Goal: Transaction & Acquisition: Purchase product/service

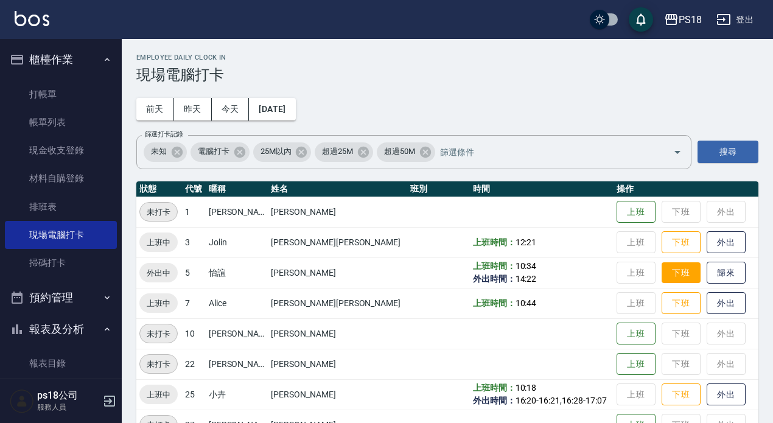
click at [669, 276] on button "下班" at bounding box center [680, 272] width 39 height 21
click at [749, 17] on button "登出" at bounding box center [734, 20] width 47 height 23
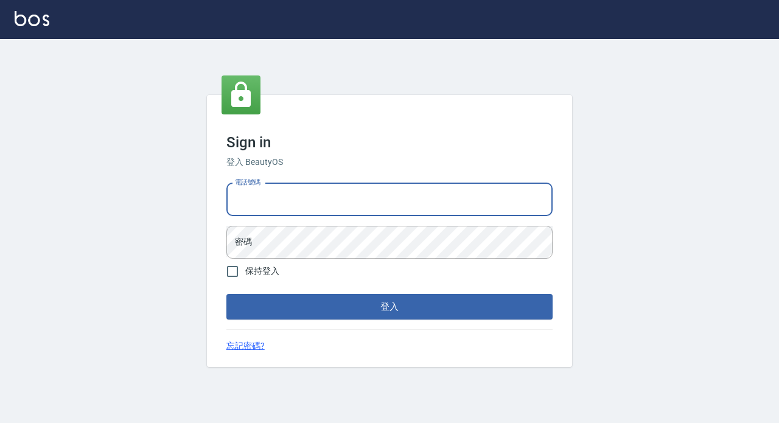
click at [273, 197] on input "電話號碼" at bounding box center [389, 199] width 326 height 33
type input "29881612"
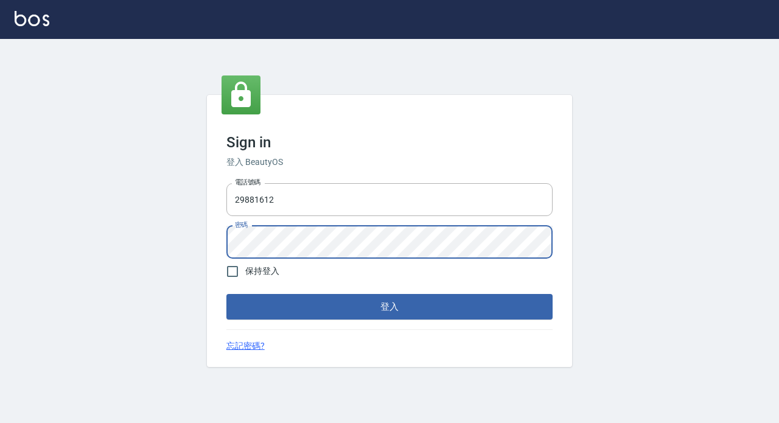
click at [226, 294] on button "登入" at bounding box center [389, 307] width 326 height 26
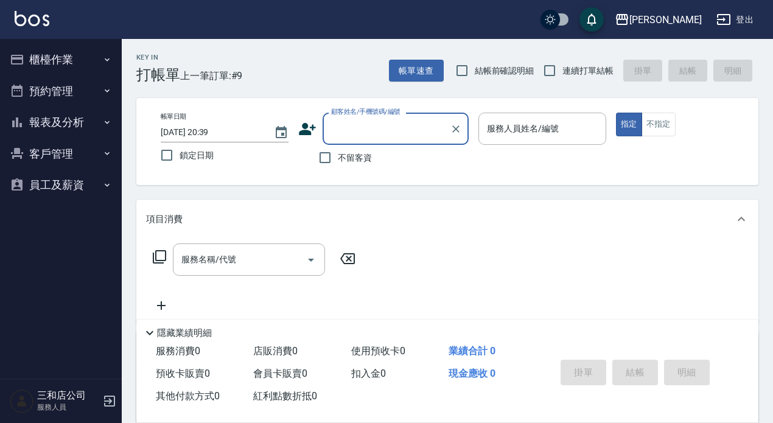
click at [60, 122] on button "報表及分析" at bounding box center [61, 122] width 112 height 32
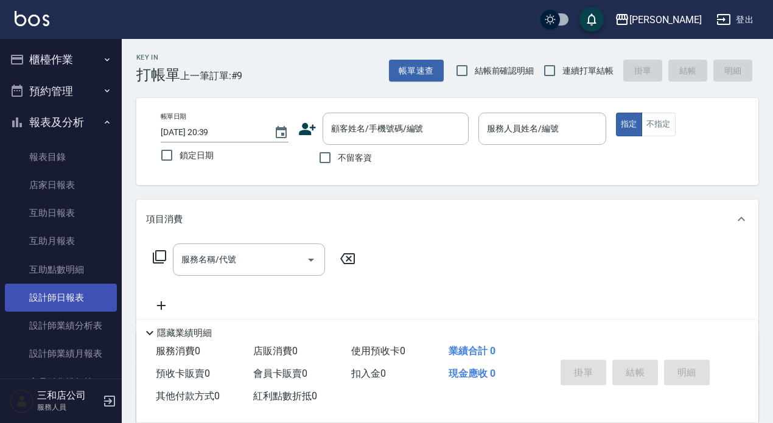
click at [56, 298] on link "設計師日報表" at bounding box center [61, 298] width 112 height 28
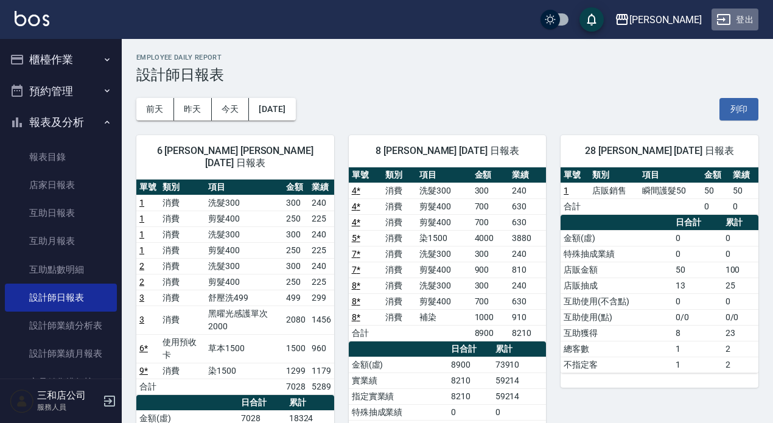
click at [741, 16] on button "登出" at bounding box center [734, 20] width 47 height 23
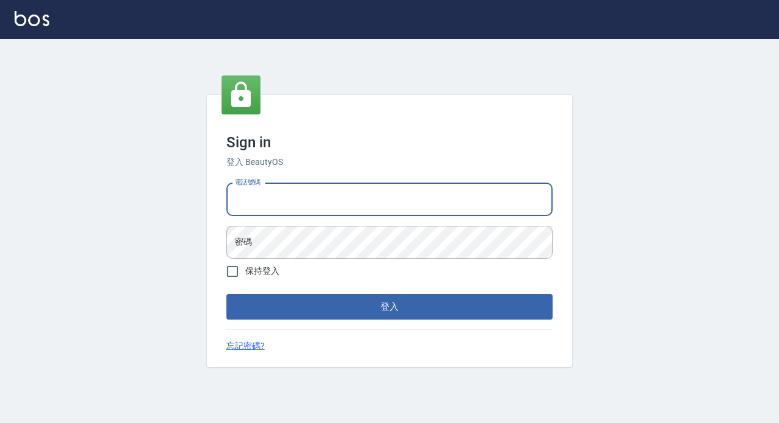
type input "89729295"
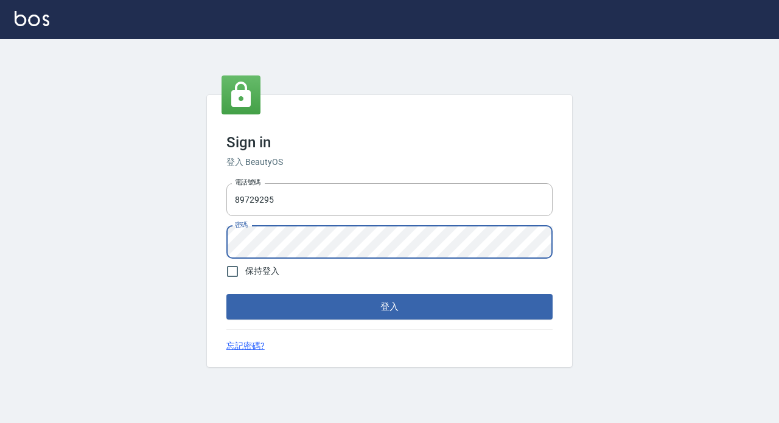
click at [226, 294] on button "登入" at bounding box center [389, 307] width 326 height 26
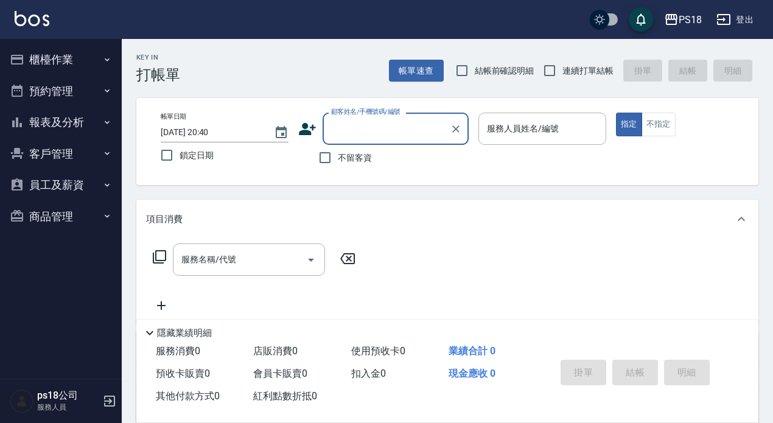
click at [51, 57] on button "櫃檯作業" at bounding box center [61, 60] width 112 height 32
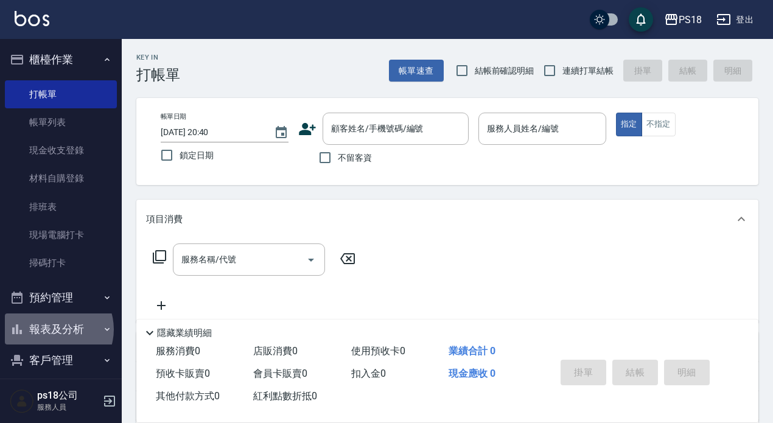
click at [57, 329] on button "報表及分析" at bounding box center [61, 329] width 112 height 32
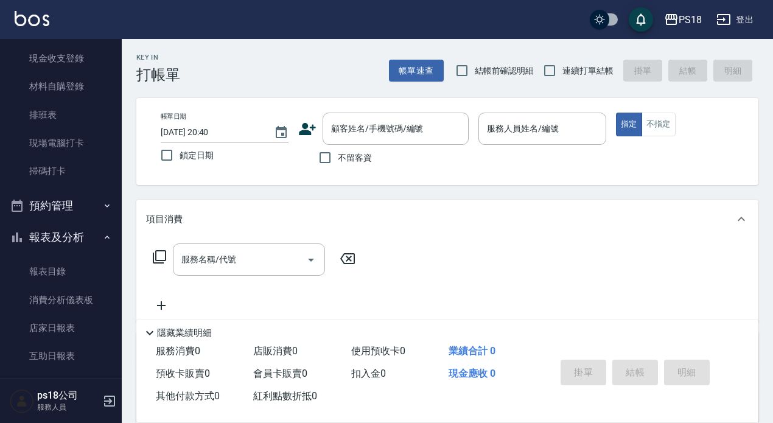
scroll to position [183, 0]
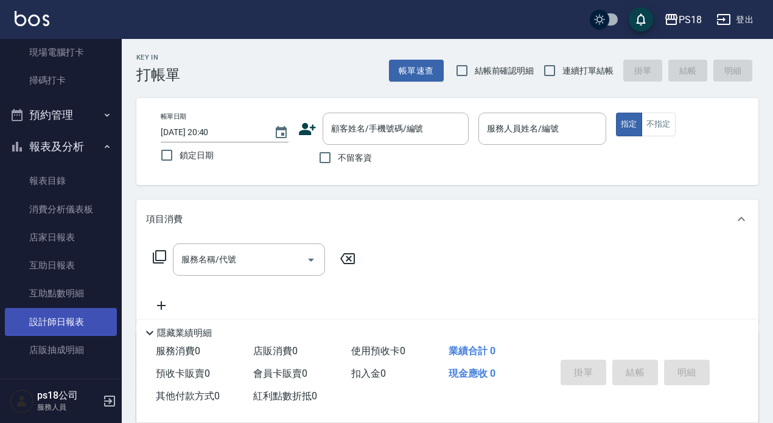
click at [66, 318] on link "設計師日報表" at bounding box center [61, 322] width 112 height 28
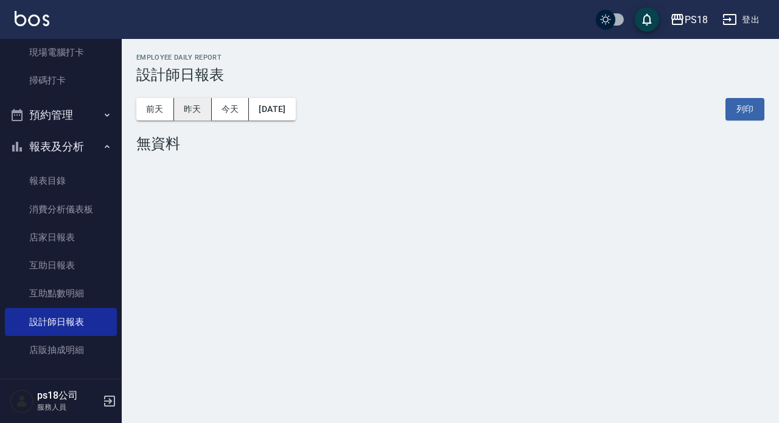
click at [189, 108] on button "昨天" at bounding box center [193, 109] width 38 height 23
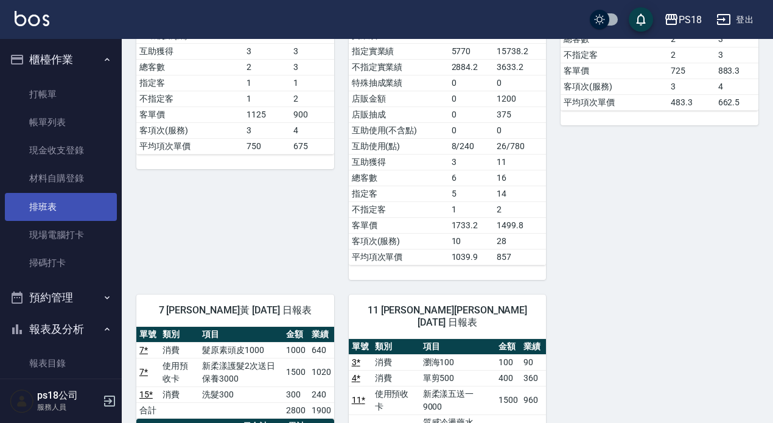
scroll to position [365, 0]
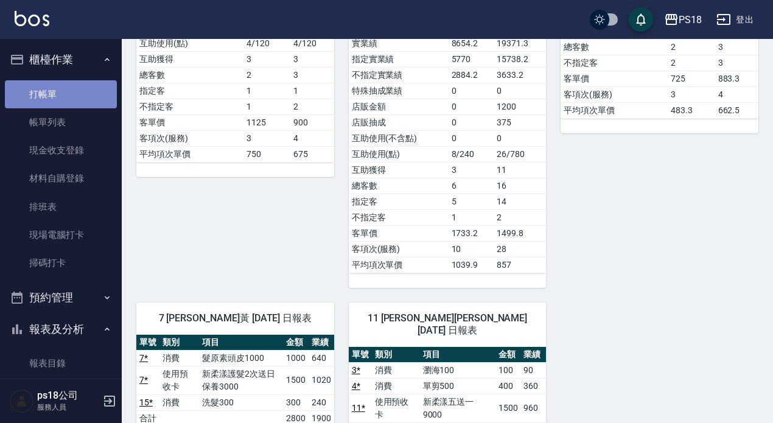
click at [75, 87] on link "打帳單" at bounding box center [61, 94] width 112 height 28
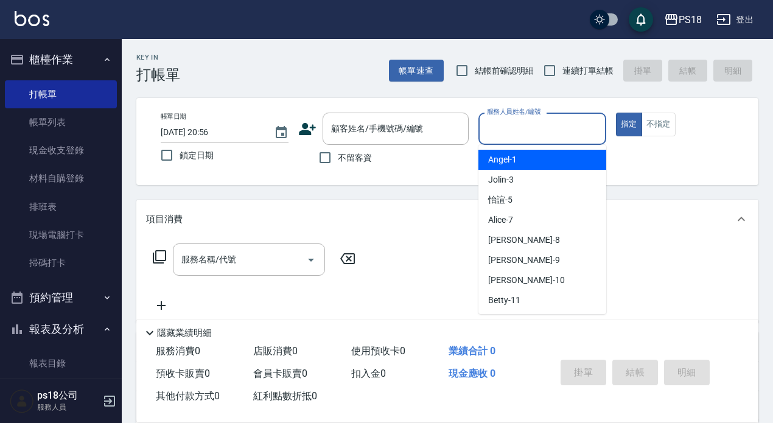
click at [542, 128] on input "服務人員姓名/編號" at bounding box center [542, 128] width 117 height 21
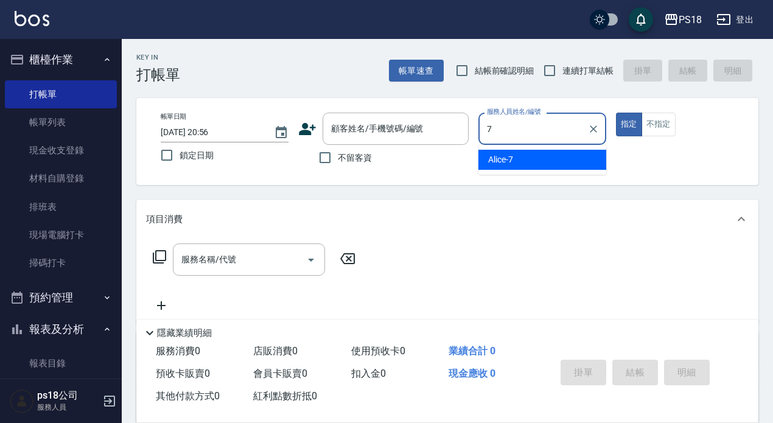
type input "Alice-7"
type button "true"
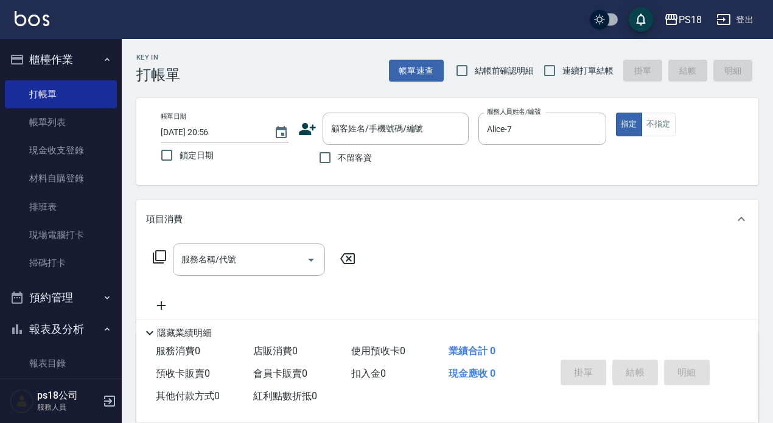
click at [157, 258] on icon at bounding box center [159, 256] width 15 height 15
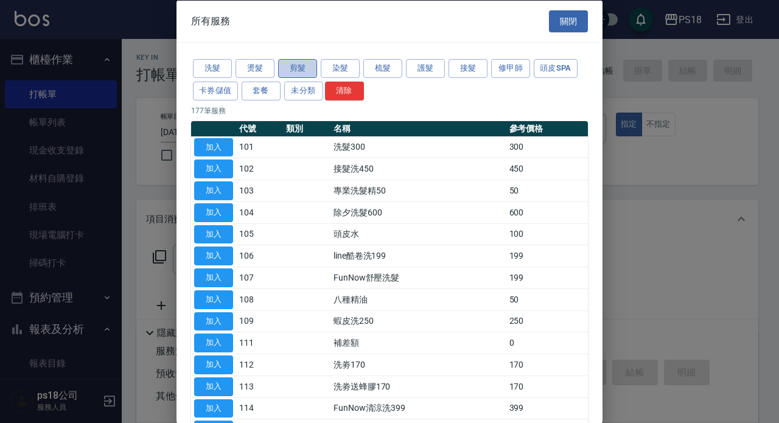
click at [299, 69] on button "剪髮" at bounding box center [297, 68] width 39 height 19
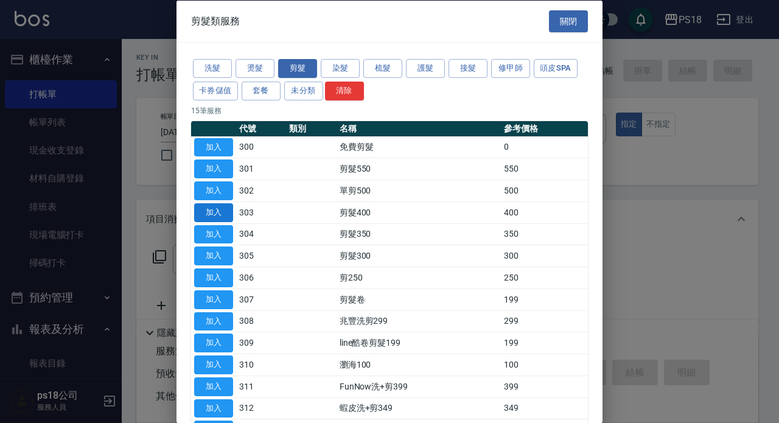
click at [212, 215] on button "加入" at bounding box center [213, 212] width 39 height 19
type input "剪髮400(303)"
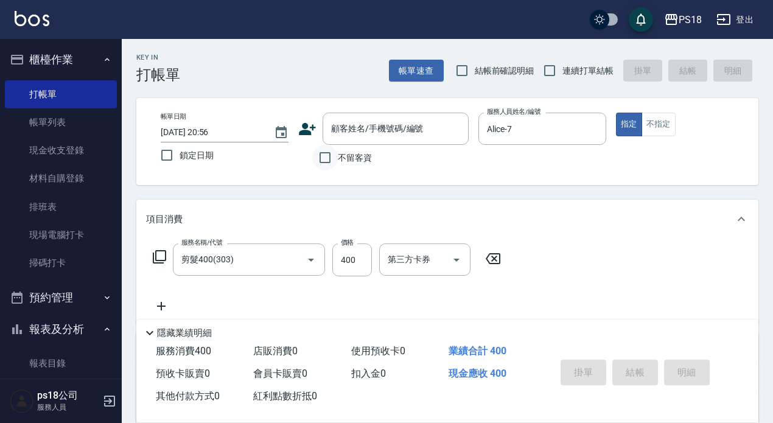
click at [321, 157] on input "不留客資" at bounding box center [325, 158] width 26 height 26
checkbox input "true"
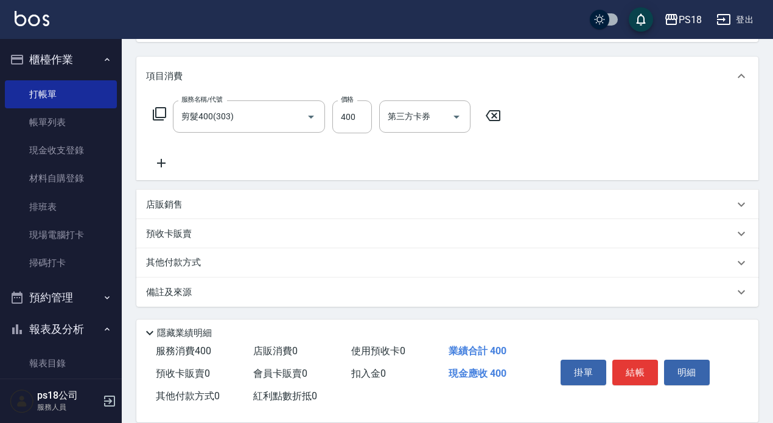
scroll to position [144, 0]
click at [468, 296] on div "備註及來源" at bounding box center [440, 291] width 588 height 13
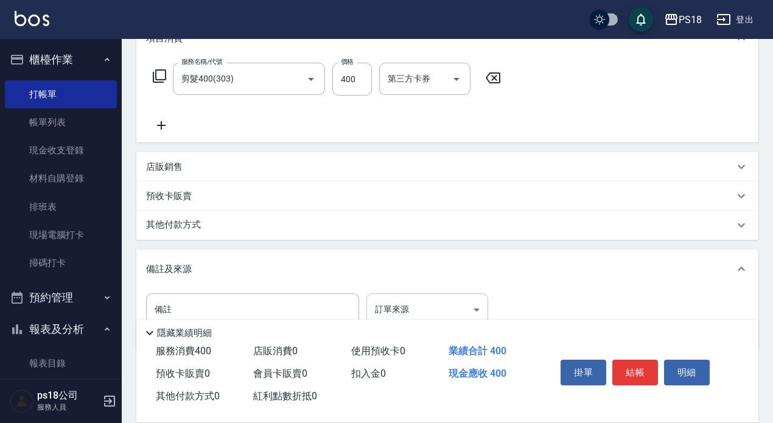
scroll to position [225, 0]
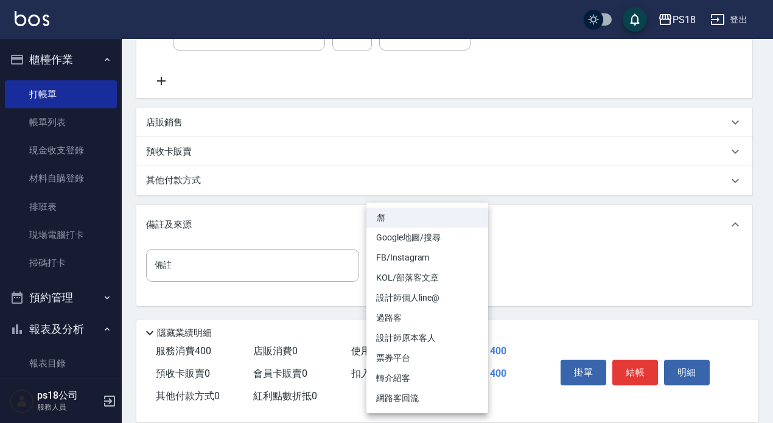
click at [448, 276] on body "PS18 登出 櫃檯作業 打帳單 帳單列表 現金收支登錄 材料自購登錄 排班表 現場電腦打卡 掃碼打卡 預約管理 預約管理 單日預約紀錄 單週預約紀錄 報表及…" at bounding box center [386, 99] width 773 height 648
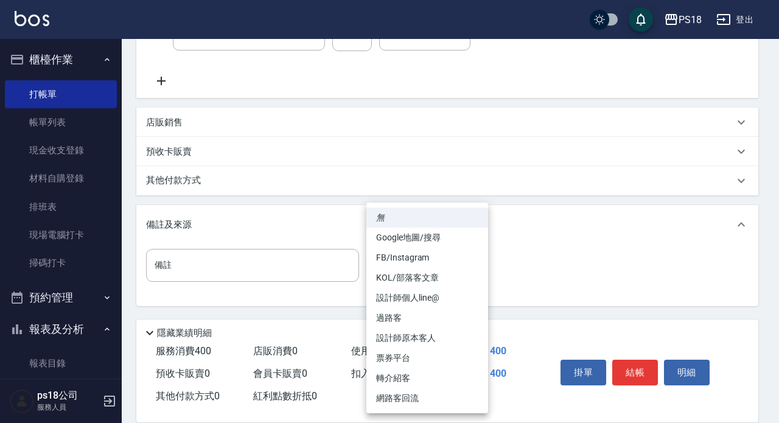
click at [419, 340] on li "設計師原本客人" at bounding box center [427, 338] width 122 height 20
type input "設計師原本客人"
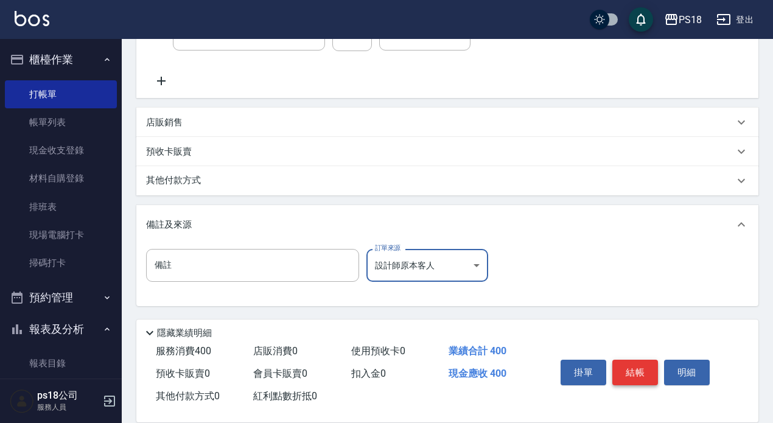
click at [638, 368] on button "結帳" at bounding box center [635, 373] width 46 height 26
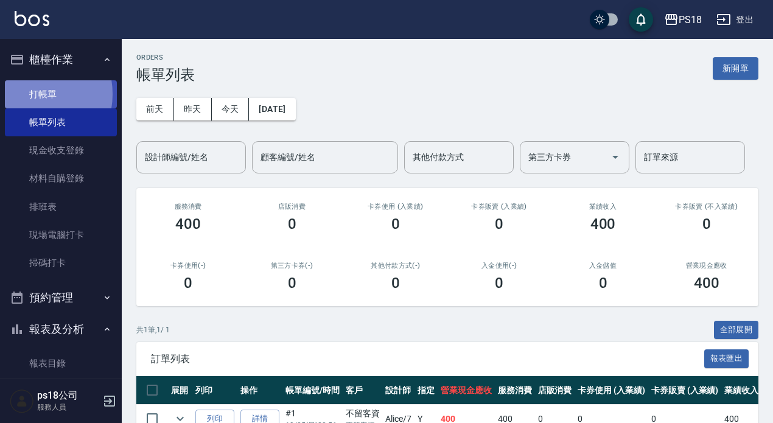
click at [31, 94] on link "打帳單" at bounding box center [61, 94] width 112 height 28
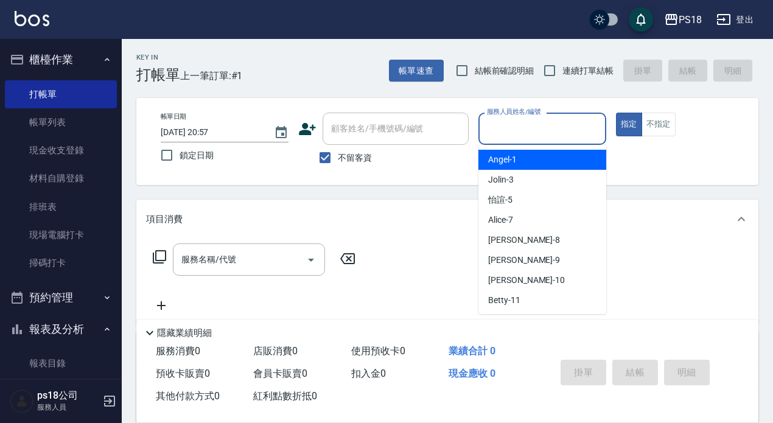
click at [528, 131] on input "服務人員姓名/編號" at bounding box center [542, 128] width 117 height 21
type input "Jolin-3"
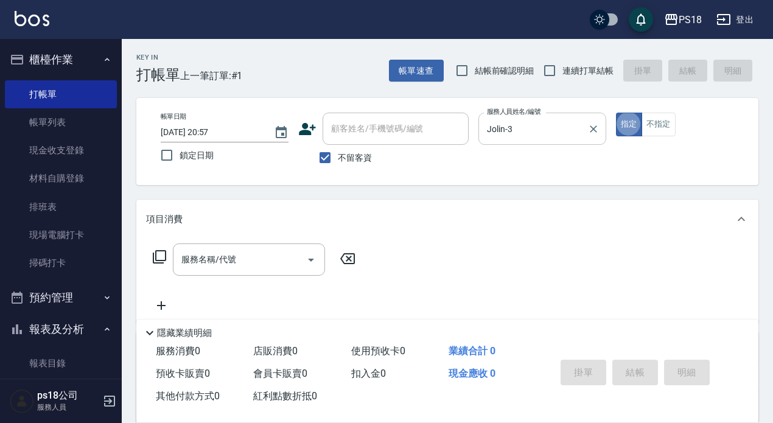
type button "true"
click at [325, 156] on input "不留客資" at bounding box center [325, 158] width 26 height 26
checkbox input "false"
click at [348, 136] on input "顧客姓名/手機號碼/編號" at bounding box center [386, 128] width 117 height 21
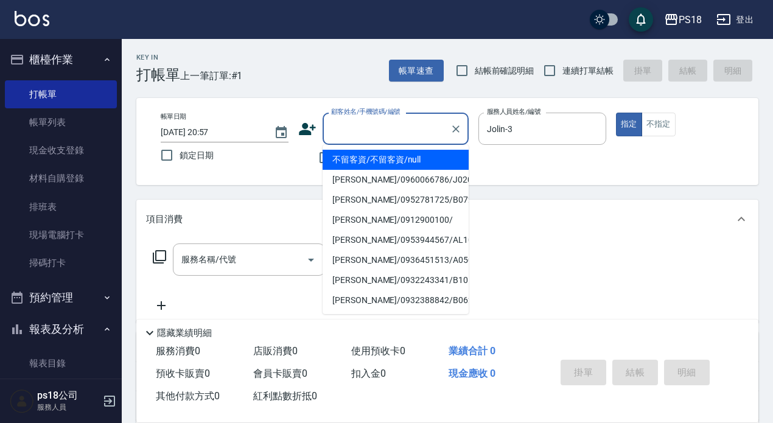
type input "＿"
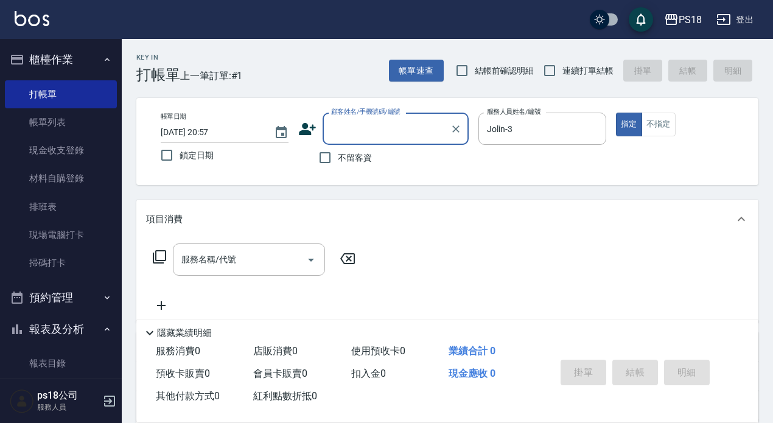
click at [388, 131] on input "顧客姓名/手機號碼/編號" at bounding box center [386, 128] width 117 height 21
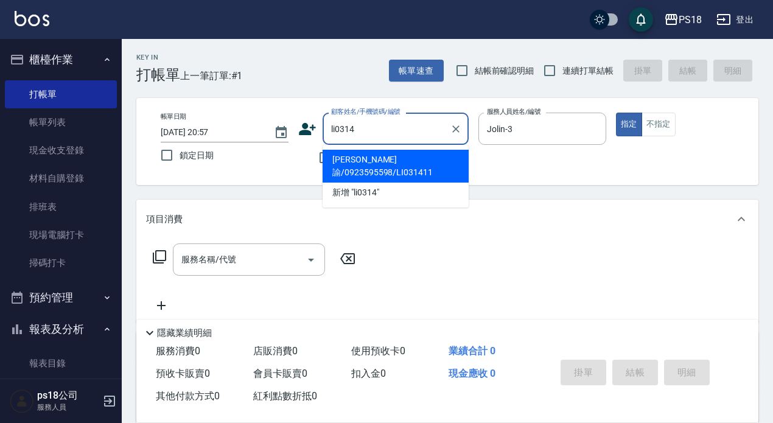
click at [350, 155] on li "鄞孝諭/0923595598/LI031411" at bounding box center [395, 166] width 146 height 33
type input "鄞孝諭/0923595598/LI031411"
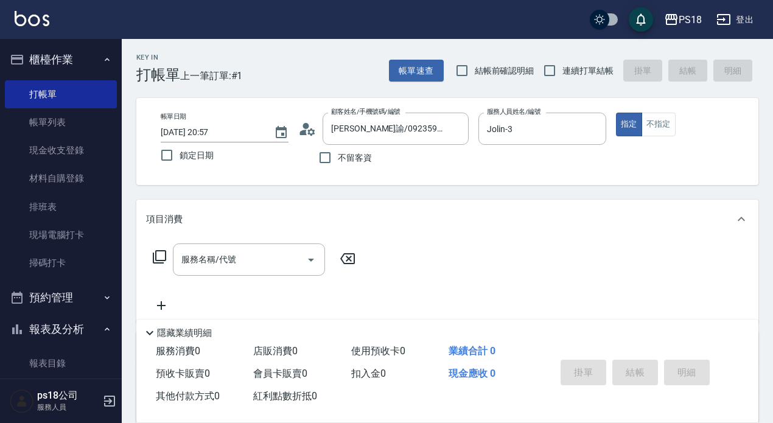
click at [162, 257] on icon at bounding box center [159, 256] width 15 height 15
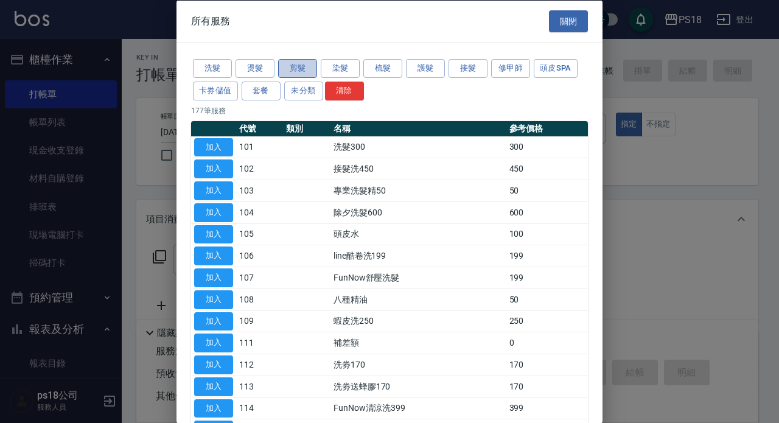
click at [300, 71] on button "剪髮" at bounding box center [297, 68] width 39 height 19
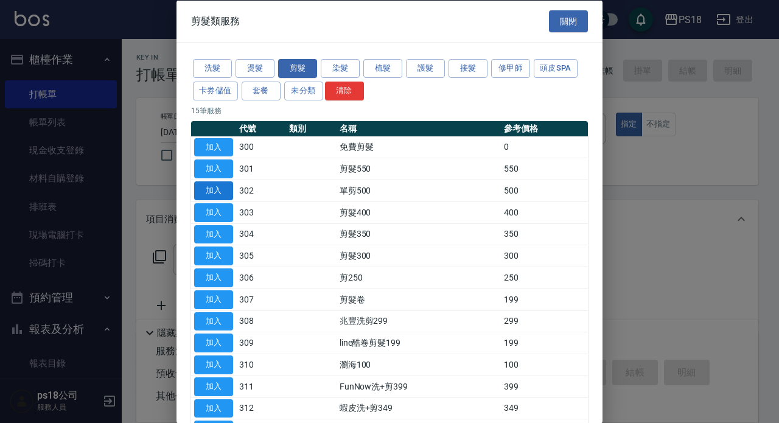
click at [224, 186] on button "加入" at bounding box center [213, 190] width 39 height 19
type input "單剪500(302)"
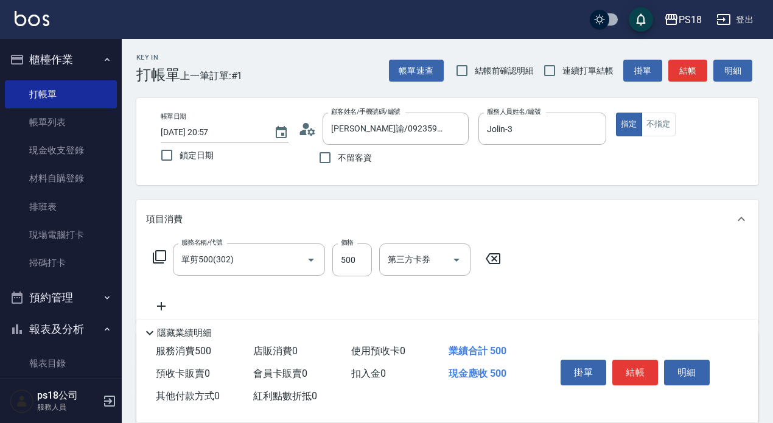
click at [157, 256] on icon at bounding box center [159, 256] width 15 height 15
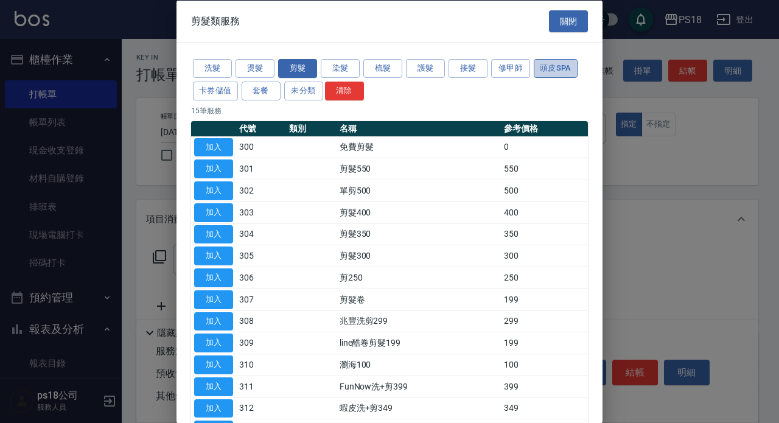
click at [561, 69] on button "頭皮SPA" at bounding box center [556, 68] width 44 height 19
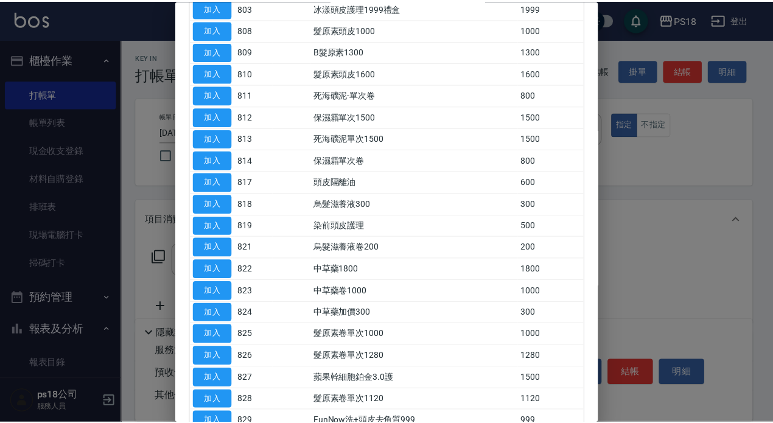
scroll to position [122, 0]
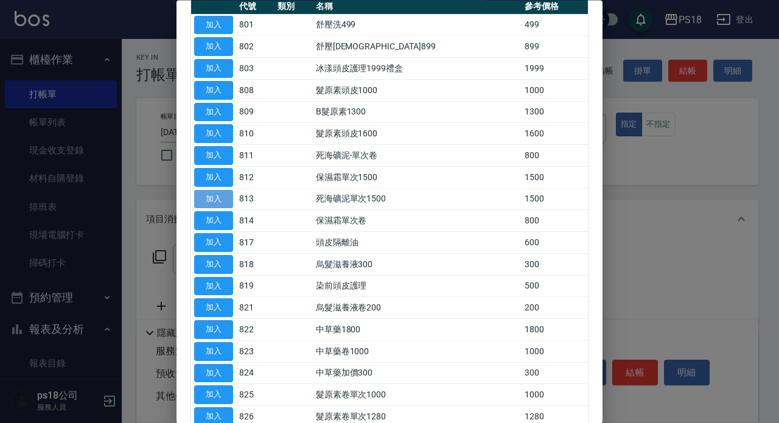
click at [195, 195] on button "加入" at bounding box center [213, 199] width 39 height 19
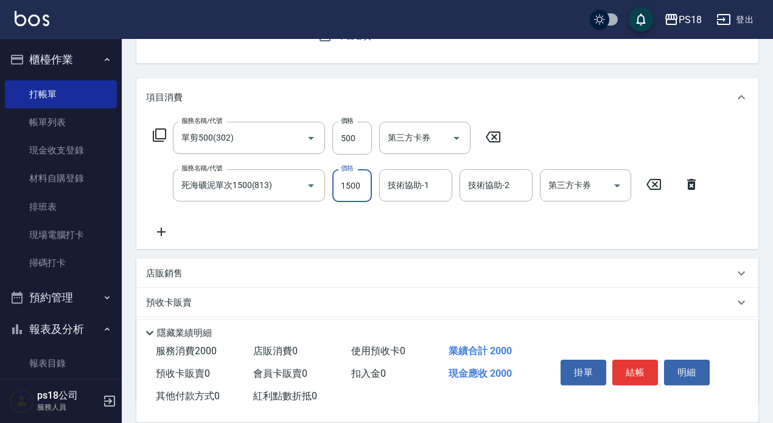
click at [347, 186] on input "1500" at bounding box center [352, 185] width 40 height 33
type input "1275"
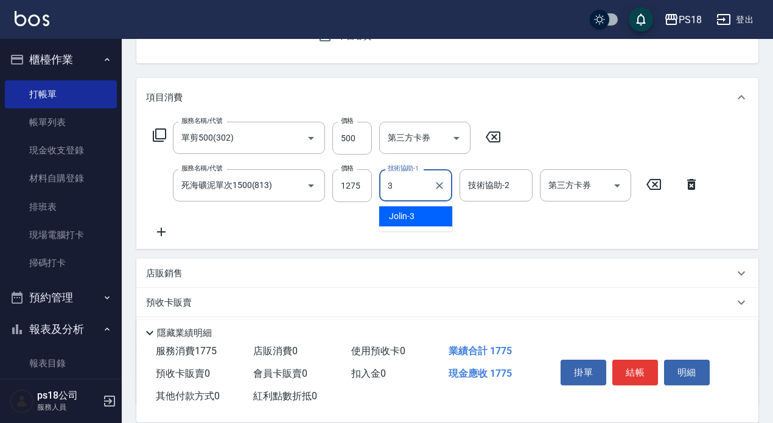
type input "Jolin-3"
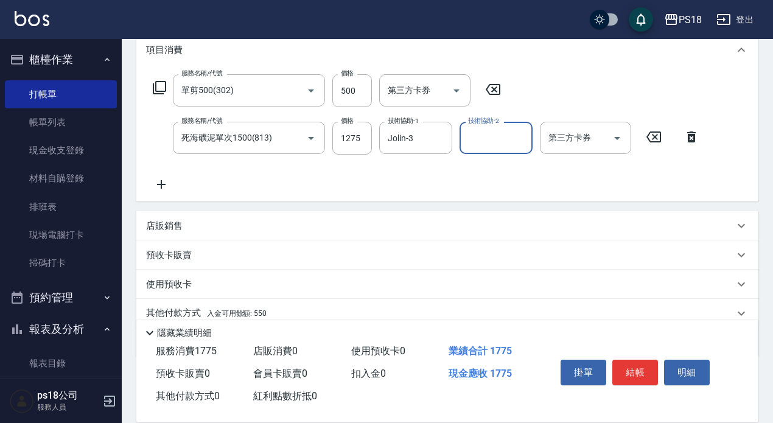
scroll to position [220, 0]
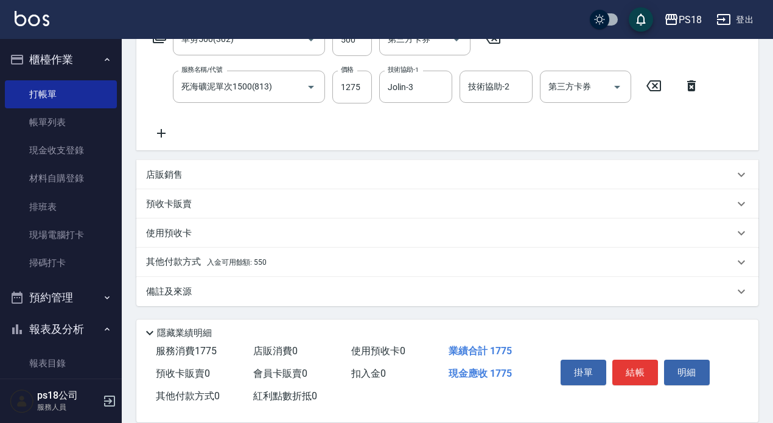
click at [281, 263] on div "其他付款方式 入金可用餘額: 550" at bounding box center [440, 262] width 588 height 13
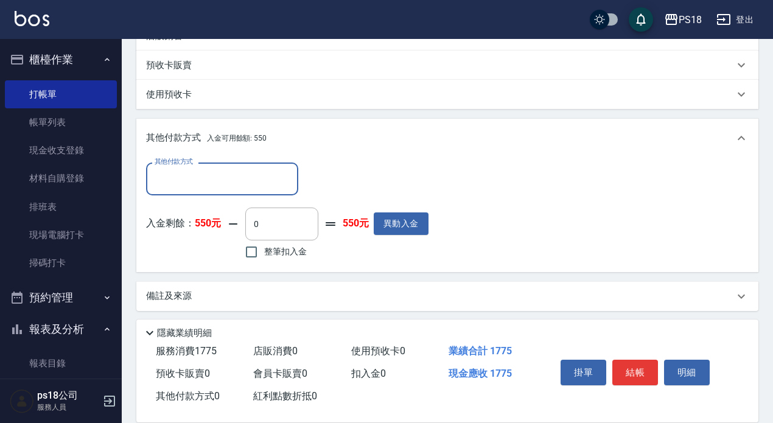
scroll to position [364, 0]
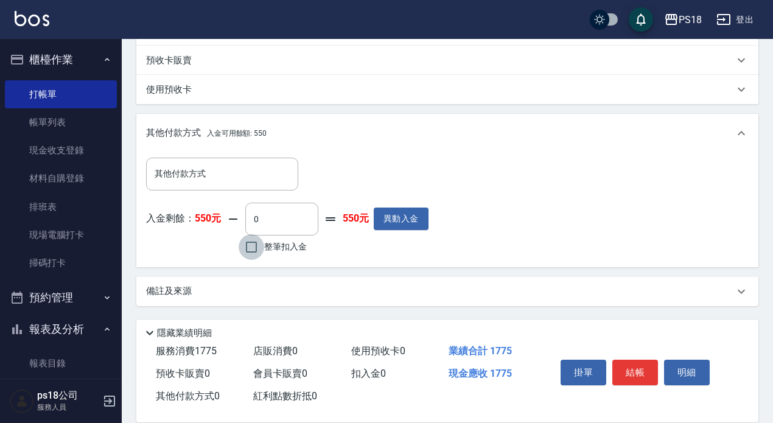
click at [249, 251] on input "整筆扣入金" at bounding box center [252, 247] width 26 height 26
checkbox input "true"
type input "550"
click at [420, 287] on div "備註及來源" at bounding box center [440, 291] width 588 height 13
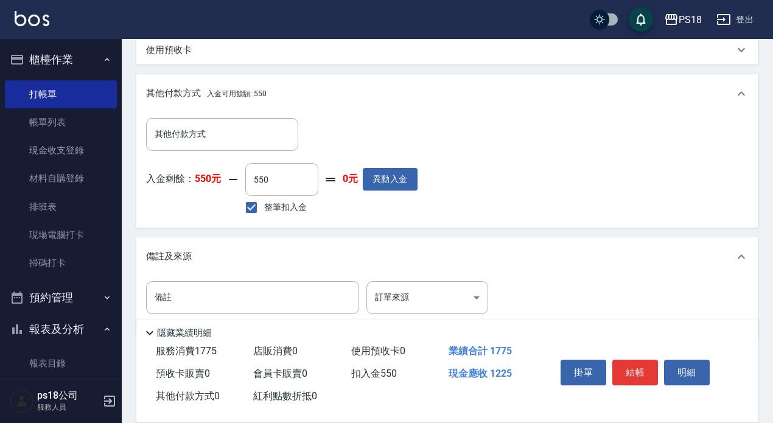
scroll to position [436, 0]
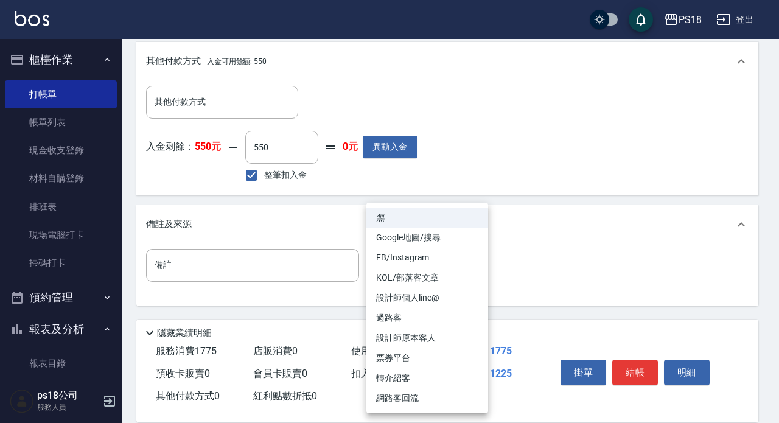
click at [406, 335] on li "設計師原本客人" at bounding box center [427, 338] width 122 height 20
type input "設計師原本客人"
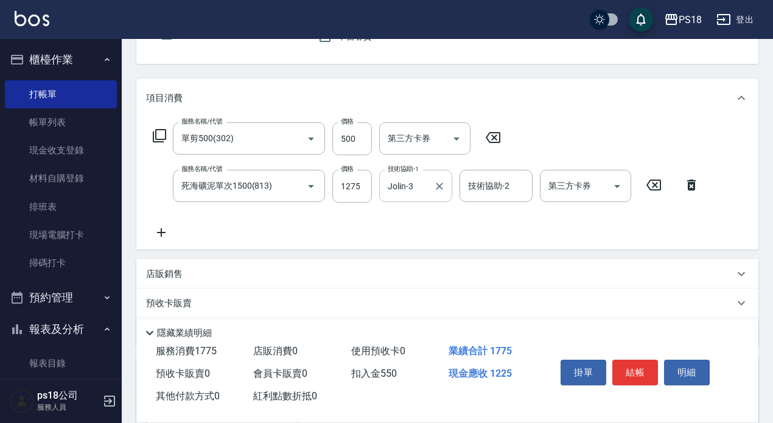
scroll to position [122, 0]
click at [645, 363] on button "結帳" at bounding box center [635, 373] width 46 height 26
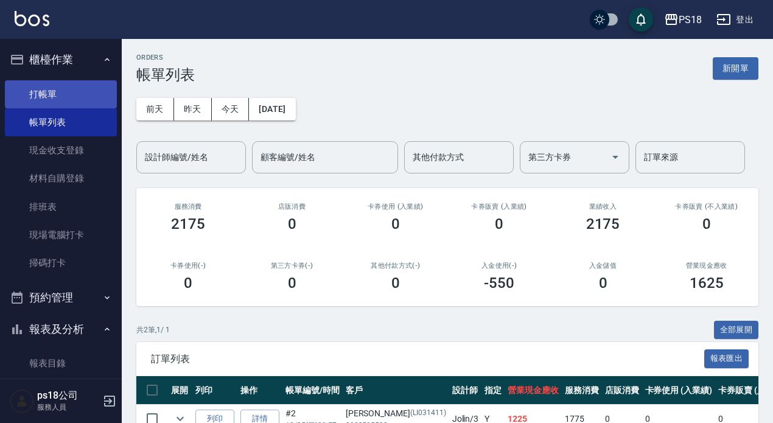
click at [53, 89] on link "打帳單" at bounding box center [61, 94] width 112 height 28
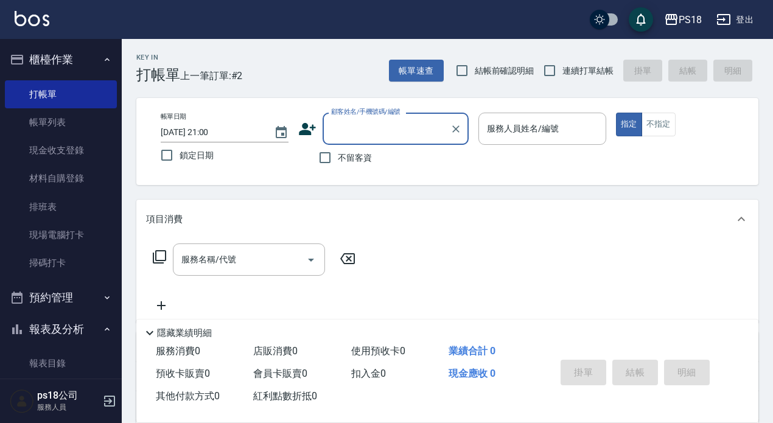
click at [506, 125] on div "服務人員姓名/編號 服務人員姓名/編號" at bounding box center [542, 129] width 128 height 32
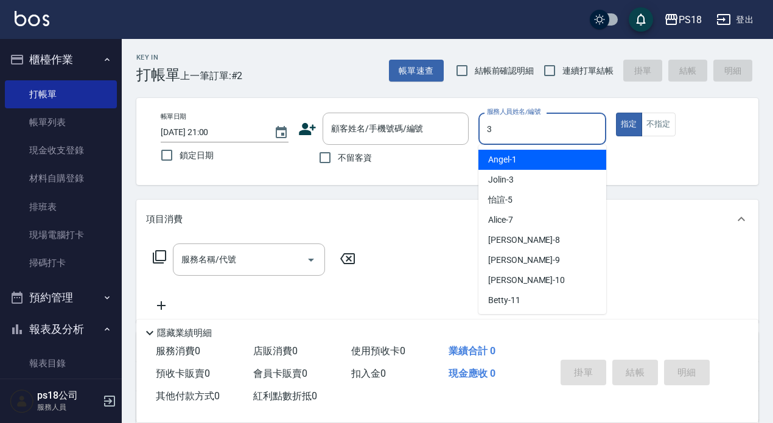
type input "Jolin-3"
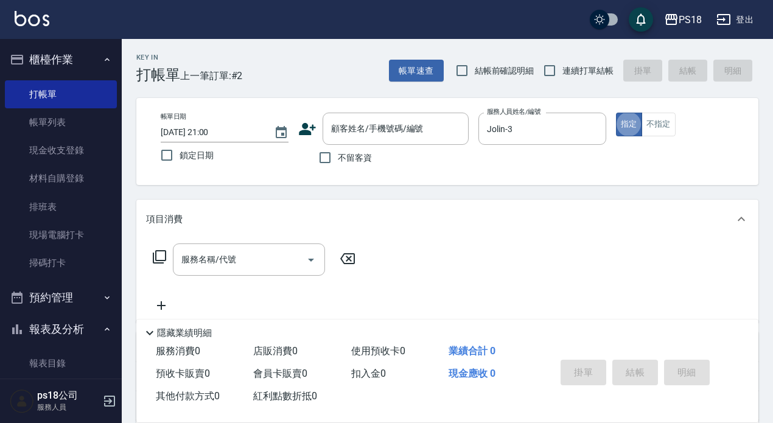
type button "true"
click at [160, 254] on icon at bounding box center [159, 256] width 15 height 15
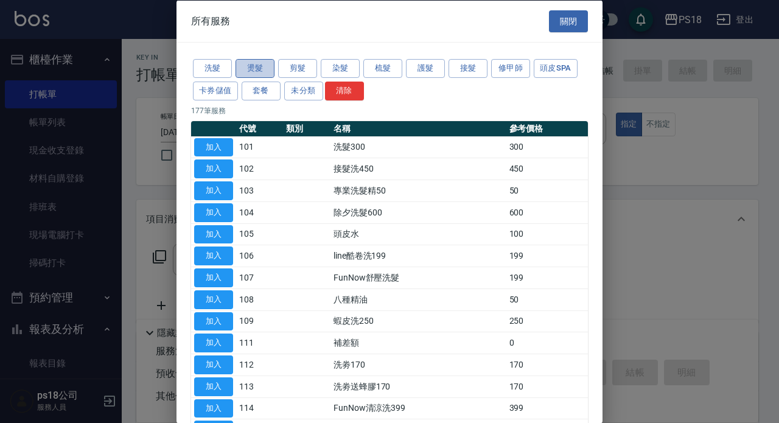
click at [248, 67] on button "燙髮" at bounding box center [254, 68] width 39 height 19
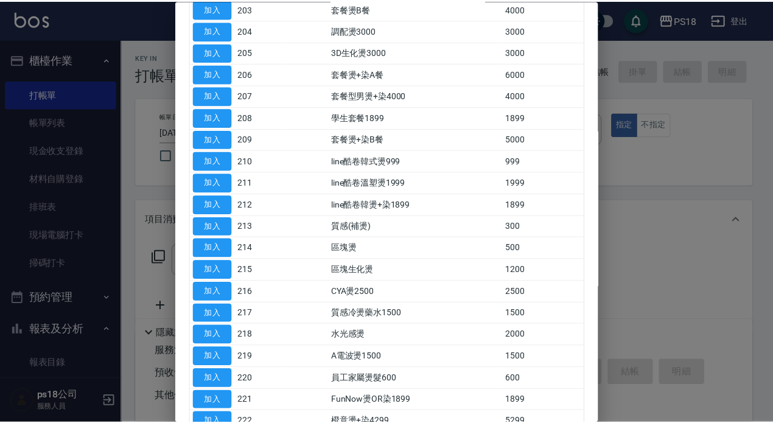
scroll to position [183, 0]
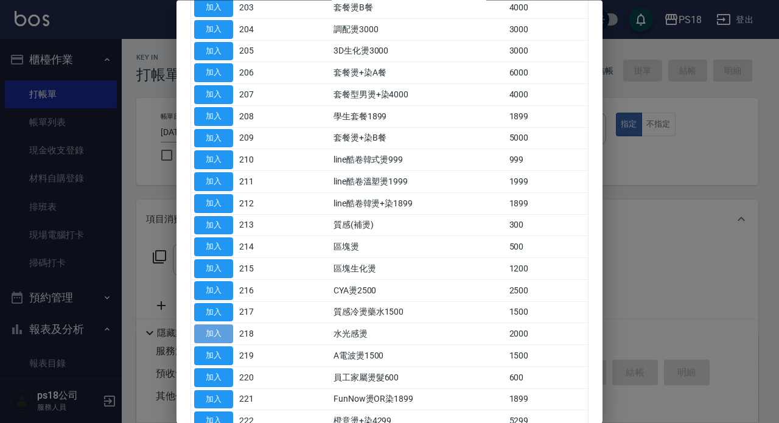
click at [223, 337] on button "加入" at bounding box center [213, 334] width 39 height 19
type input "水光感燙(218)"
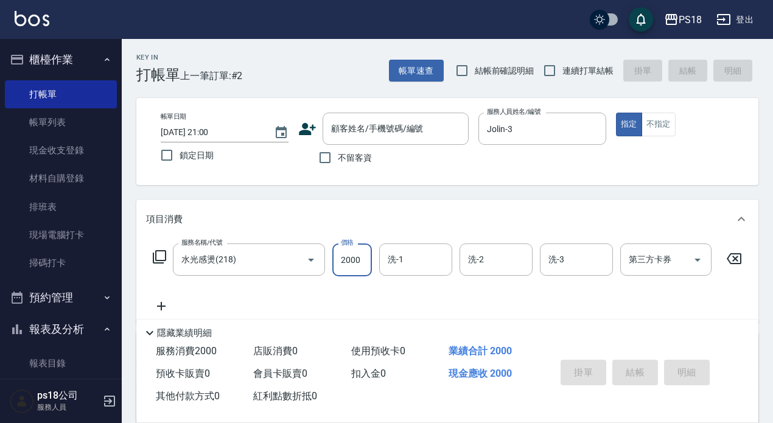
click at [363, 259] on input "2000" at bounding box center [352, 259] width 40 height 33
type input "2000"
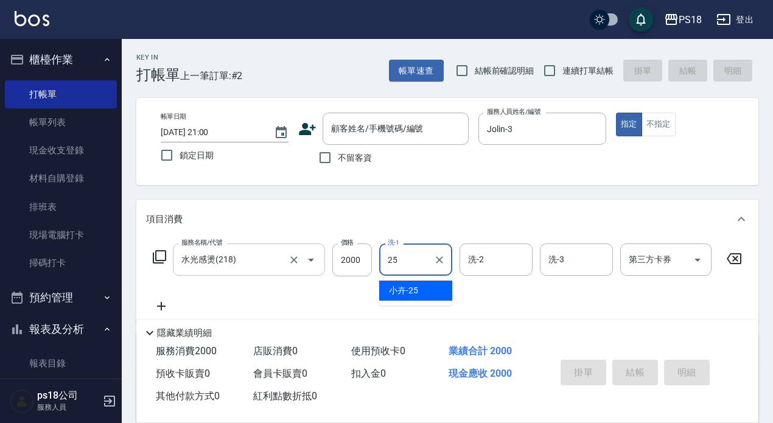
type input "小卉-25"
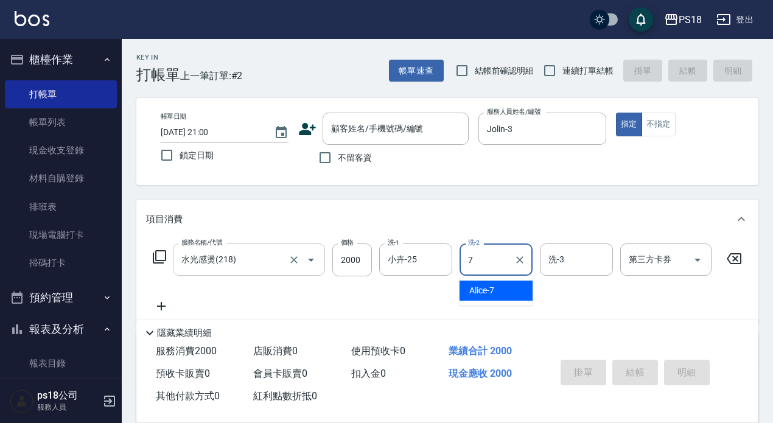
type input "Alice-7"
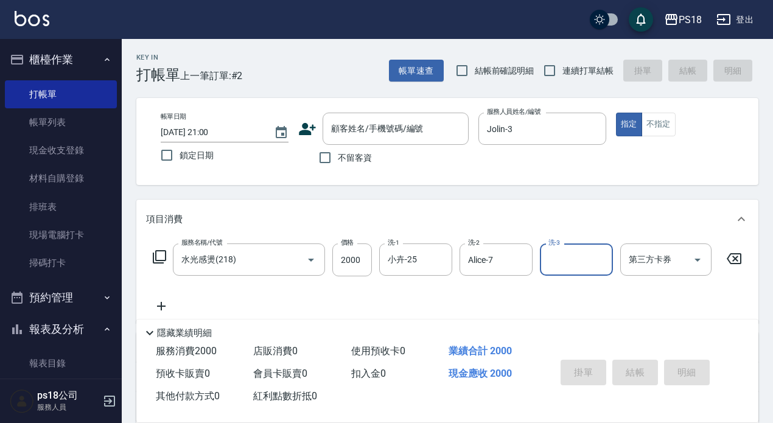
click at [159, 257] on icon at bounding box center [159, 256] width 15 height 15
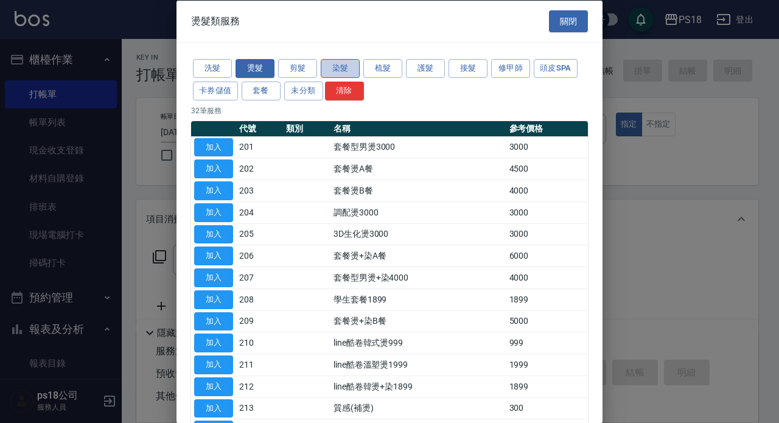
click at [343, 67] on button "染髮" at bounding box center [340, 68] width 39 height 19
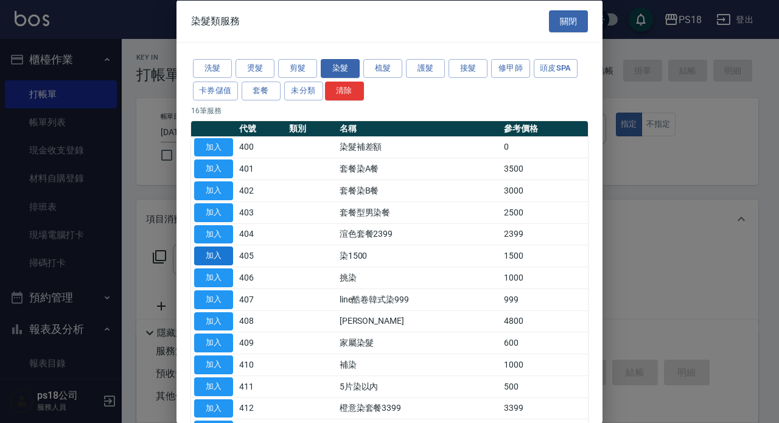
click at [218, 254] on button "加入" at bounding box center [213, 255] width 39 height 19
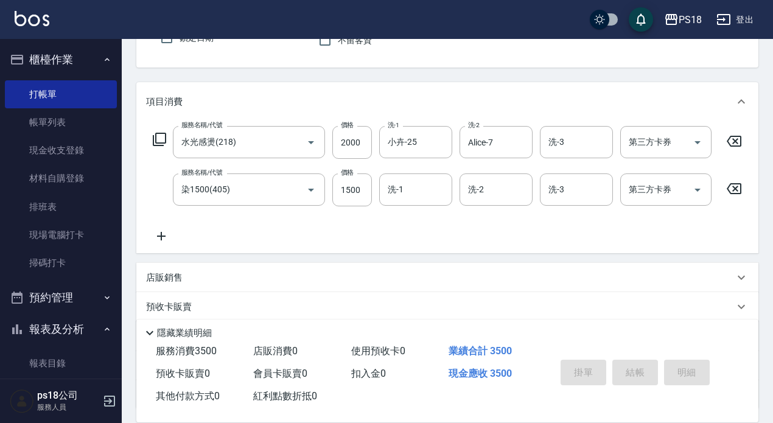
scroll to position [122, 0]
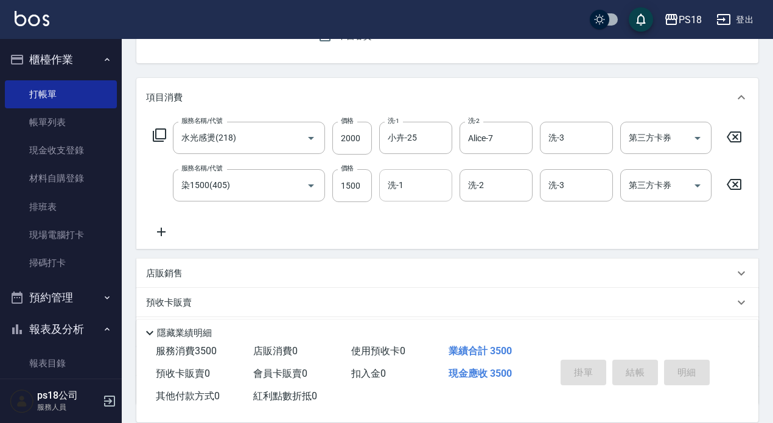
click at [410, 184] on input "洗-1" at bounding box center [416, 185] width 62 height 21
type input "小卉-25"
type input "Alice-7"
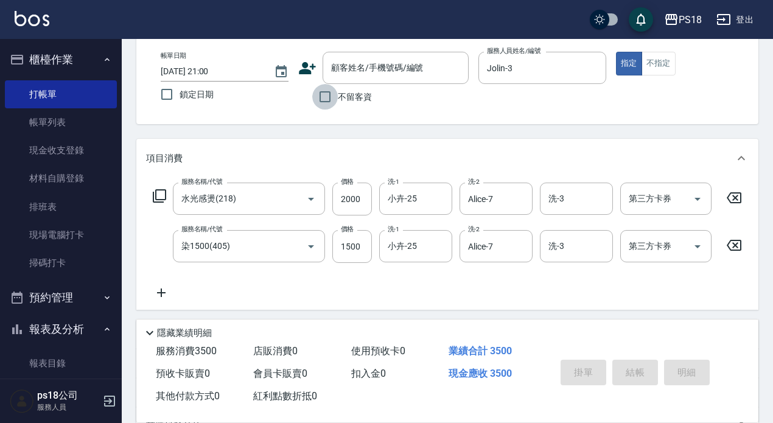
click at [327, 103] on input "不留客資" at bounding box center [325, 97] width 26 height 26
checkbox input "true"
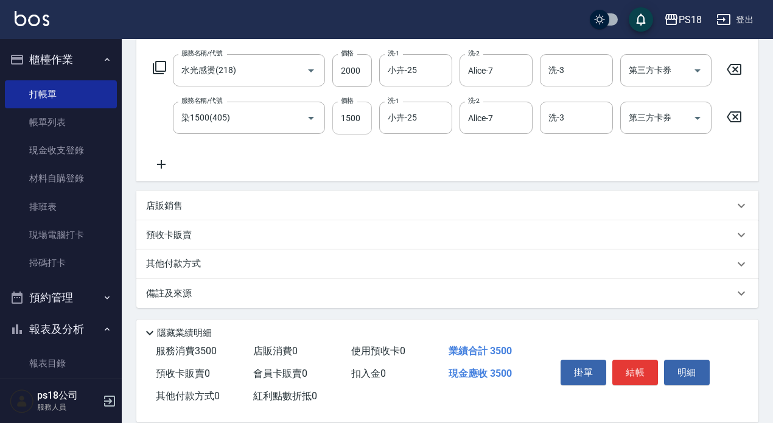
scroll to position [201, 0]
click at [437, 285] on div "備註及來源" at bounding box center [440, 291] width 588 height 13
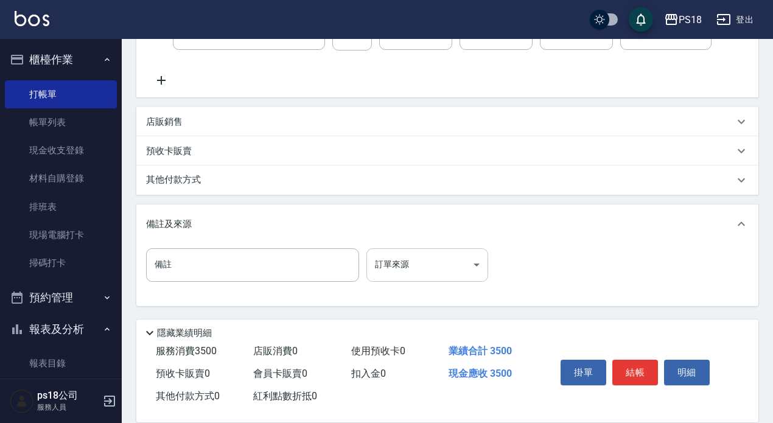
scroll to position [284, 0]
click at [438, 260] on body "PS18 登出 櫃檯作業 打帳單 帳單列表 現金收支登錄 材料自購登錄 排班表 現場電腦打卡 掃碼打卡 預約管理 預約管理 單日預約紀錄 單週預約紀錄 報表及…" at bounding box center [386, 75] width 773 height 696
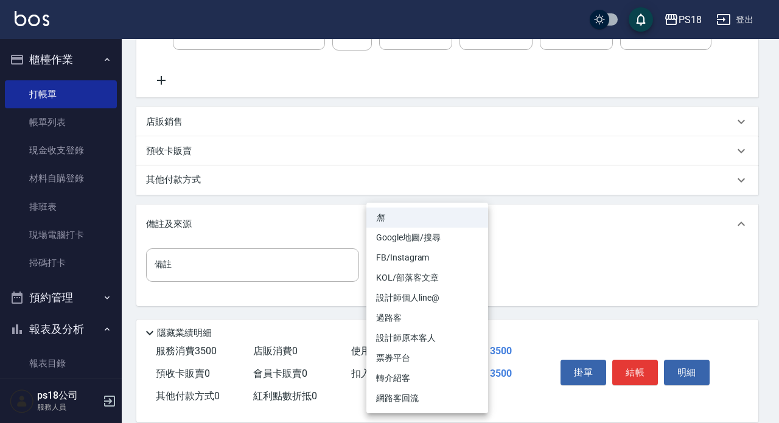
click at [423, 340] on li "設計師原本客人" at bounding box center [427, 338] width 122 height 20
type input "設計師原本客人"
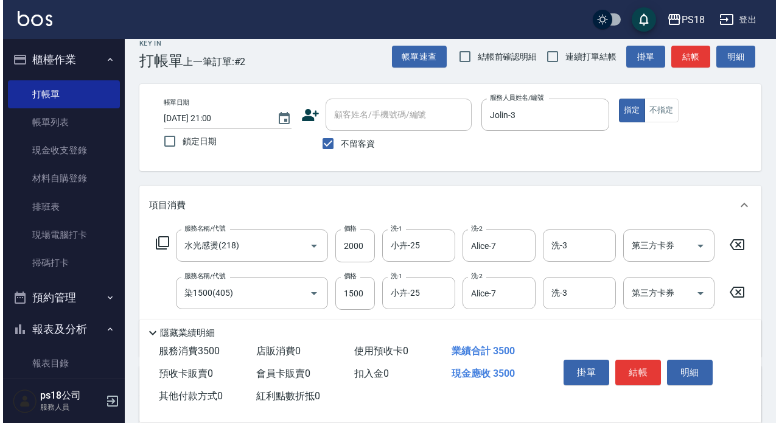
scroll to position [0, 0]
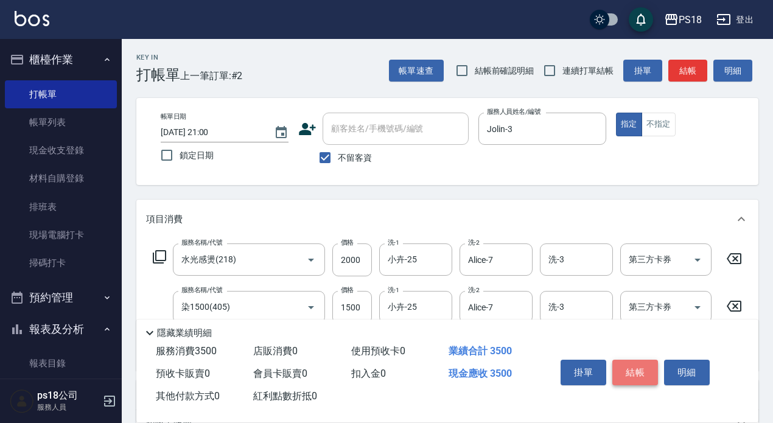
click at [636, 364] on button "結帳" at bounding box center [635, 373] width 46 height 26
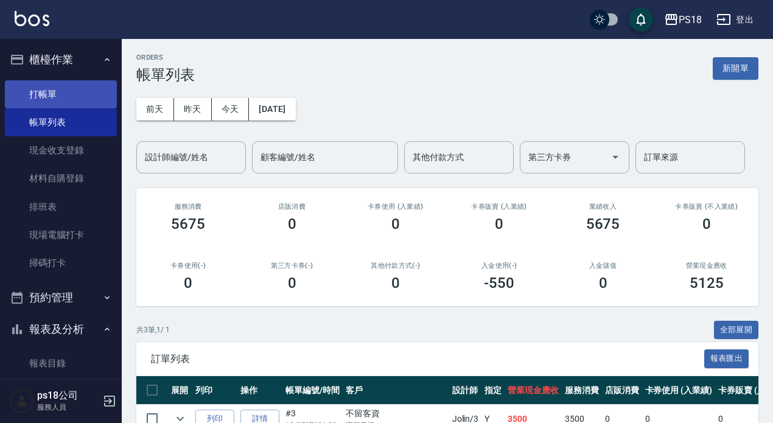
click at [33, 93] on link "打帳單" at bounding box center [61, 94] width 112 height 28
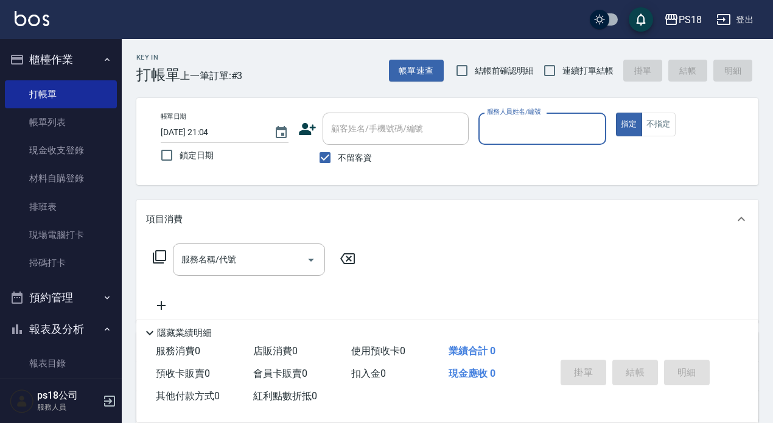
click at [510, 128] on input "服務人員姓名/編號" at bounding box center [542, 128] width 117 height 21
type input "Jolin-3"
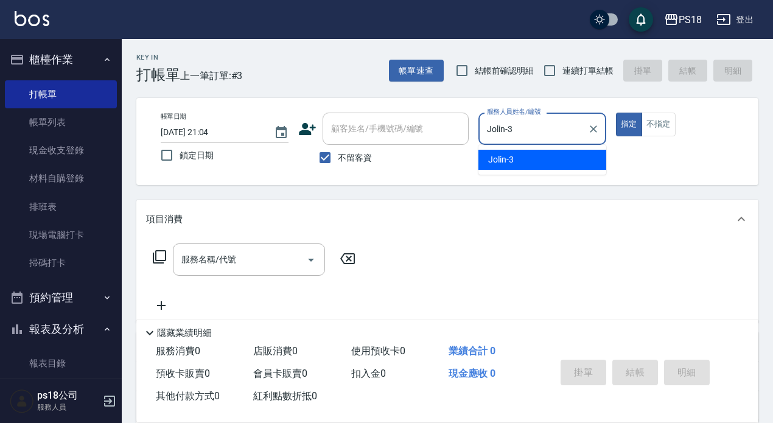
type button "true"
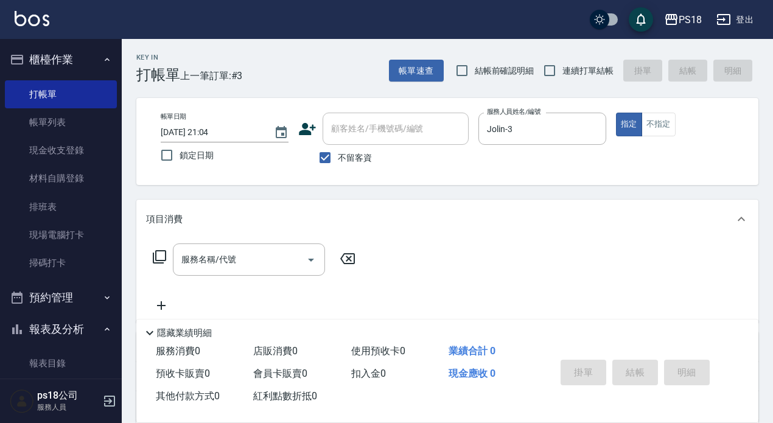
click at [159, 260] on icon at bounding box center [159, 256] width 15 height 15
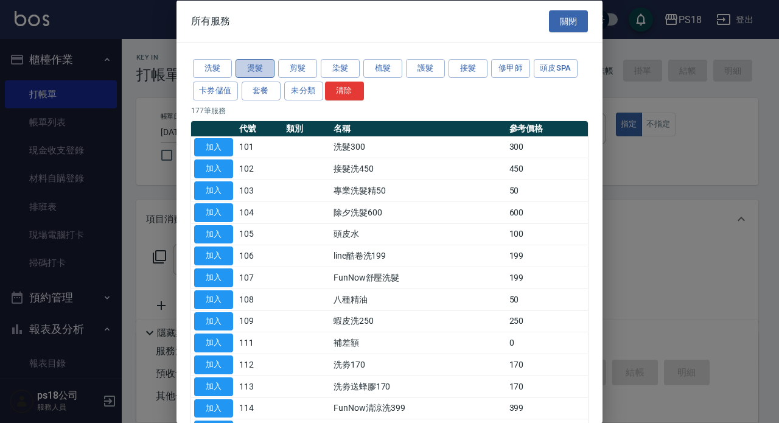
click at [261, 71] on button "燙髮" at bounding box center [254, 68] width 39 height 19
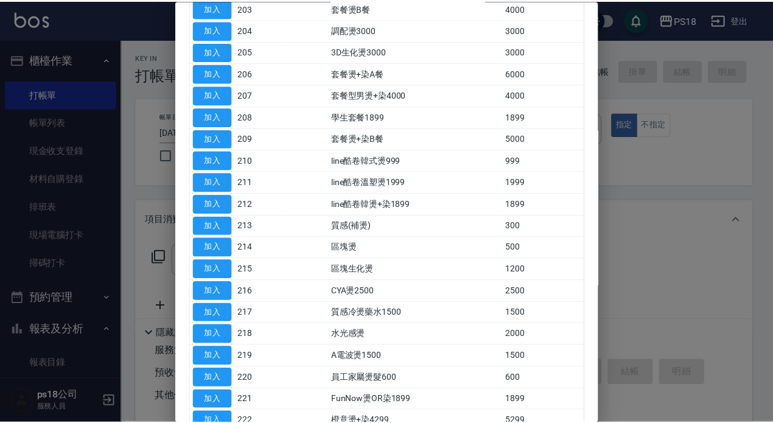
scroll to position [243, 0]
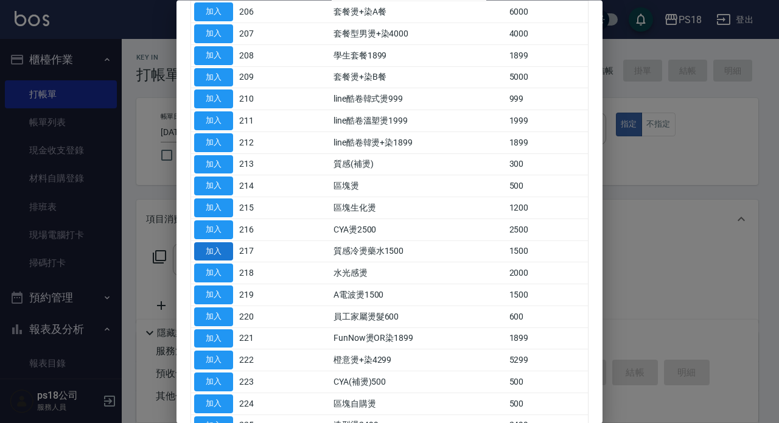
click at [220, 245] on button "加入" at bounding box center [213, 251] width 39 height 19
type input "質感冷燙藥水1500(217)"
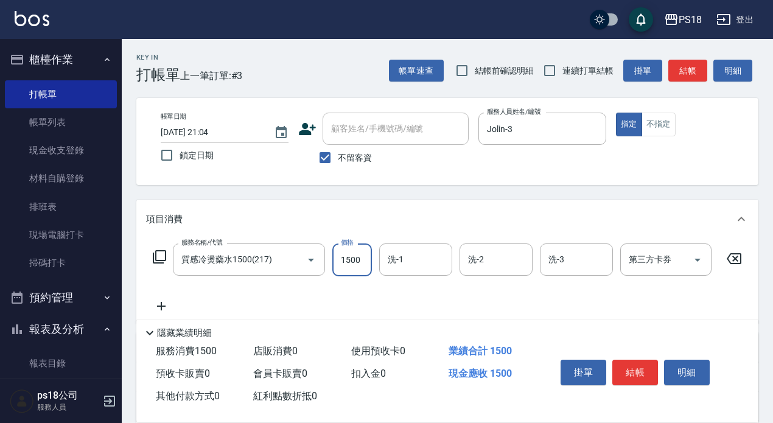
click at [366, 263] on input "1500" at bounding box center [352, 259] width 40 height 33
type input "3500"
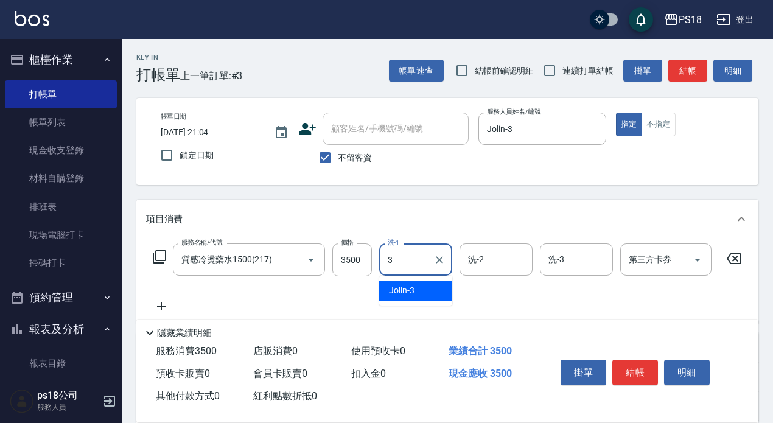
type input "Jolin-3"
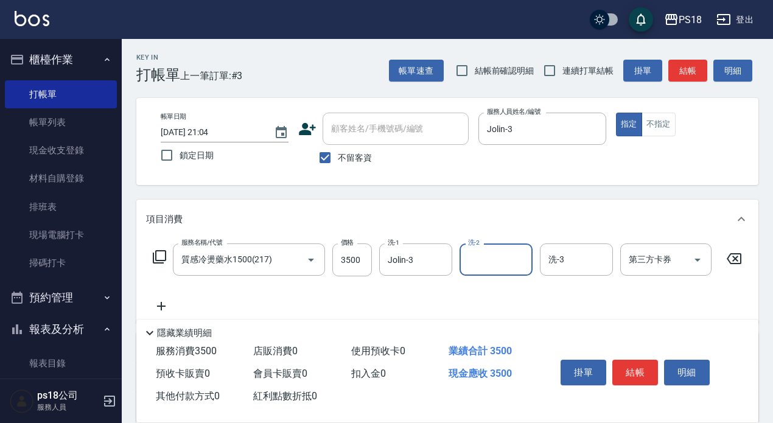
click at [159, 250] on icon at bounding box center [159, 256] width 15 height 15
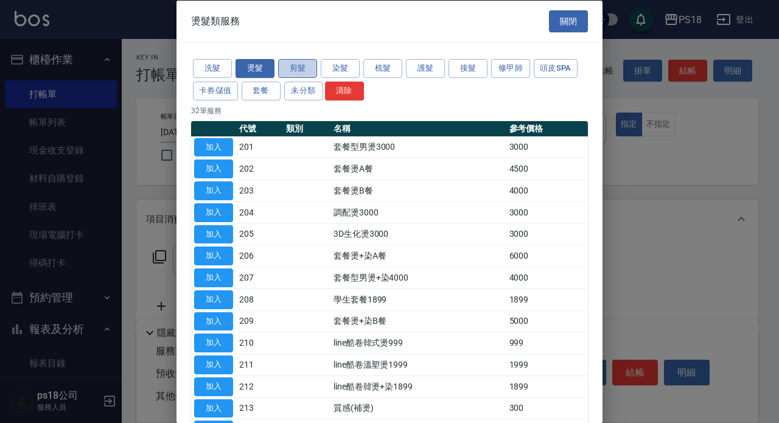
click at [292, 69] on button "剪髮" at bounding box center [297, 68] width 39 height 19
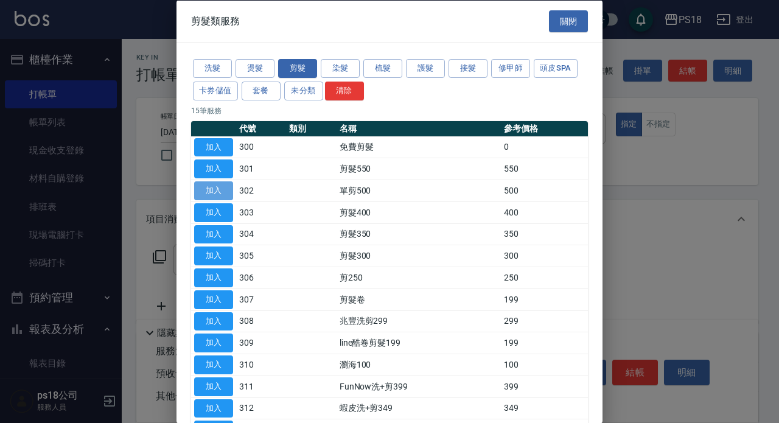
click at [214, 188] on button "加入" at bounding box center [213, 190] width 39 height 19
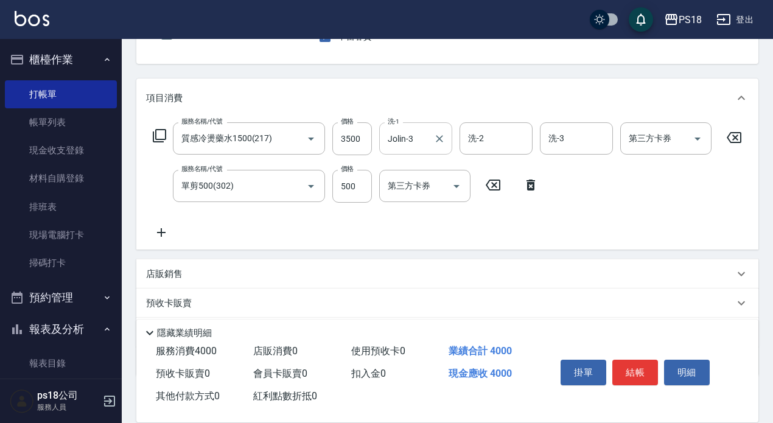
scroll to position [122, 0]
click at [629, 363] on button "結帳" at bounding box center [635, 373] width 46 height 26
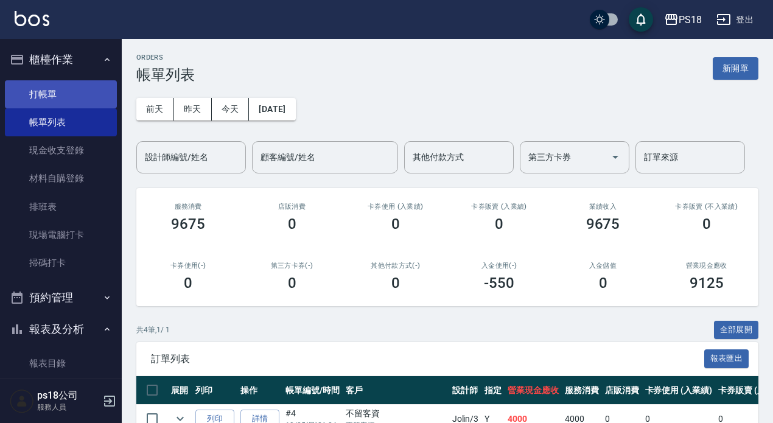
click at [83, 89] on link "打帳單" at bounding box center [61, 94] width 112 height 28
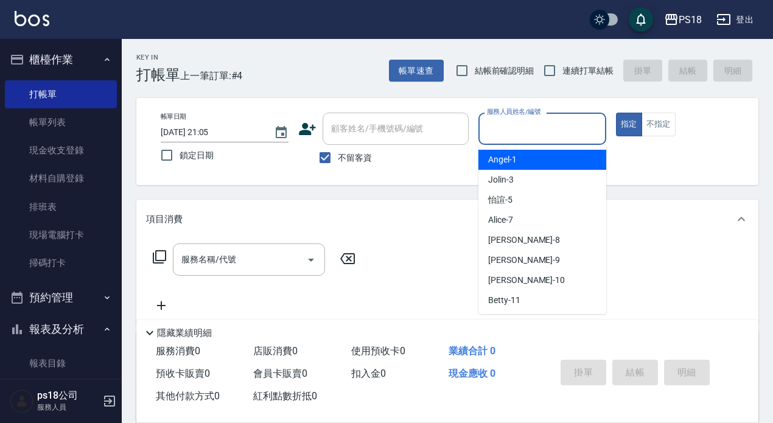
click at [506, 130] on input "服務人員姓名/編號" at bounding box center [542, 128] width 117 height 21
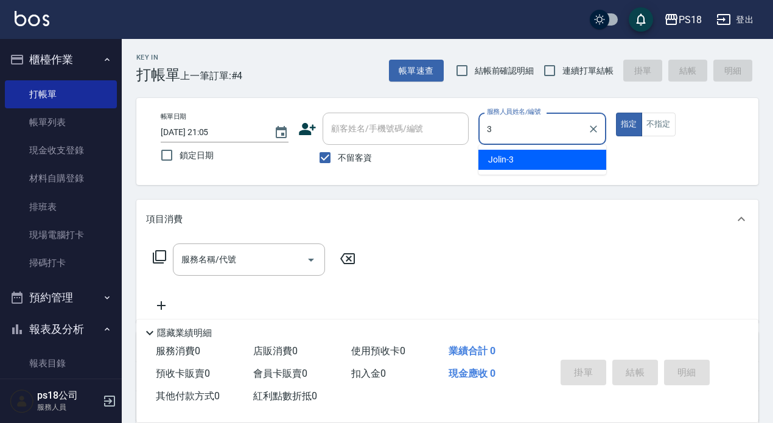
type input "Jolin-3"
type button "true"
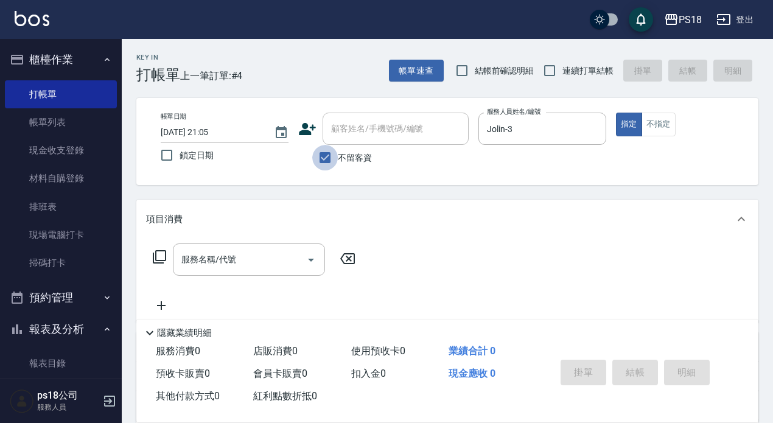
drag, startPoint x: 325, startPoint y: 159, endPoint x: 363, endPoint y: 134, distance: 45.2
click at [326, 159] on input "不留客資" at bounding box center [325, 158] width 26 height 26
checkbox input "false"
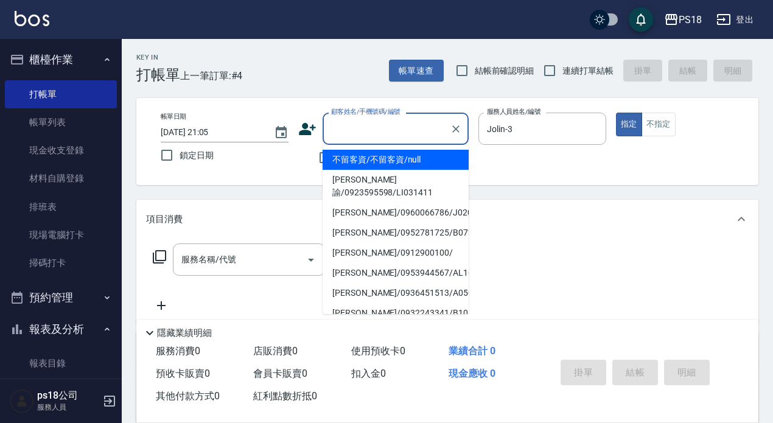
click at [366, 131] on input "顧客姓名/手機號碼/編號" at bounding box center [386, 128] width 117 height 21
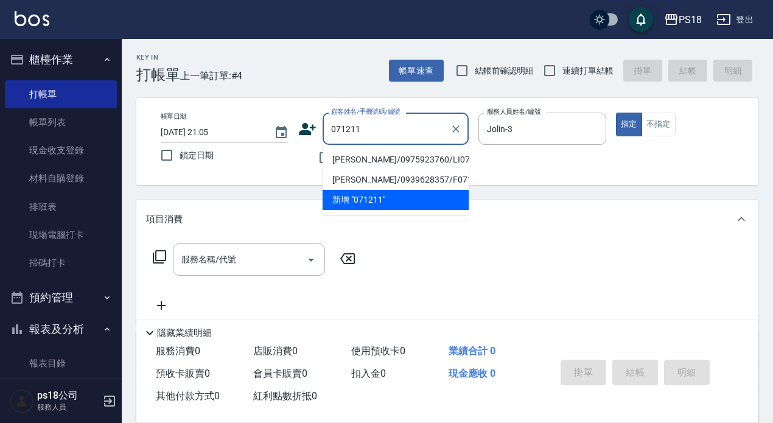
click at [352, 158] on li "胡凱順/0975923760/LI071211" at bounding box center [395, 160] width 146 height 20
type input "胡凱順/0975923760/LI071211"
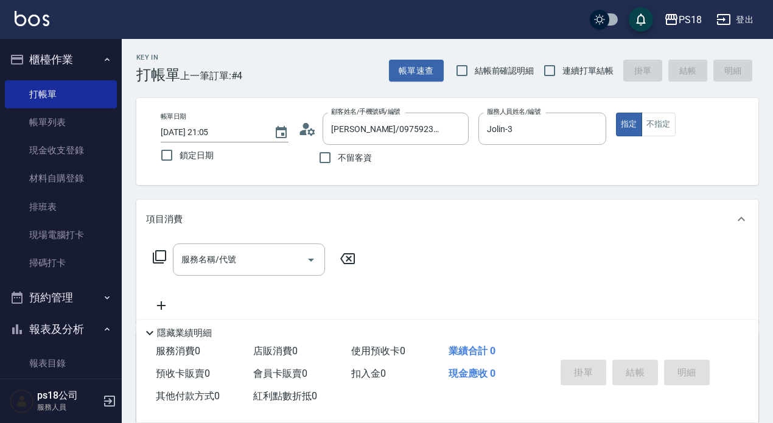
click at [158, 254] on icon at bounding box center [159, 256] width 15 height 15
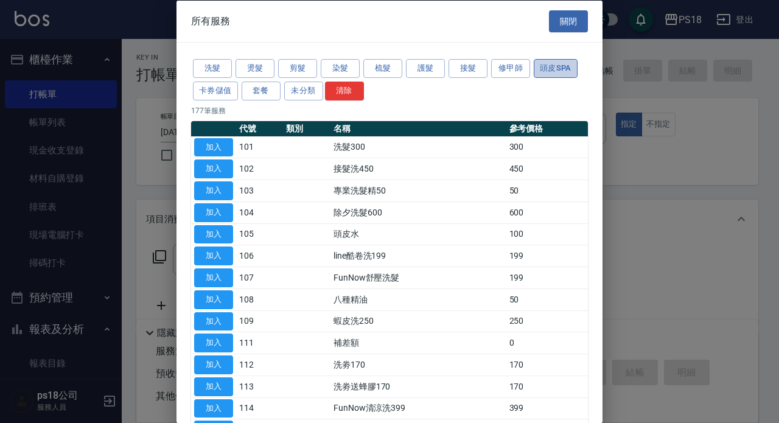
click at [563, 68] on button "頭皮SPA" at bounding box center [556, 68] width 44 height 19
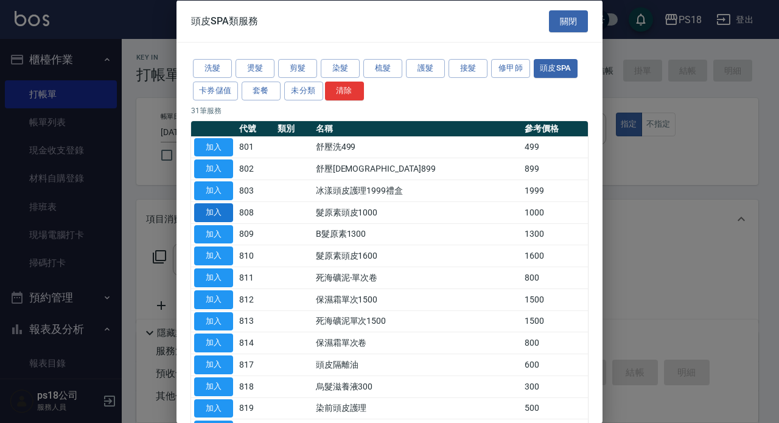
click at [215, 206] on button "加入" at bounding box center [213, 212] width 39 height 19
type input "髮原素頭皮1000(808)"
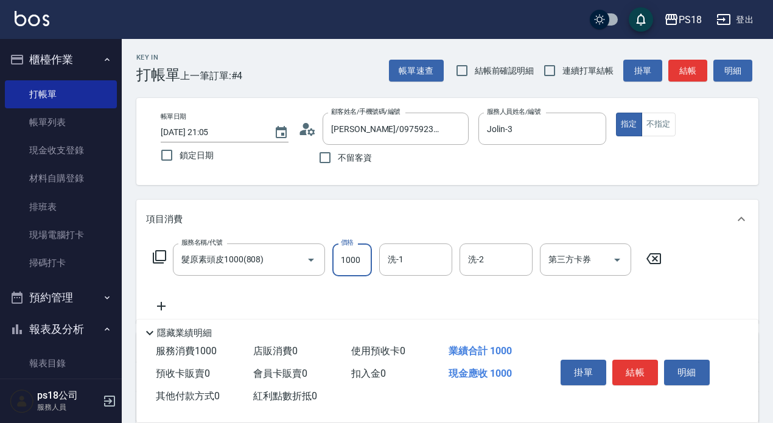
click at [342, 262] on input "1000" at bounding box center [352, 259] width 40 height 33
type input "800"
type input "Jolin-3"
click at [159, 257] on icon at bounding box center [159, 256] width 15 height 15
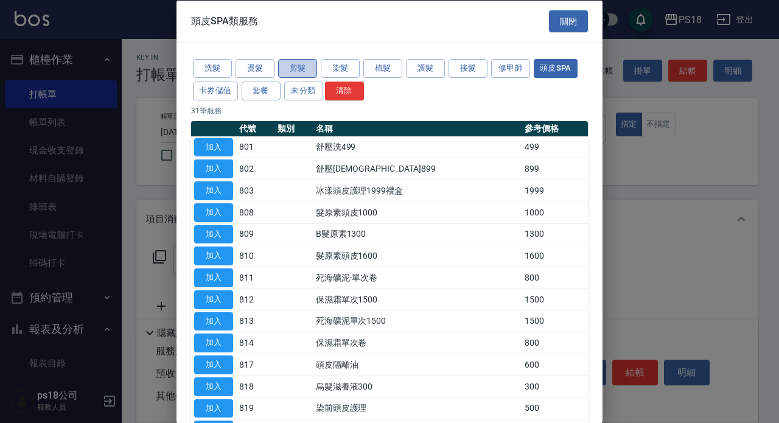
click at [299, 68] on button "剪髮" at bounding box center [297, 68] width 39 height 19
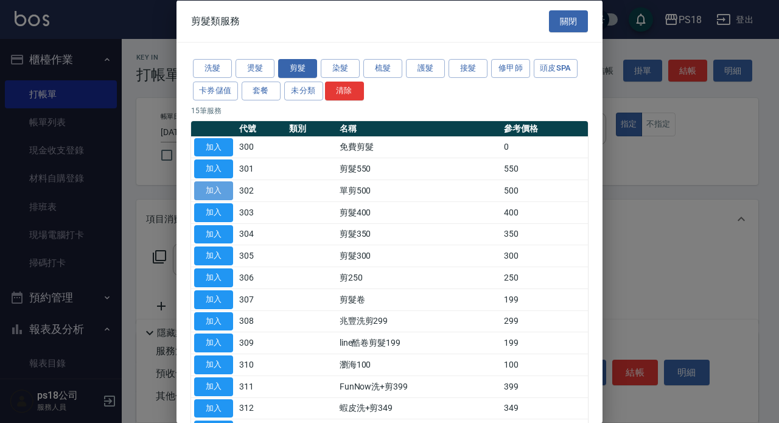
click at [219, 190] on button "加入" at bounding box center [213, 190] width 39 height 19
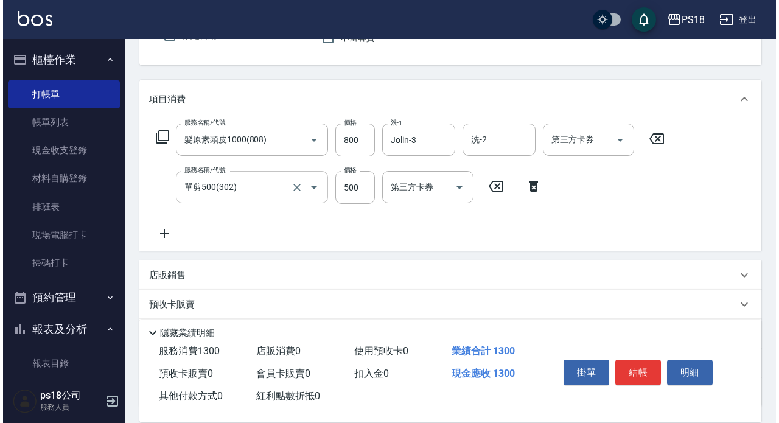
scroll to position [122, 0]
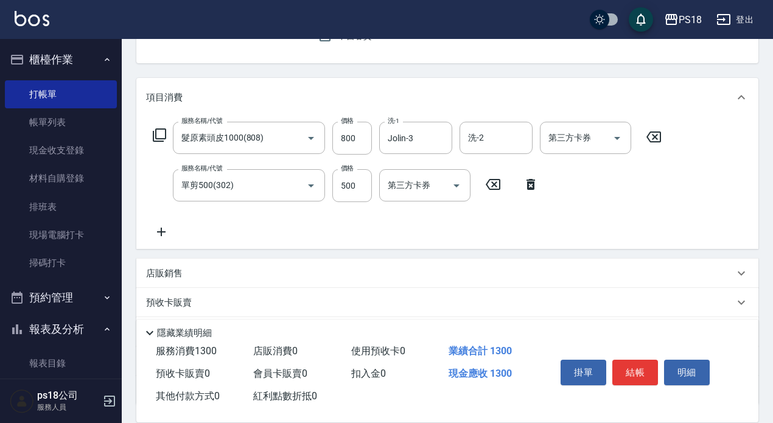
click at [159, 135] on icon at bounding box center [159, 135] width 15 height 15
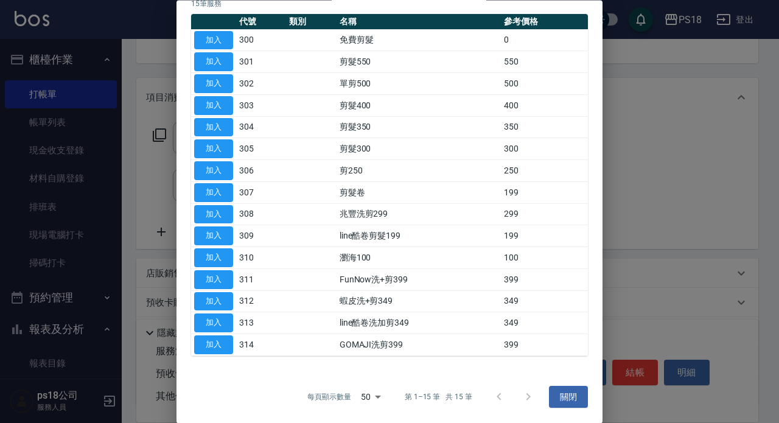
scroll to position [0, 0]
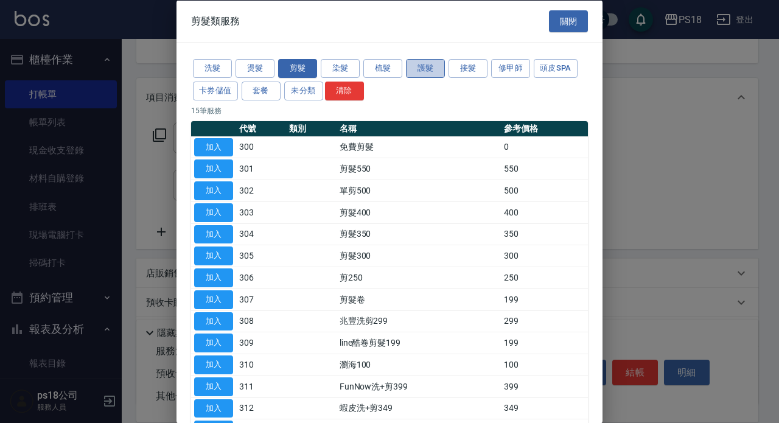
click at [415, 68] on button "護髮" at bounding box center [425, 68] width 39 height 19
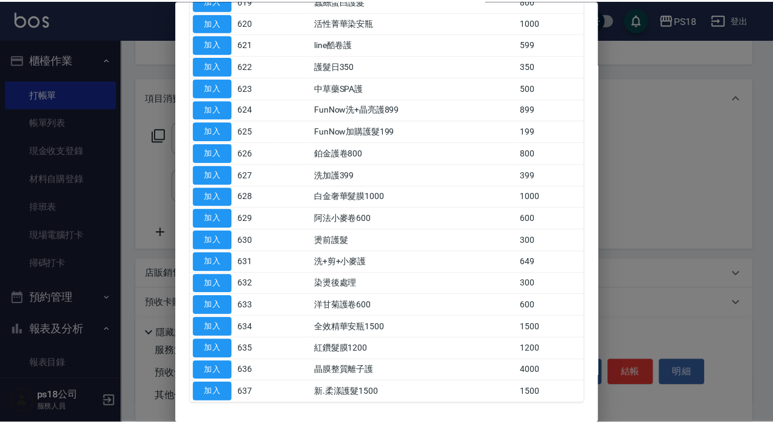
scroll to position [607, 0]
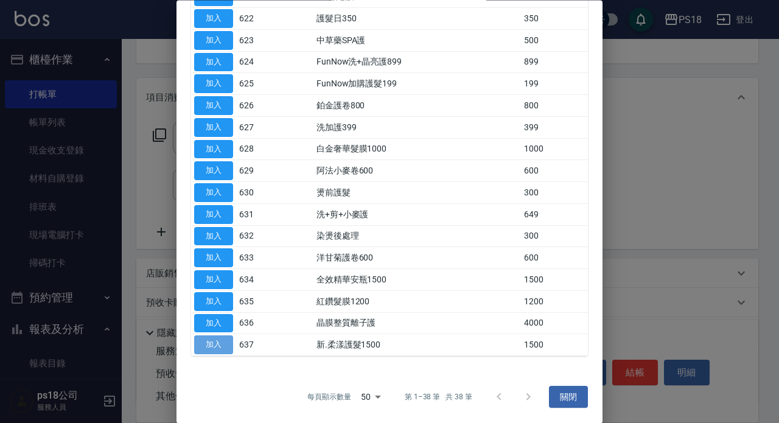
click at [204, 346] on button "加入" at bounding box center [213, 345] width 39 height 19
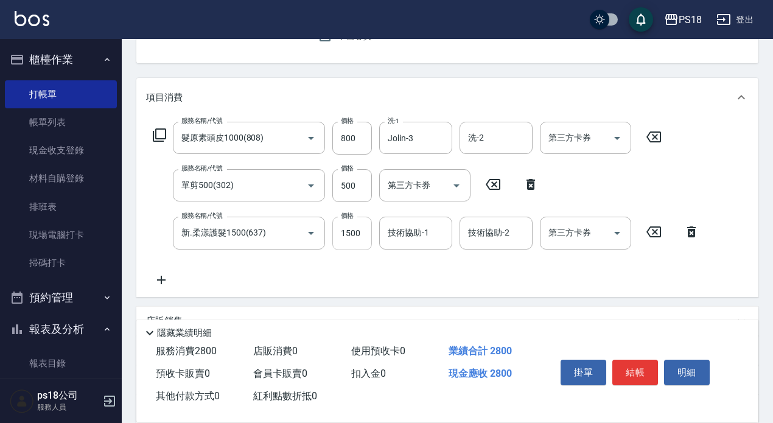
click at [347, 235] on input "1500" at bounding box center [352, 233] width 40 height 33
type input "1530"
type input "Jolin-3"
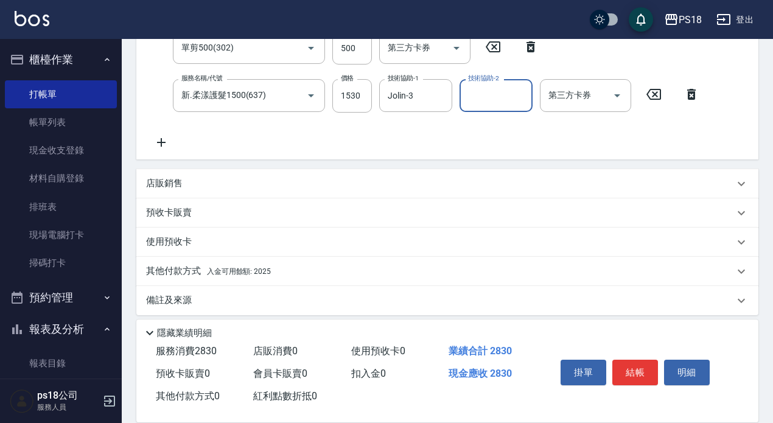
scroll to position [268, 0]
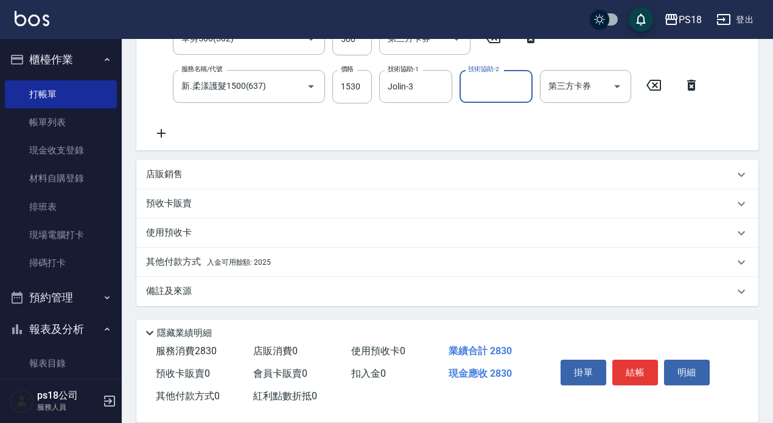
click at [242, 263] on span "入金可用餘額: 2025" at bounding box center [239, 262] width 64 height 9
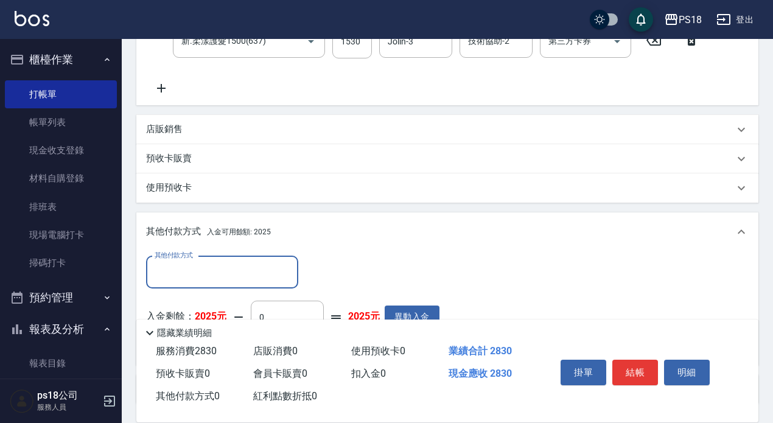
scroll to position [390, 0]
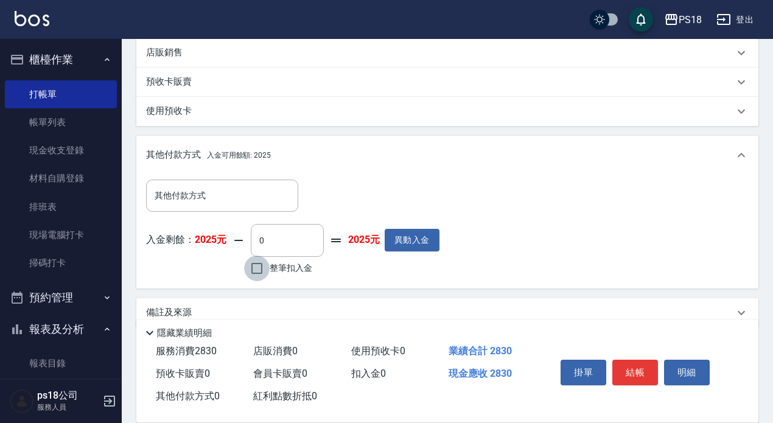
click at [256, 272] on input "整筆扣入金" at bounding box center [257, 269] width 26 height 26
checkbox input "true"
type input "2025"
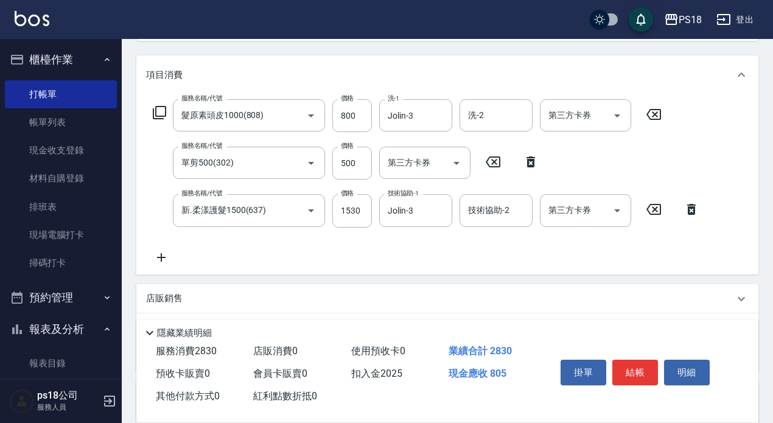
scroll to position [147, 0]
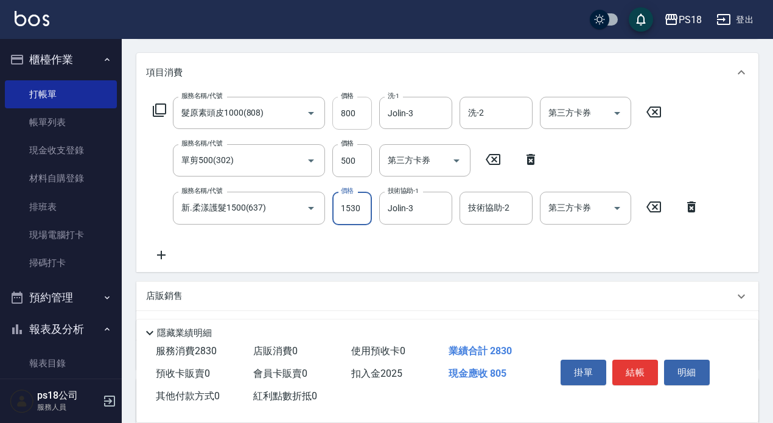
click at [357, 113] on input "800" at bounding box center [352, 113] width 40 height 33
click at [352, 105] on input "800" at bounding box center [352, 113] width 40 height 33
type input "8"
type input "0"
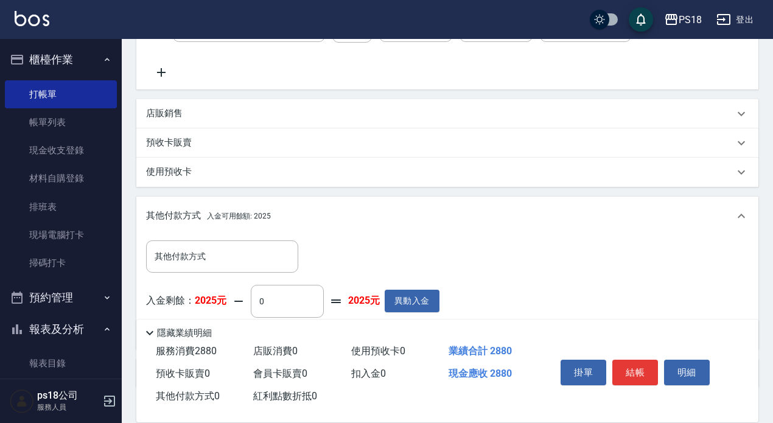
scroll to position [411, 0]
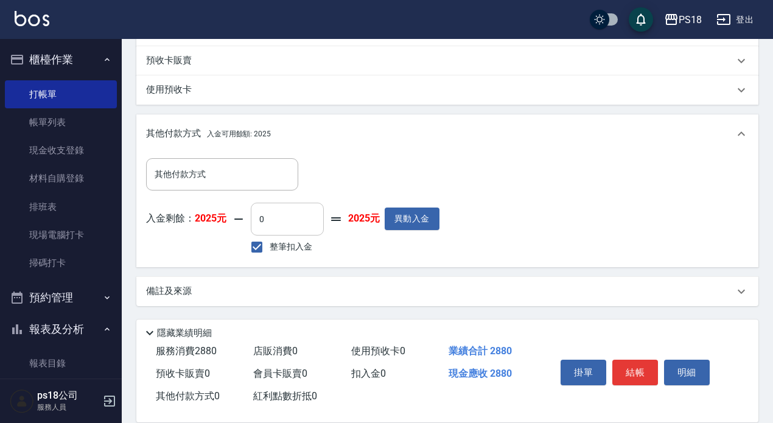
type input "850"
click at [286, 223] on input "0" at bounding box center [287, 219] width 73 height 33
click at [256, 245] on input "整筆扣入金" at bounding box center [257, 247] width 26 height 26
click at [259, 246] on input "整筆扣入金" at bounding box center [257, 247] width 26 height 26
checkbox input "true"
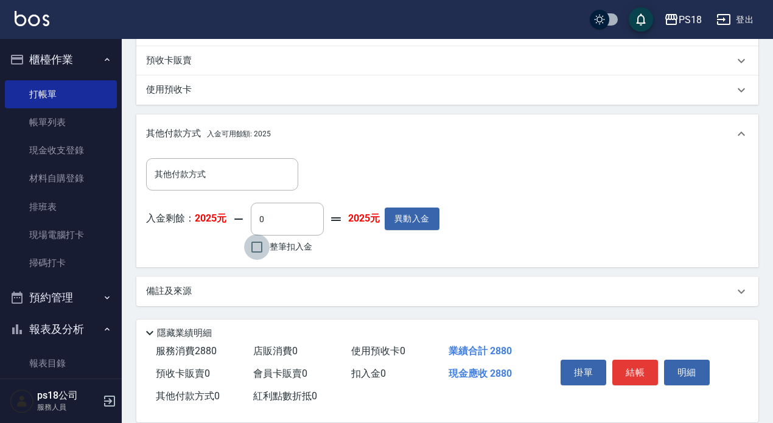
type input "2025"
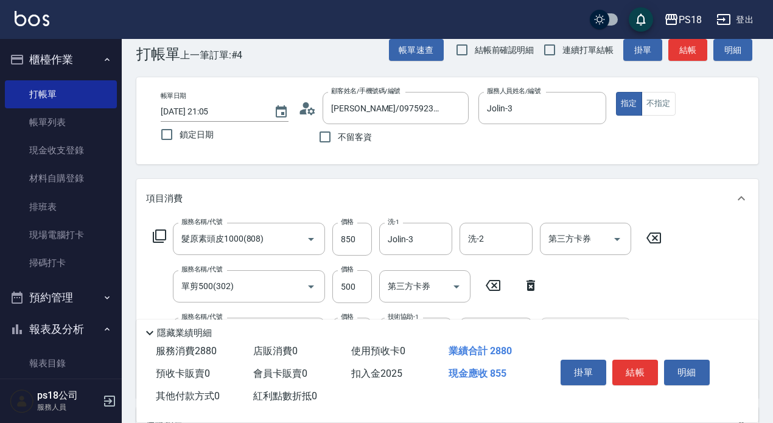
scroll to position [0, 0]
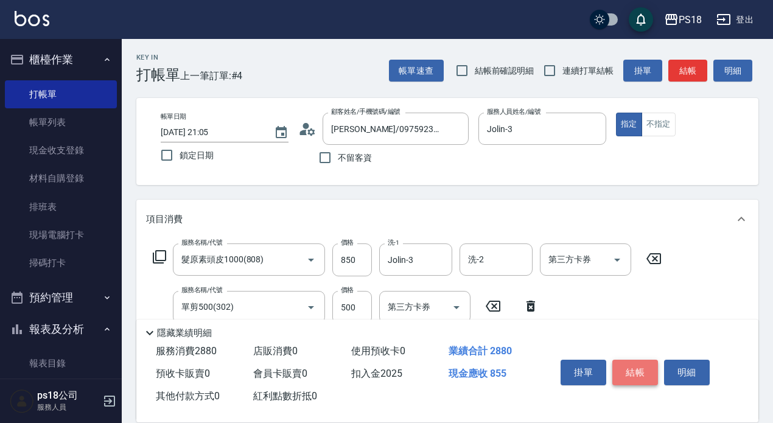
click at [624, 363] on button "結帳" at bounding box center [635, 373] width 46 height 26
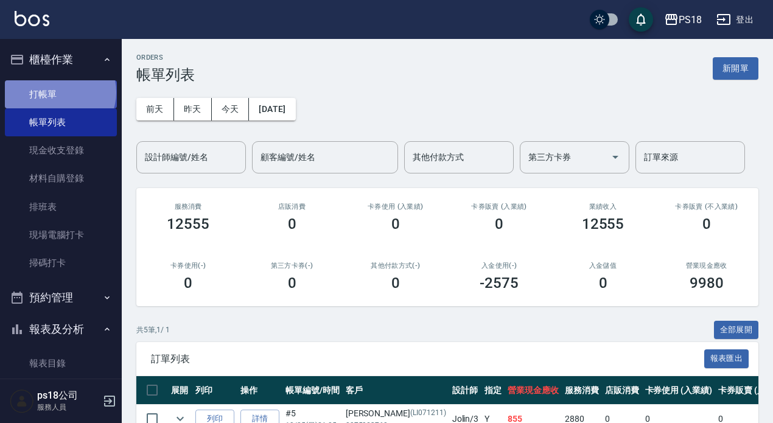
click at [60, 92] on link "打帳單" at bounding box center [61, 94] width 112 height 28
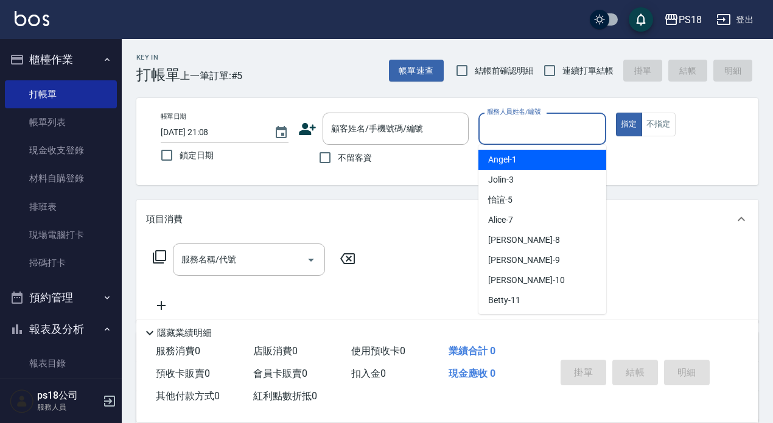
click at [522, 127] on input "服務人員姓名/編號" at bounding box center [542, 128] width 117 height 21
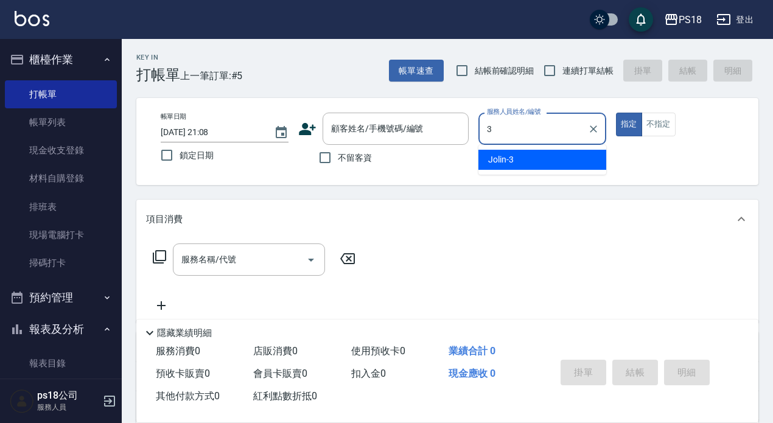
type input "Jolin-3"
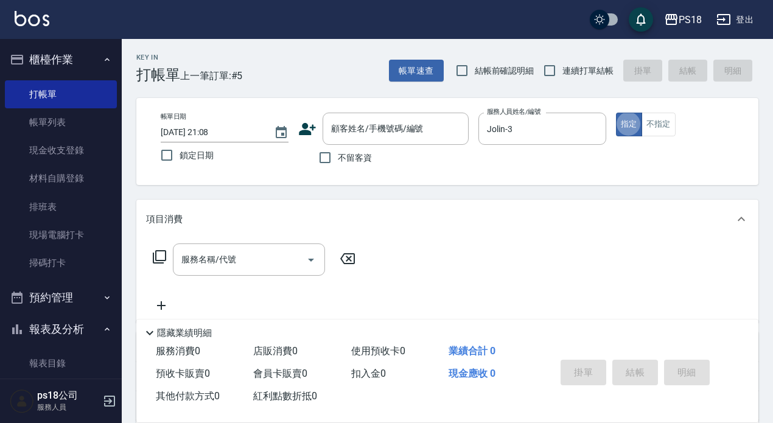
type button "true"
click at [157, 255] on icon at bounding box center [159, 256] width 15 height 15
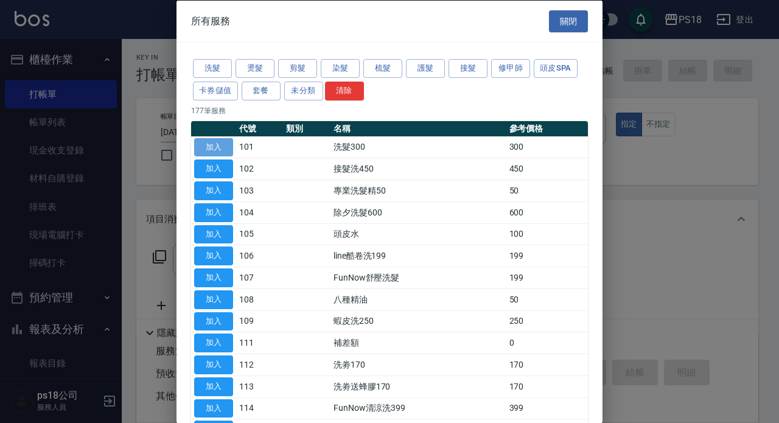
click at [215, 141] on button "加入" at bounding box center [213, 147] width 39 height 19
type input "洗髮300(101)"
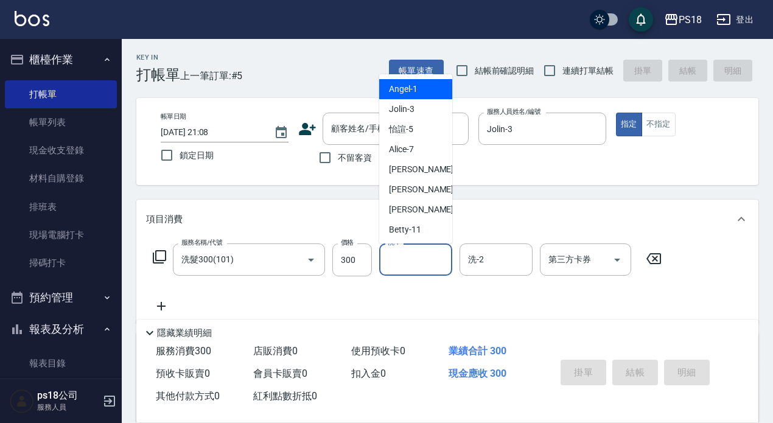
click at [414, 256] on input "洗-1" at bounding box center [416, 259] width 62 height 21
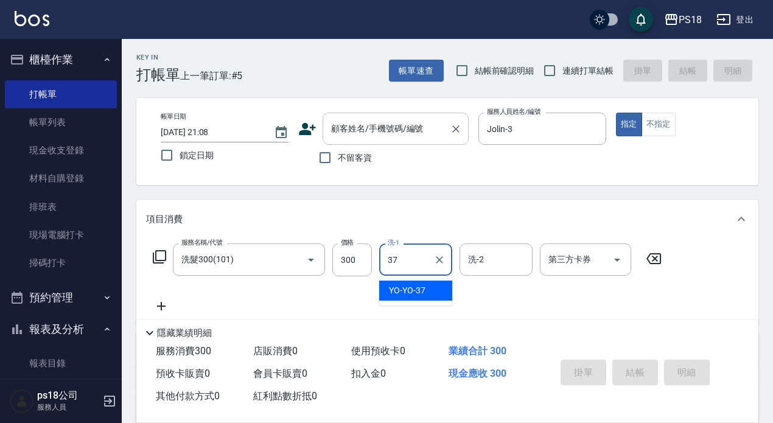
type input "YO-YO-37"
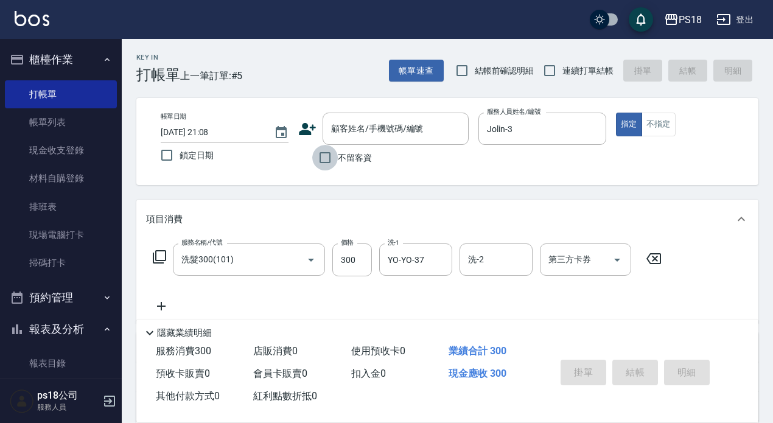
click at [322, 158] on input "不留客資" at bounding box center [325, 158] width 26 height 26
checkbox input "true"
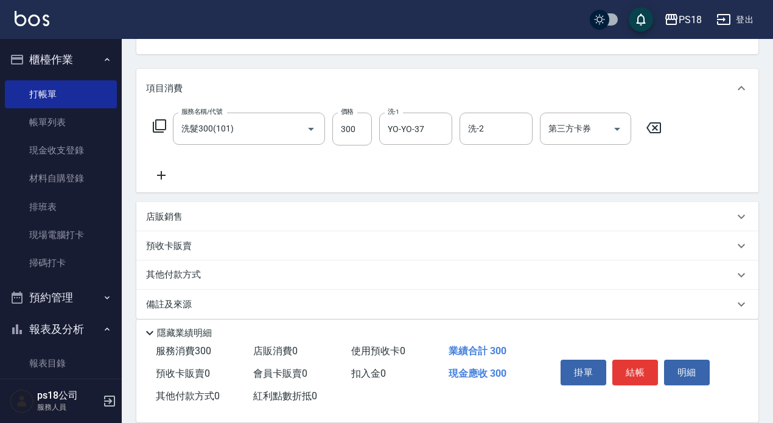
scroll to position [144, 0]
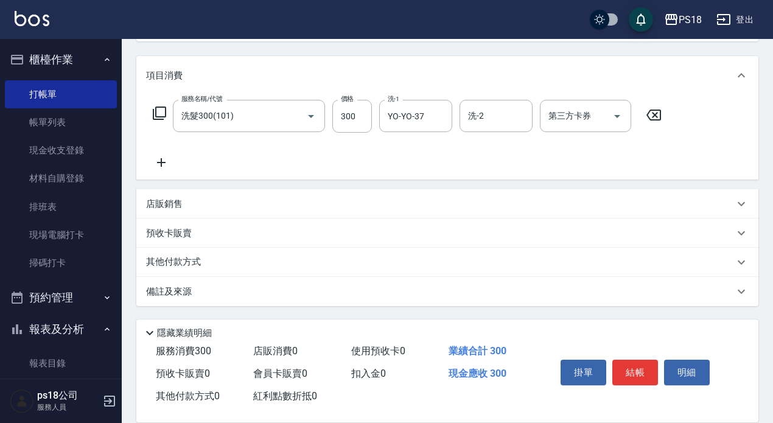
click at [392, 283] on div "備註及來源" at bounding box center [447, 291] width 622 height 29
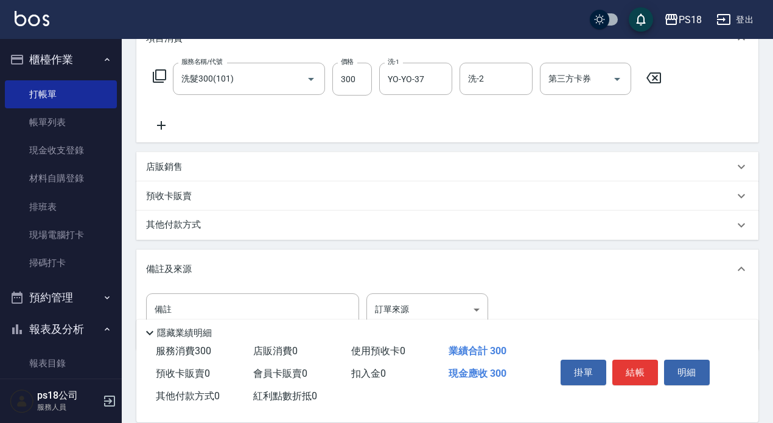
scroll to position [225, 0]
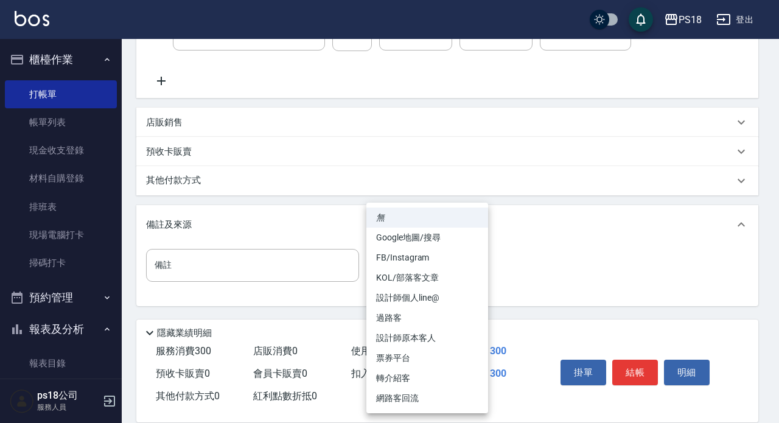
click at [433, 268] on body "PS18 登出 櫃檯作業 打帳單 帳單列表 現金收支登錄 材料自購登錄 排班表 現場電腦打卡 掃碼打卡 預約管理 預約管理 單日預約紀錄 單週預約紀錄 報表及…" at bounding box center [389, 99] width 779 height 648
click at [419, 339] on li "設計師原本客人" at bounding box center [427, 338] width 122 height 20
type input "設計師原本客人"
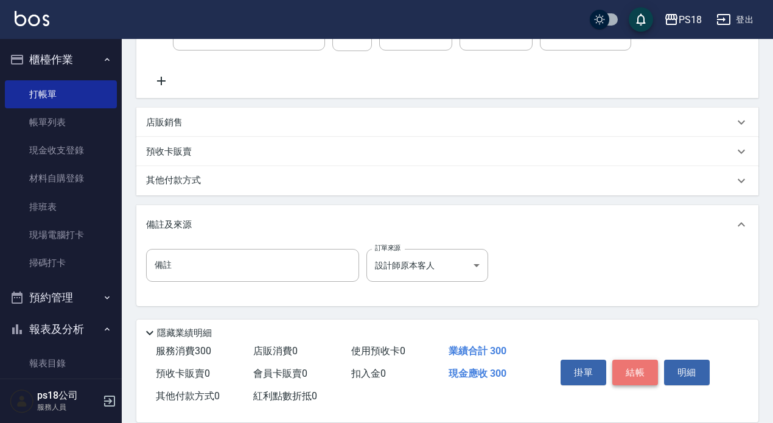
click at [629, 369] on button "結帳" at bounding box center [635, 373] width 46 height 26
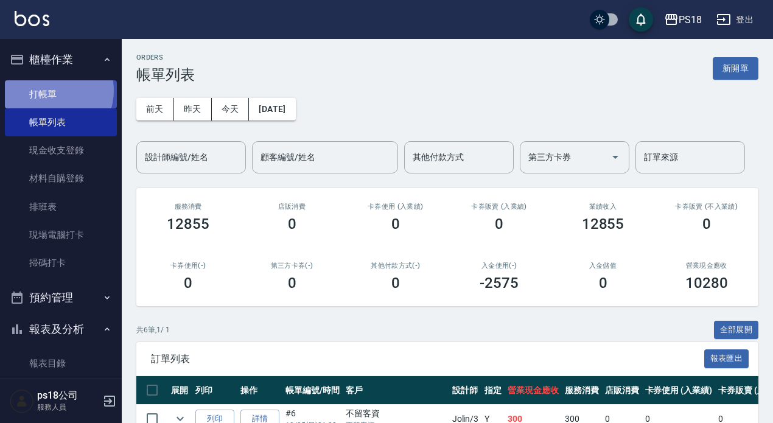
click at [51, 89] on link "打帳單" at bounding box center [61, 94] width 112 height 28
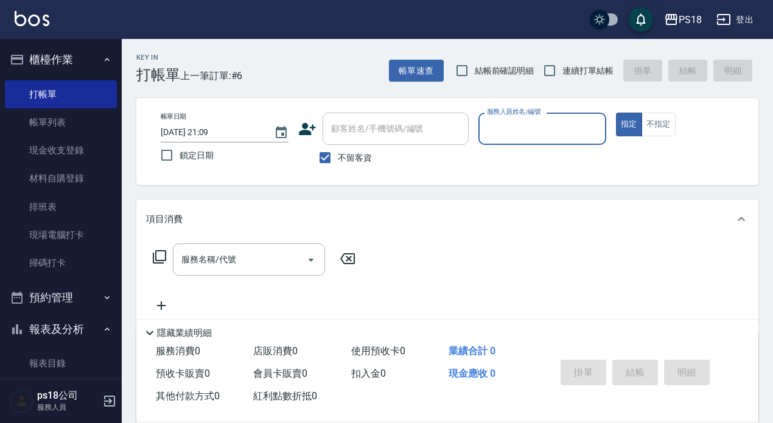
click at [515, 129] on input "服務人員姓名/編號" at bounding box center [542, 128] width 117 height 21
type input "Jolin-3"
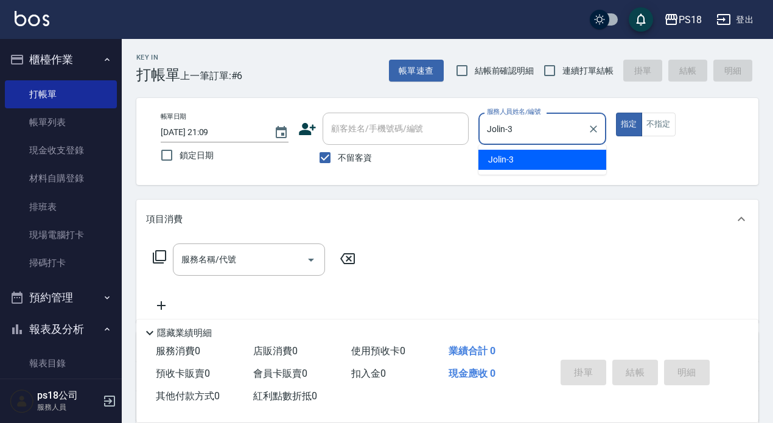
type button "true"
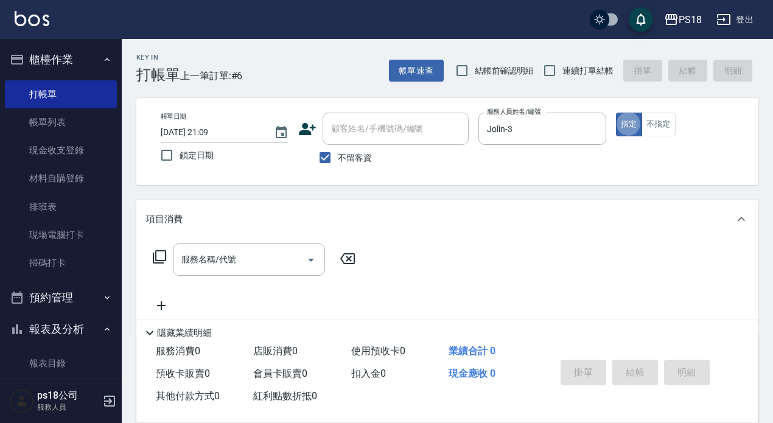
click at [155, 259] on icon at bounding box center [159, 256] width 15 height 15
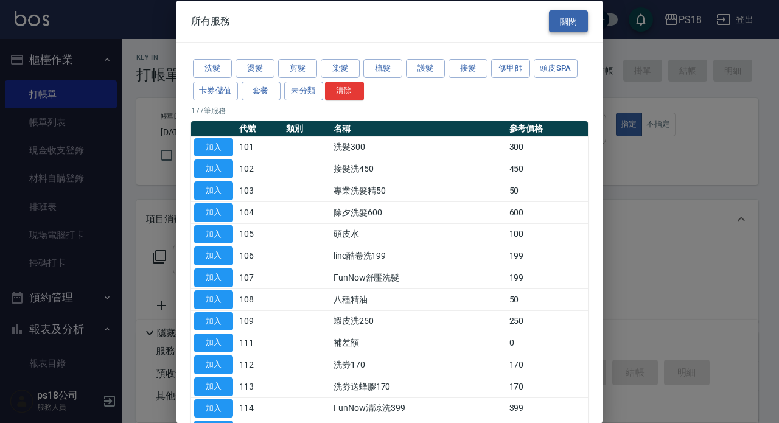
click at [563, 18] on button "關閉" at bounding box center [568, 21] width 39 height 23
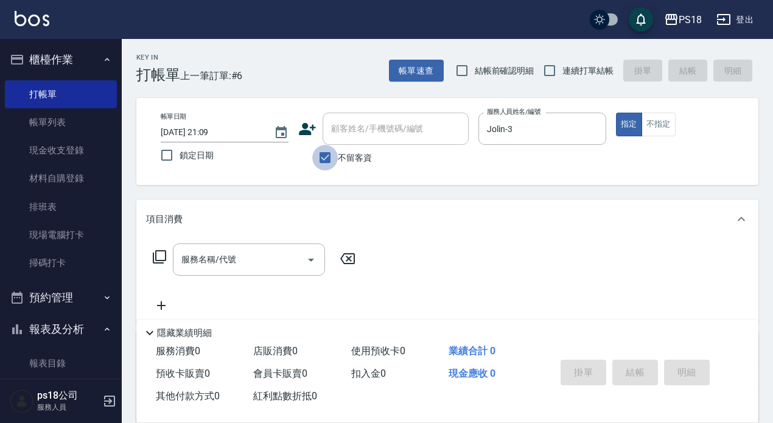
click at [327, 152] on input "不留客資" at bounding box center [325, 158] width 26 height 26
checkbox input "false"
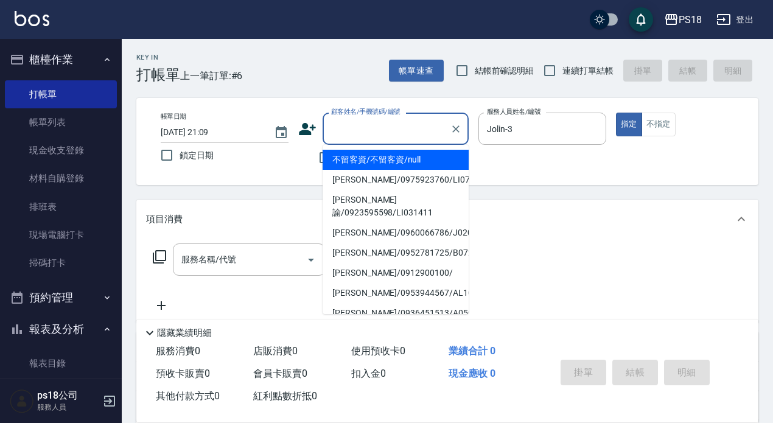
click at [348, 131] on input "顧客姓名/手機號碼/編號" at bounding box center [386, 128] width 117 height 21
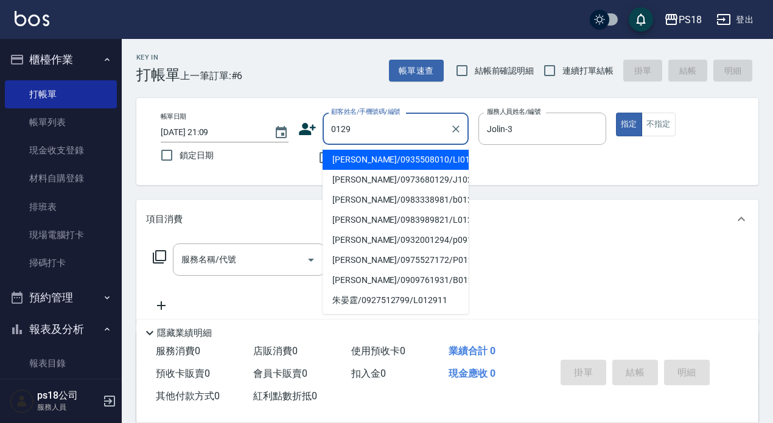
click at [355, 154] on li "余世文/0935508010/LI012911" at bounding box center [395, 160] width 146 height 20
type input "余世文/0935508010/LI012911"
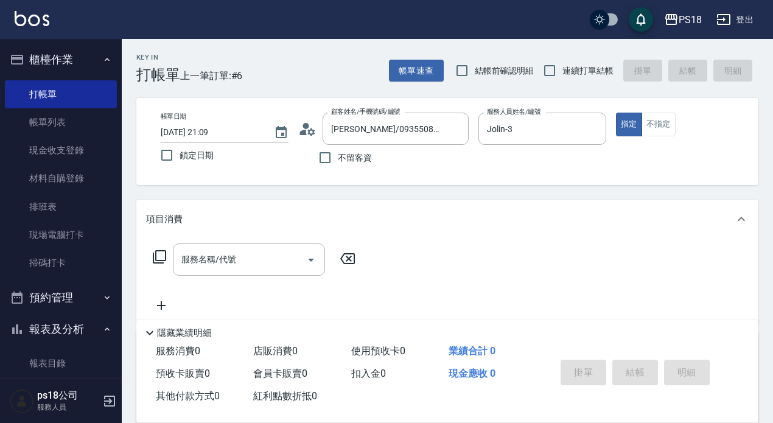
click at [161, 255] on icon at bounding box center [159, 256] width 15 height 15
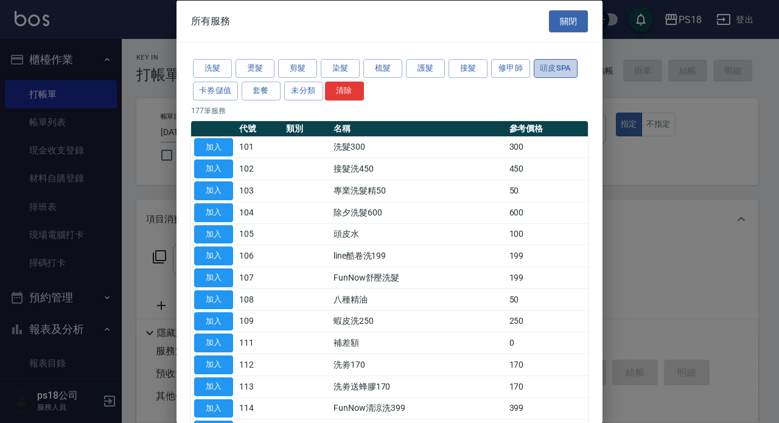
click at [560, 66] on button "頭皮SPA" at bounding box center [556, 68] width 44 height 19
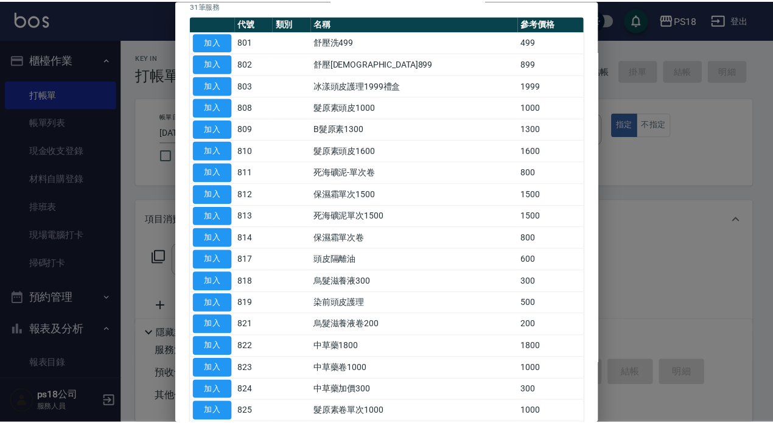
scroll to position [61, 0]
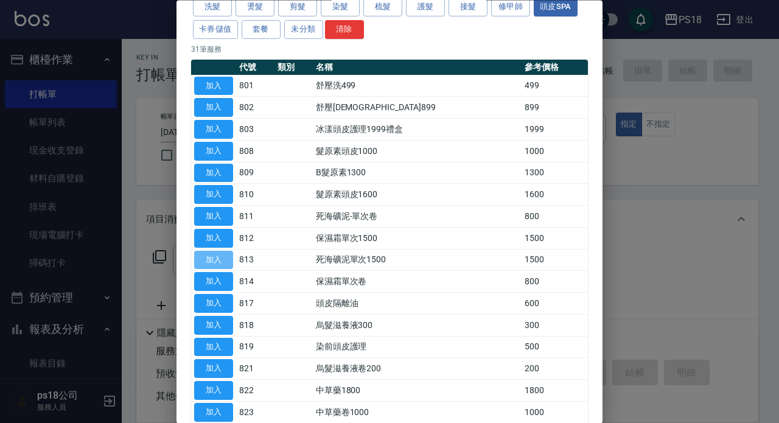
click at [217, 259] on button "加入" at bounding box center [213, 260] width 39 height 19
type input "死海礦泥單次1500(813)"
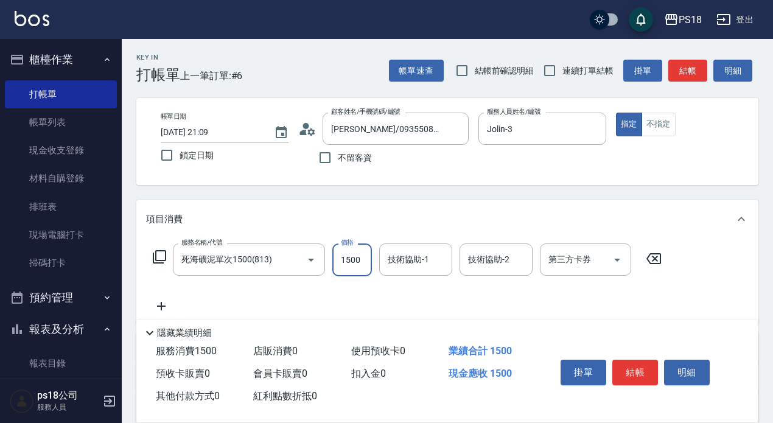
click at [344, 259] on input "1500" at bounding box center [352, 259] width 40 height 33
type input "1275"
click at [394, 256] on input "技術協助-1" at bounding box center [416, 259] width 62 height 21
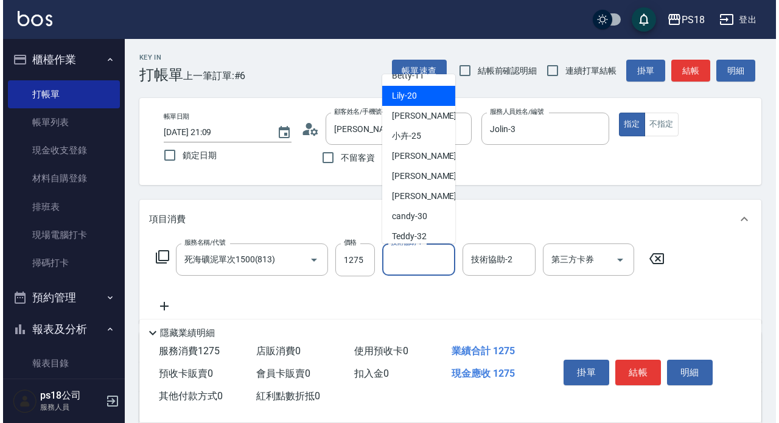
scroll to position [183, 0]
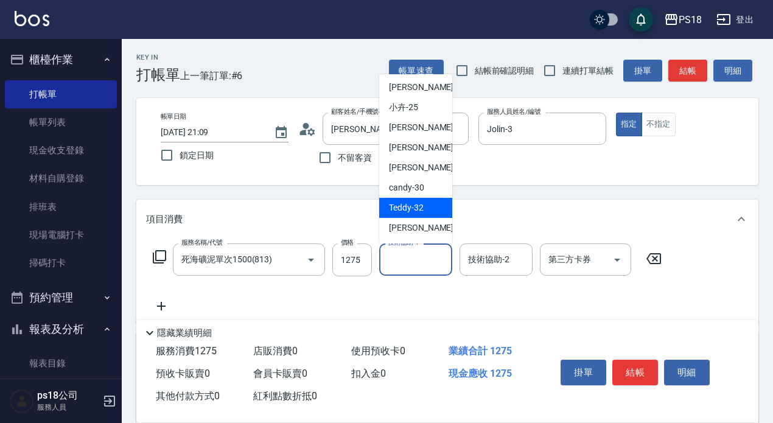
click at [402, 207] on span "Teddy -32" at bounding box center [406, 207] width 35 height 13
type input "Teddy-32"
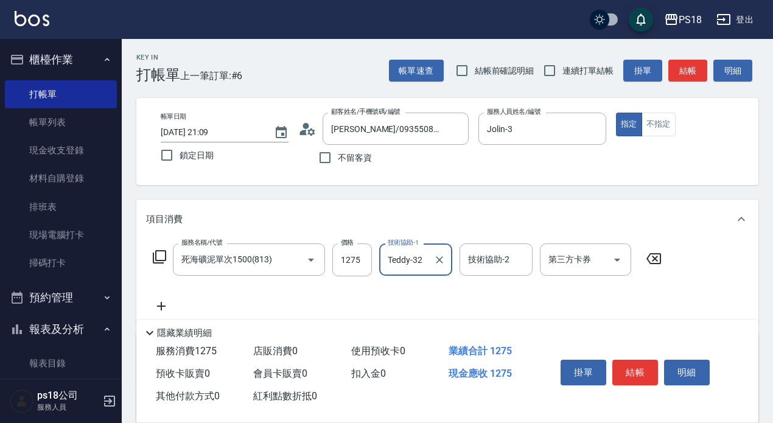
click at [160, 255] on icon at bounding box center [159, 256] width 15 height 15
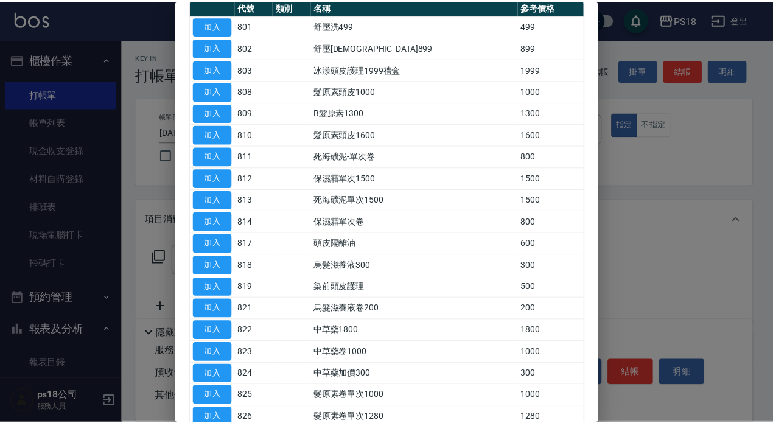
scroll to position [122, 0]
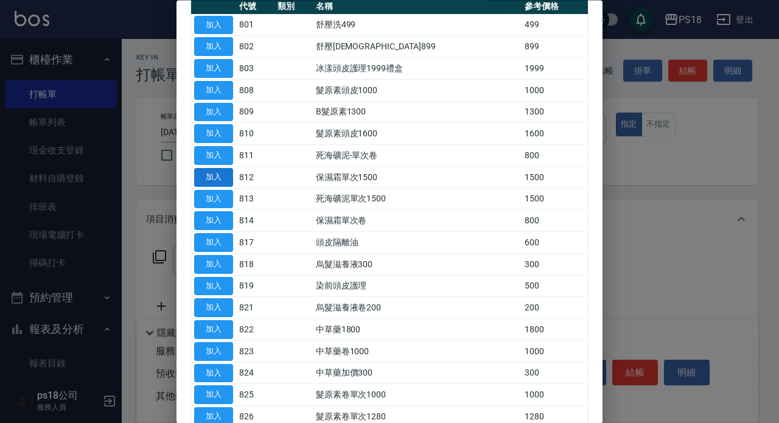
click at [216, 176] on button "加入" at bounding box center [213, 177] width 39 height 19
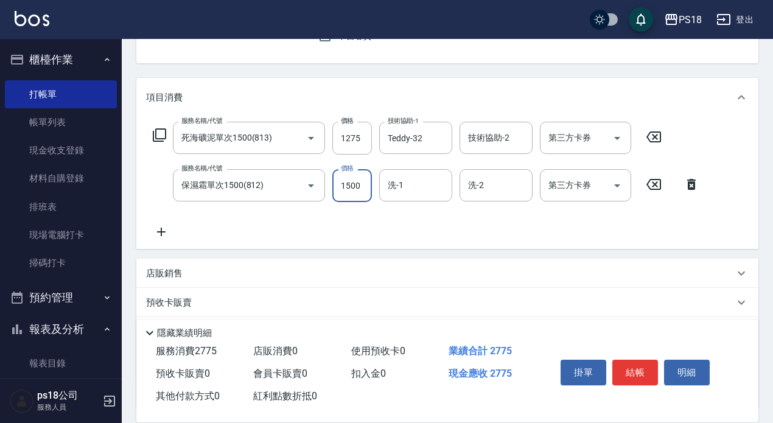
click at [353, 189] on input "1500" at bounding box center [352, 185] width 40 height 33
type input "1275"
type input "Jolin-3"
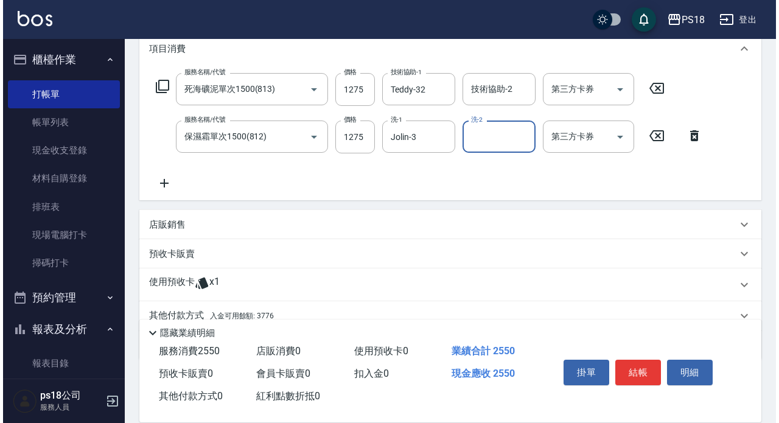
scroll to position [102, 0]
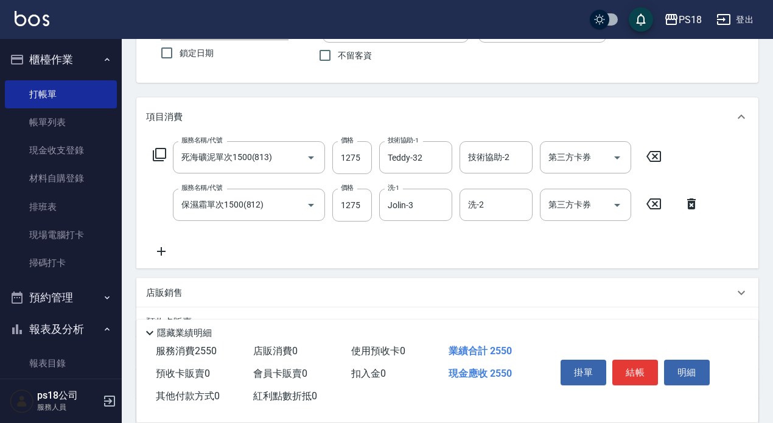
click at [161, 149] on icon at bounding box center [159, 154] width 13 height 13
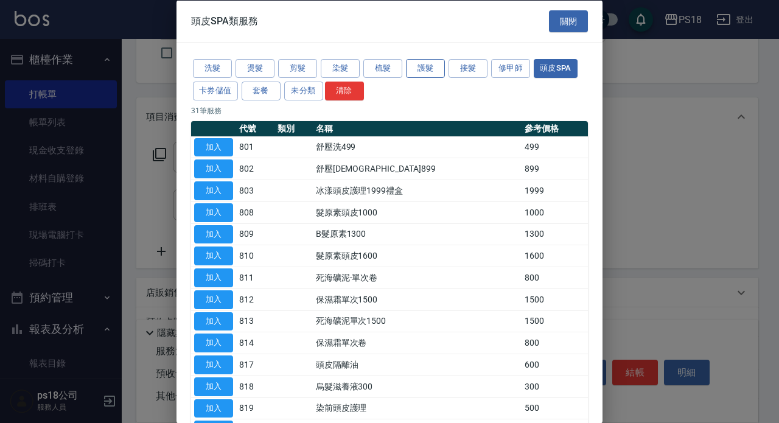
click at [419, 69] on button "護髮" at bounding box center [425, 68] width 39 height 19
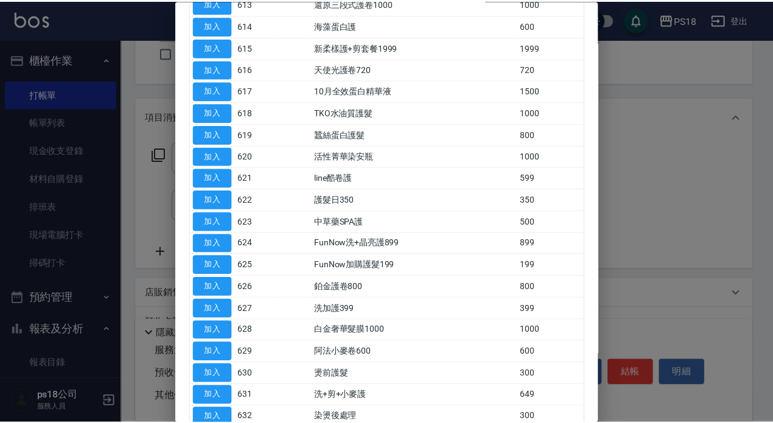
scroll to position [607, 0]
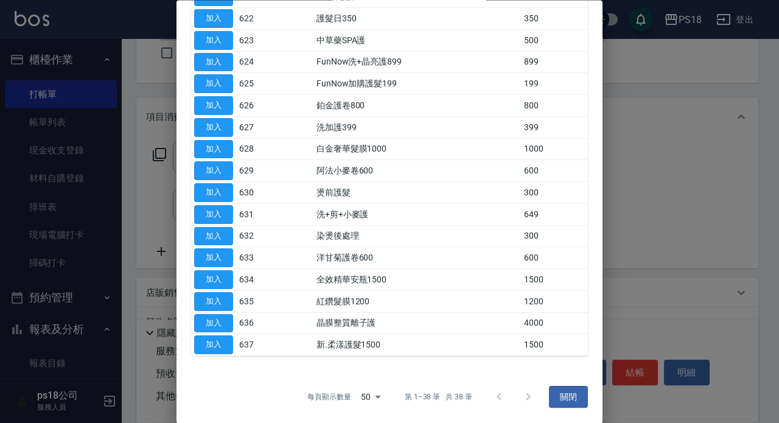
click at [204, 342] on button "加入" at bounding box center [213, 345] width 39 height 19
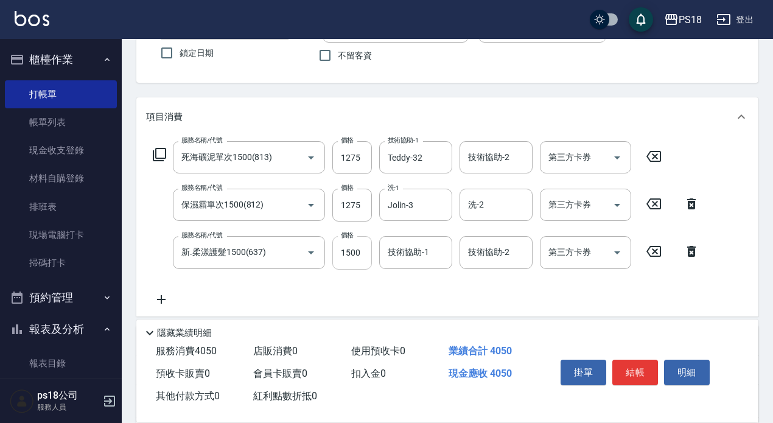
click at [350, 246] on input "1500" at bounding box center [352, 252] width 40 height 33
type input "1275"
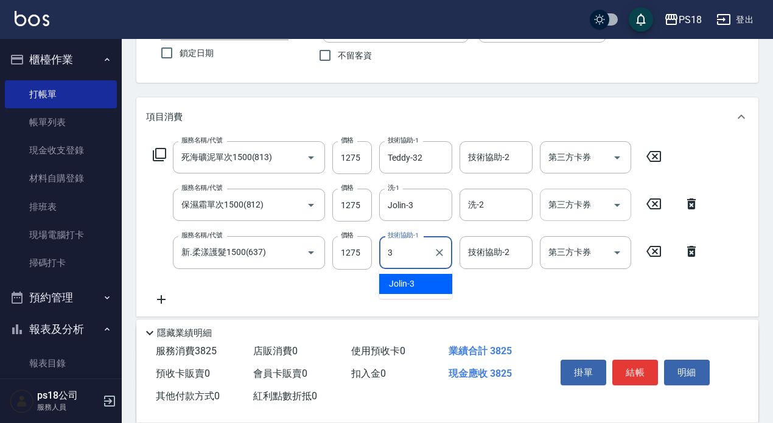
type input "Jolin-3"
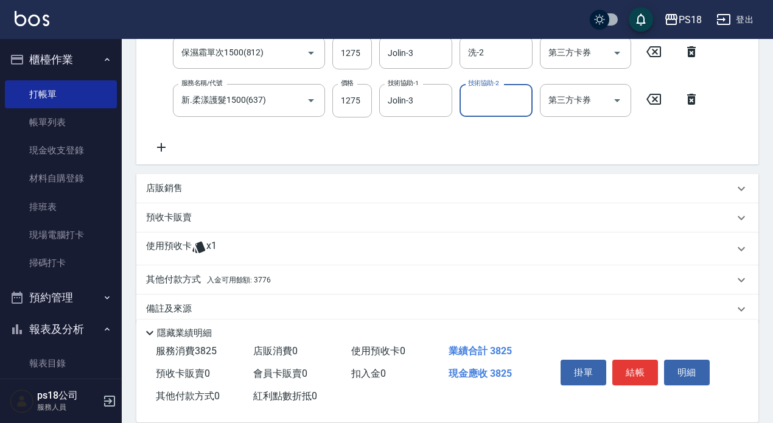
scroll to position [272, 0]
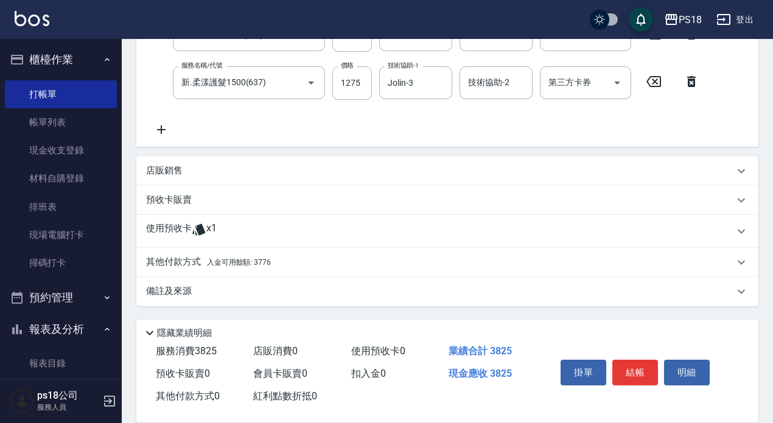
click at [232, 265] on span "入金可用餘額: 3776" at bounding box center [239, 262] width 64 height 9
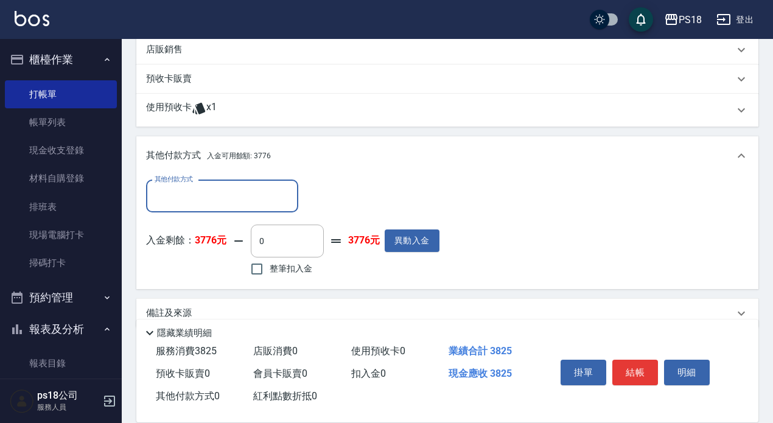
scroll to position [394, 0]
click at [254, 272] on input "整筆扣入金" at bounding box center [257, 269] width 26 height 26
checkbox input "true"
type input "3776"
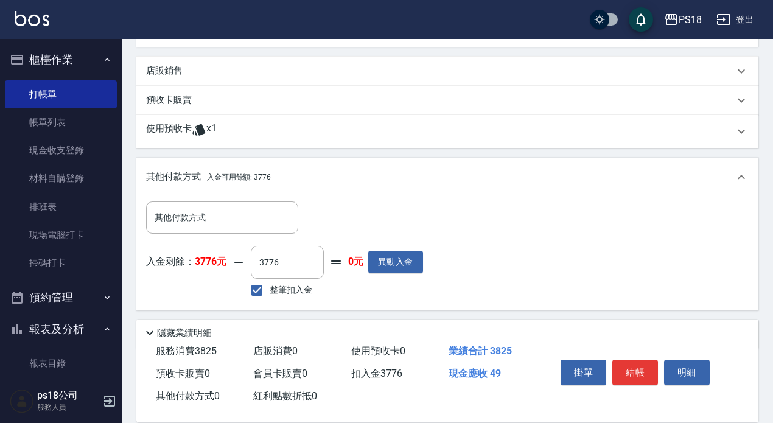
scroll to position [415, 0]
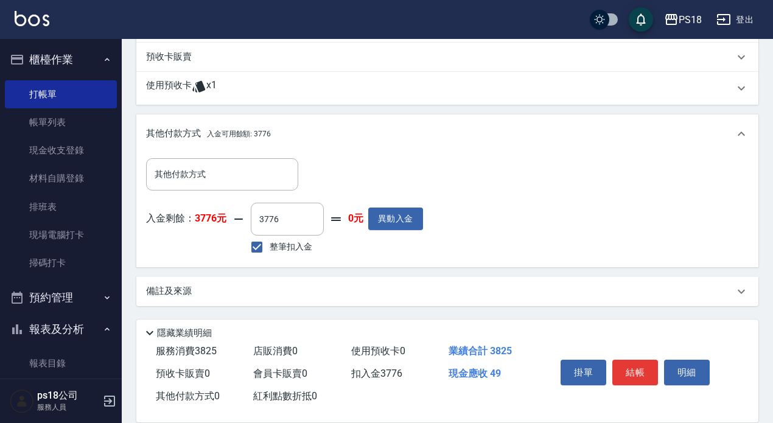
click at [503, 286] on div "備註及來源" at bounding box center [440, 291] width 588 height 13
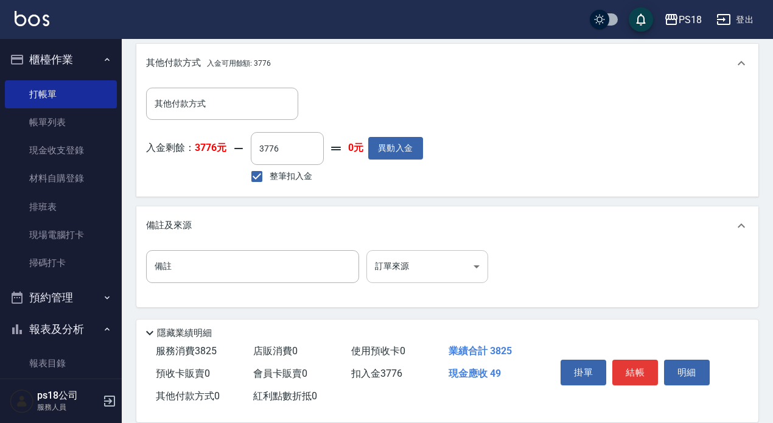
scroll to position [487, 0]
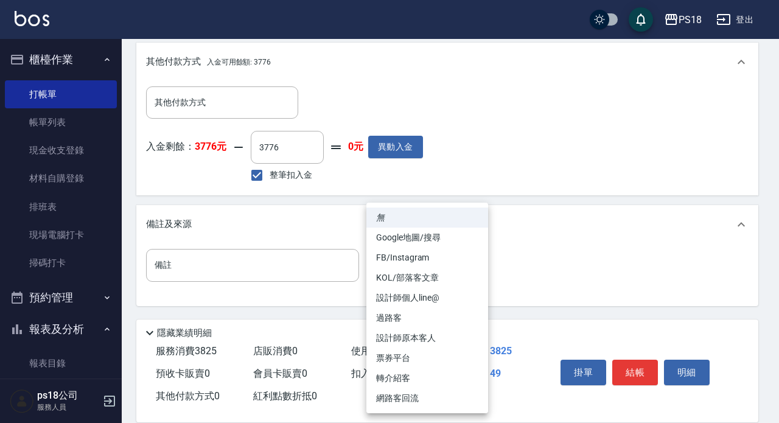
click at [421, 339] on li "設計師原本客人" at bounding box center [427, 338] width 122 height 20
type input "設計師原本客人"
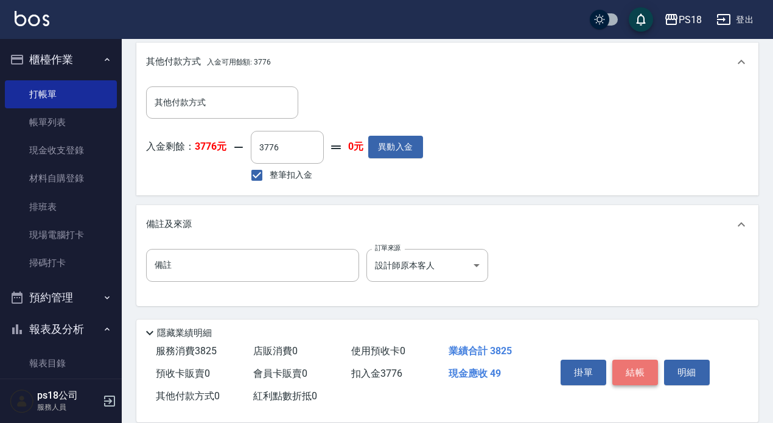
click at [642, 369] on button "結帳" at bounding box center [635, 373] width 46 height 26
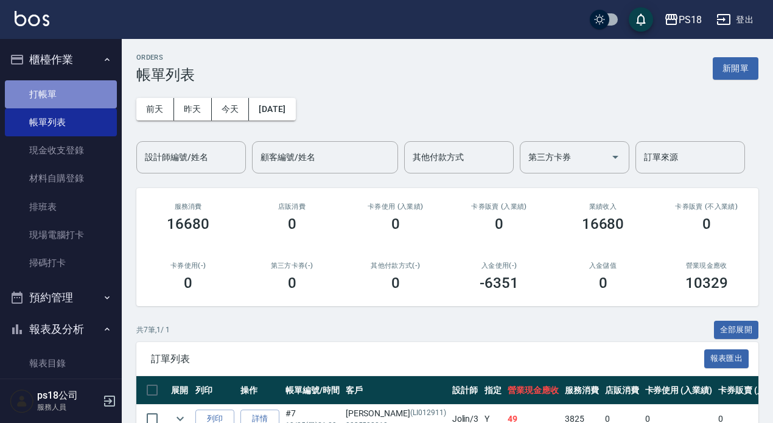
click at [68, 87] on link "打帳單" at bounding box center [61, 94] width 112 height 28
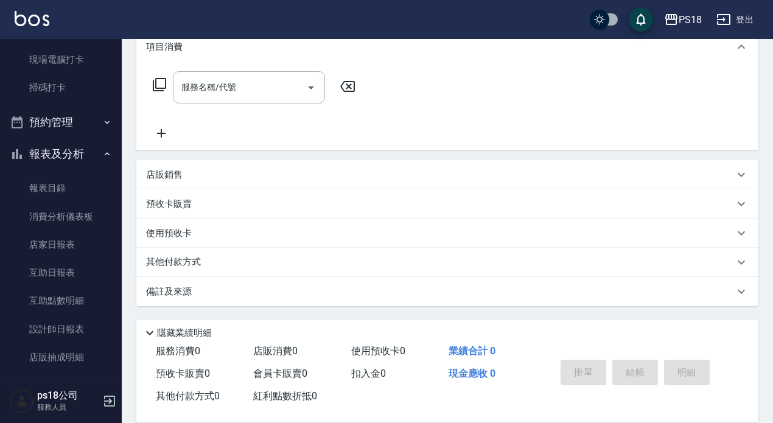
scroll to position [183, 0]
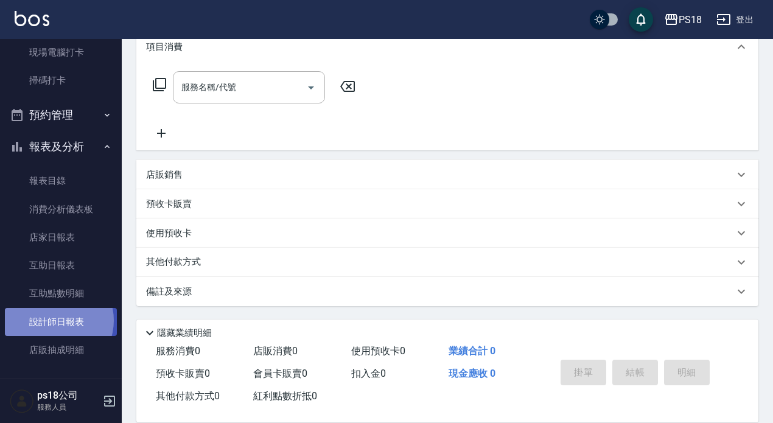
click at [54, 320] on link "設計師日報表" at bounding box center [61, 322] width 112 height 28
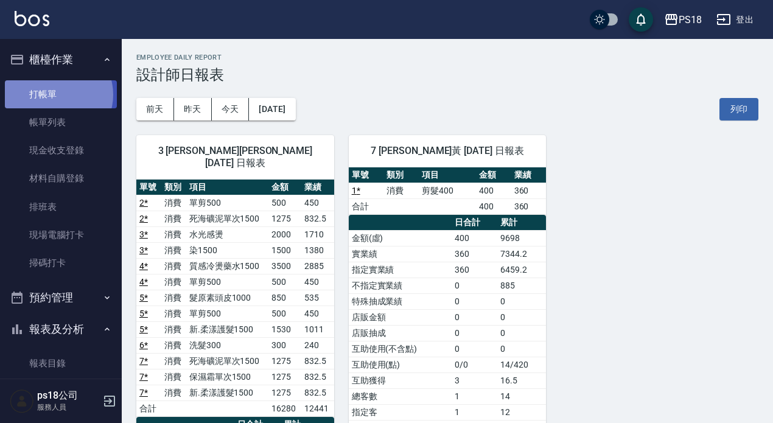
click at [58, 94] on link "打帳單" at bounding box center [61, 94] width 112 height 28
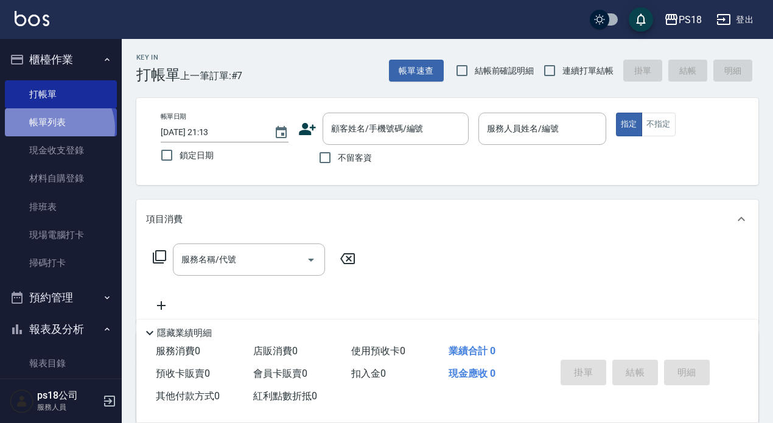
click at [55, 128] on link "帳單列表" at bounding box center [61, 122] width 112 height 28
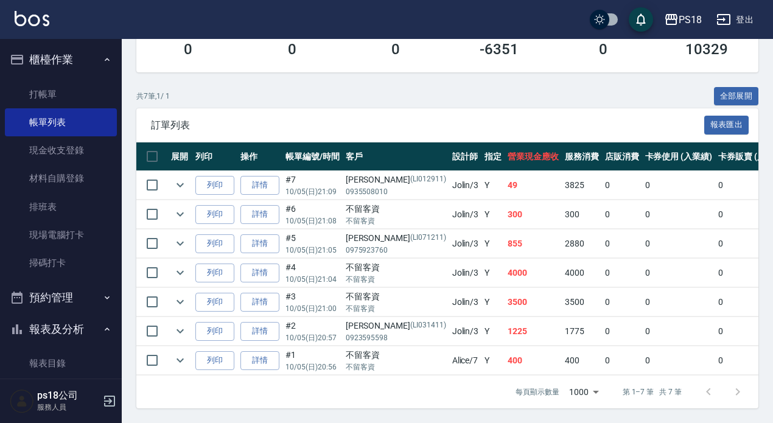
scroll to position [244, 0]
click at [264, 294] on link "詳情" at bounding box center [259, 302] width 39 height 19
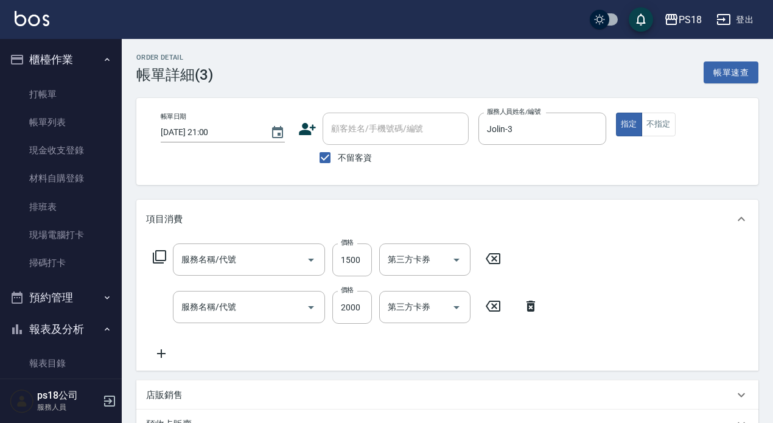
type input "2025/10/05 21:00"
checkbox input "true"
type input "Jolin-3"
type input "設計師原本客人"
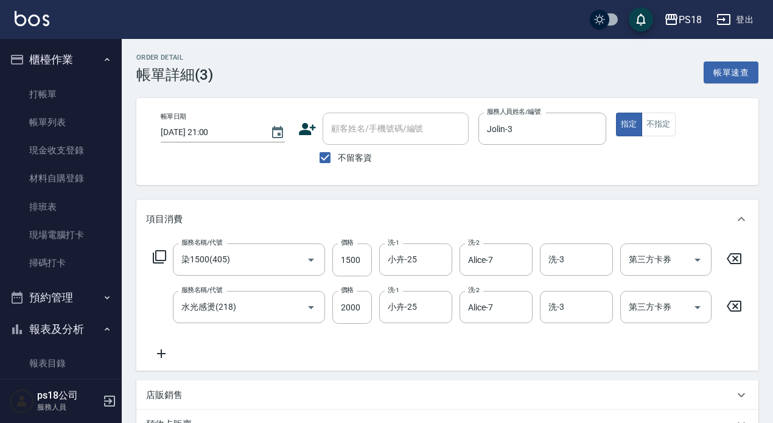
type input "染1500(405)"
type input "水光感燙(218)"
click at [593, 130] on icon "Clear" at bounding box center [593, 129] width 12 height 12
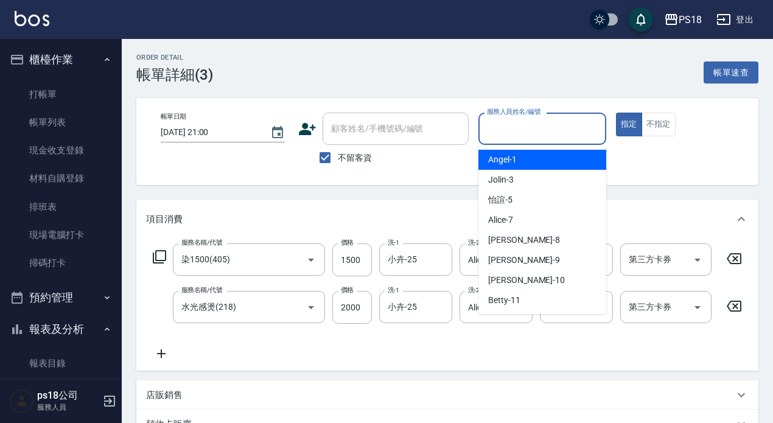
click at [528, 138] on input "服務人員姓名/編號" at bounding box center [542, 128] width 117 height 21
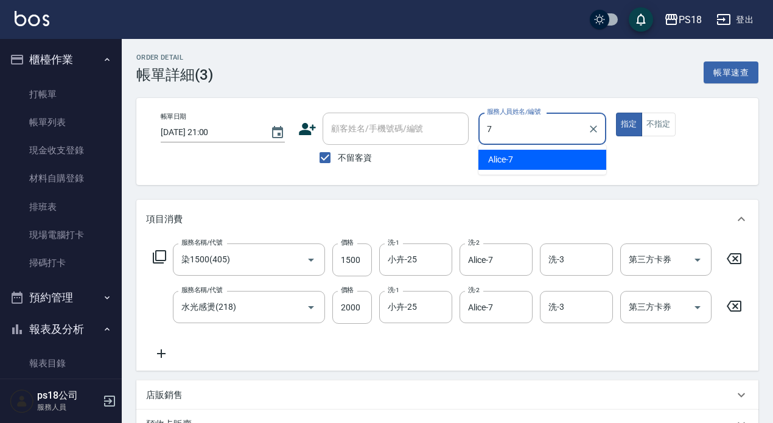
type input "Alice-7"
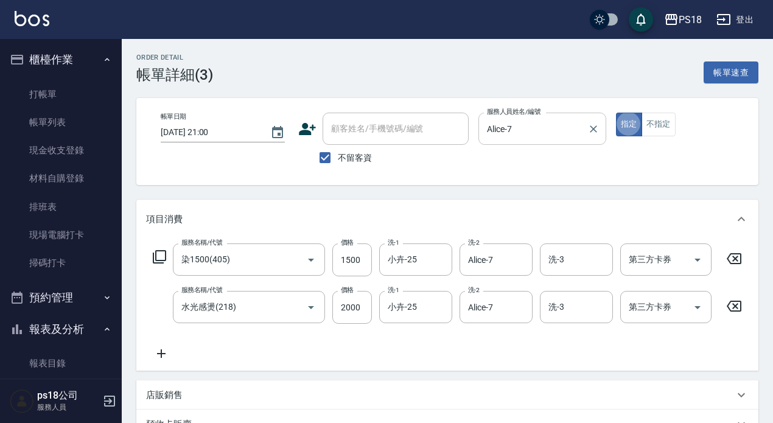
type button "true"
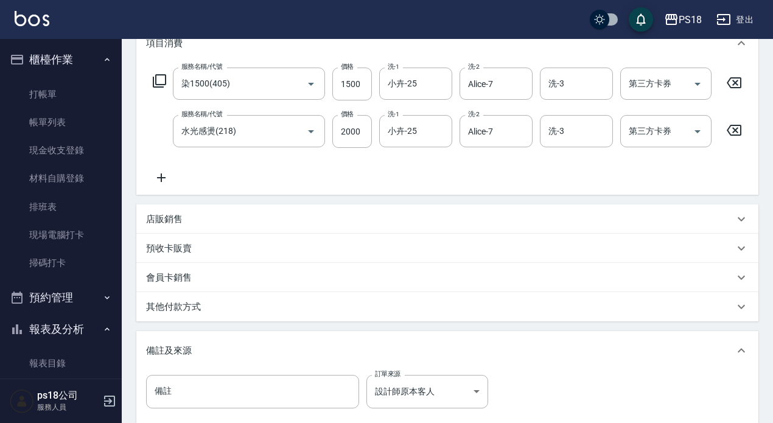
scroll to position [304, 0]
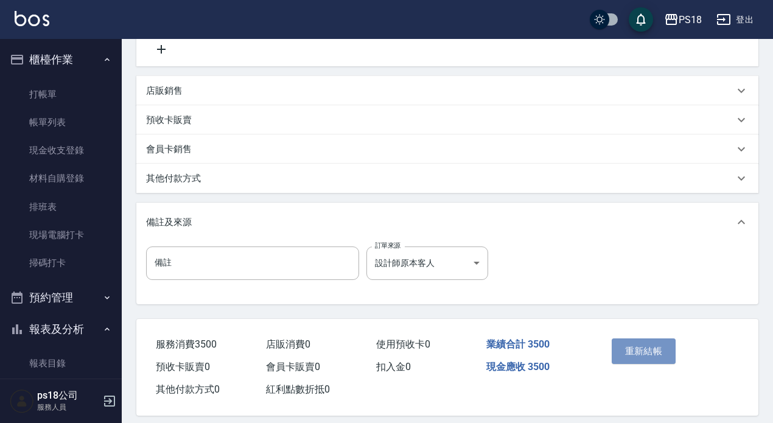
click at [639, 364] on button "重新結帳" at bounding box center [643, 351] width 64 height 26
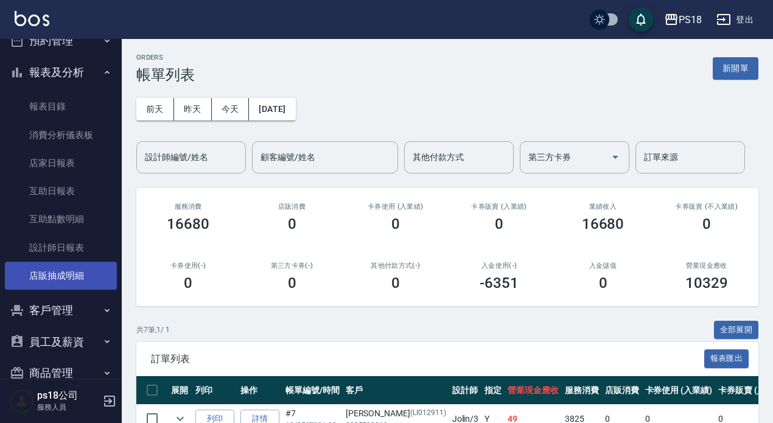
scroll to position [282, 0]
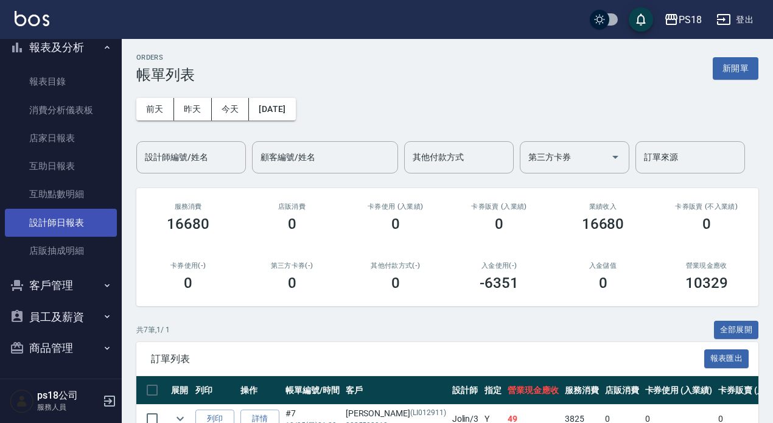
click at [52, 225] on link "設計師日報表" at bounding box center [61, 223] width 112 height 28
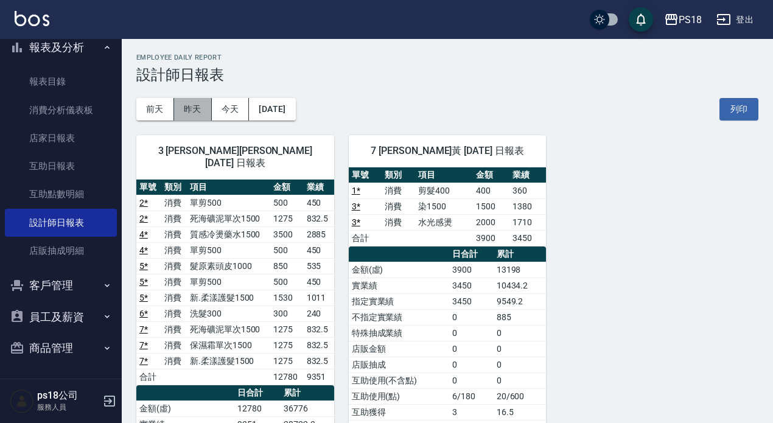
click at [193, 105] on button "昨天" at bounding box center [193, 109] width 38 height 23
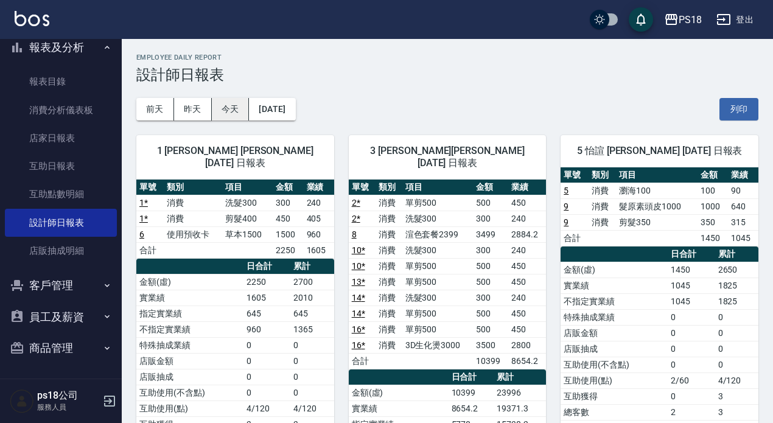
click at [226, 110] on button "今天" at bounding box center [231, 109] width 38 height 23
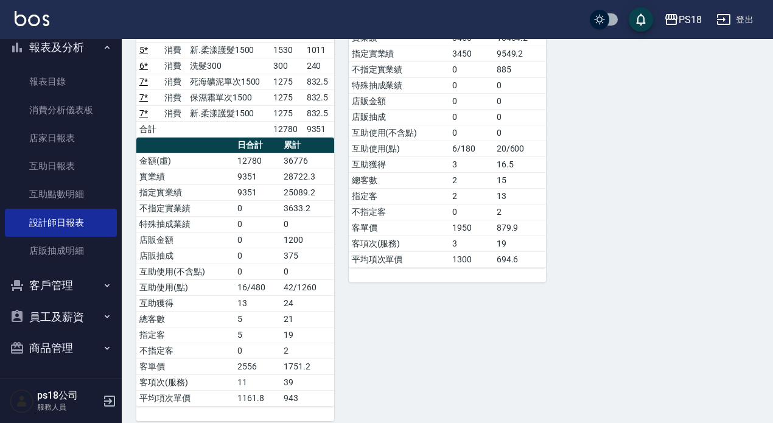
scroll to position [248, 0]
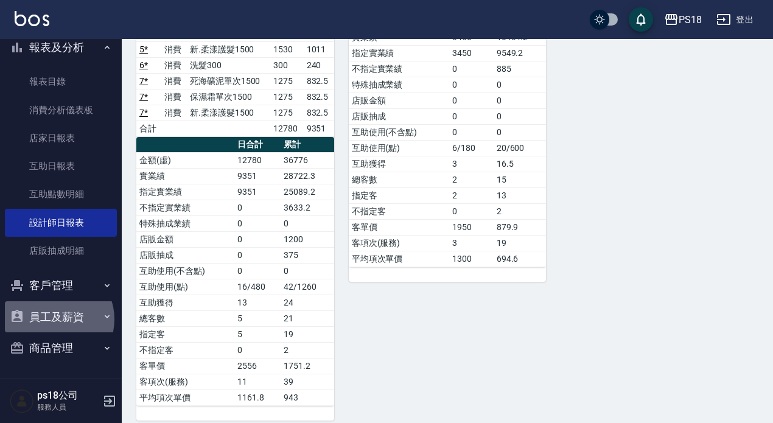
click at [57, 318] on button "員工及薪資" at bounding box center [61, 317] width 112 height 32
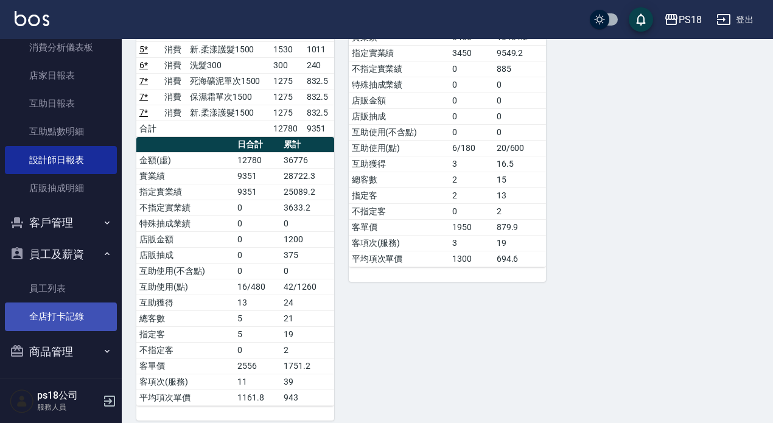
scroll to position [347, 0]
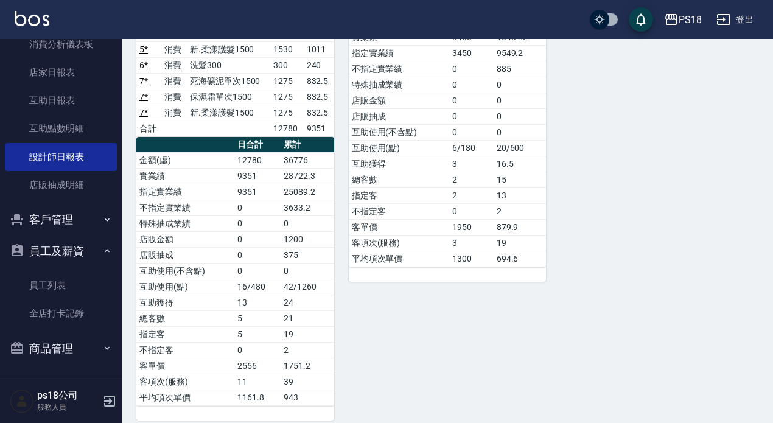
click at [44, 252] on button "員工及薪資" at bounding box center [61, 251] width 112 height 32
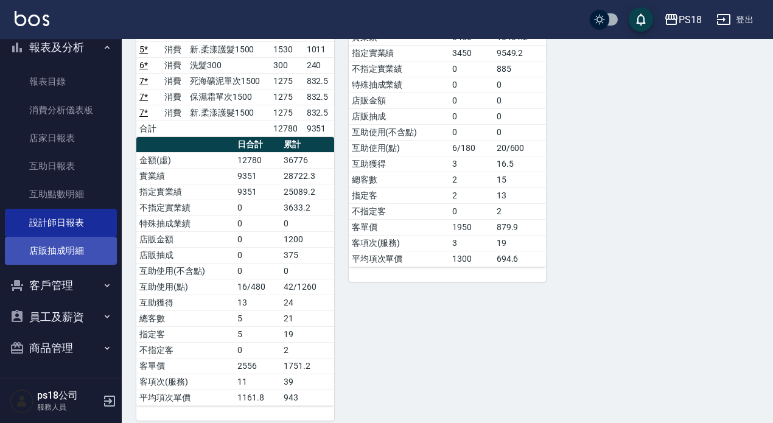
scroll to position [282, 0]
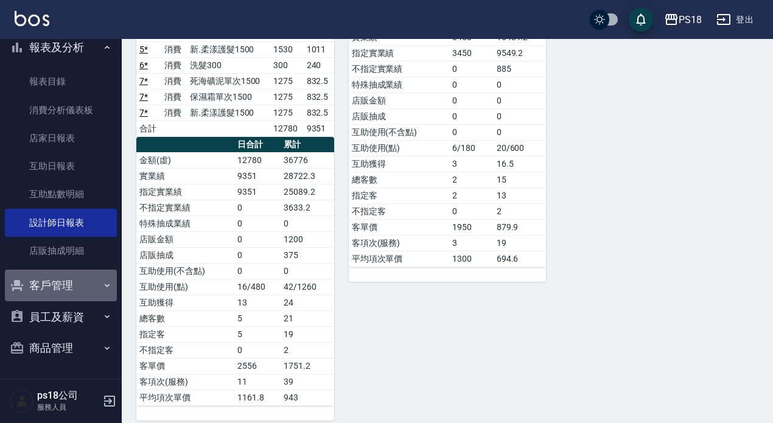
click at [64, 276] on button "客戶管理" at bounding box center [61, 286] width 112 height 32
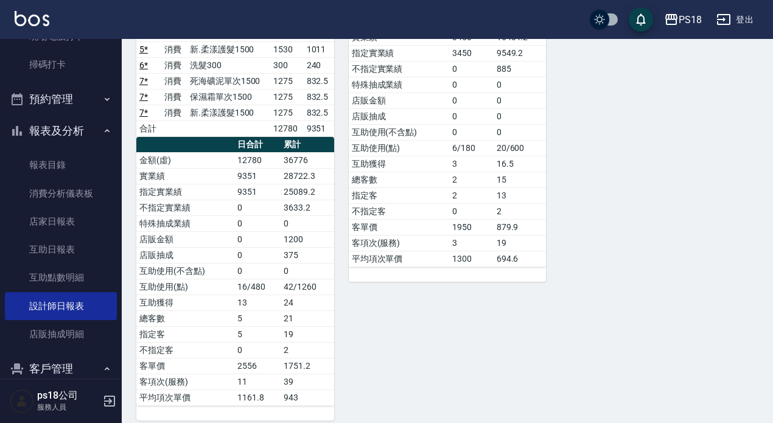
scroll to position [198, 0]
click at [66, 228] on link "店家日報表" at bounding box center [61, 222] width 112 height 28
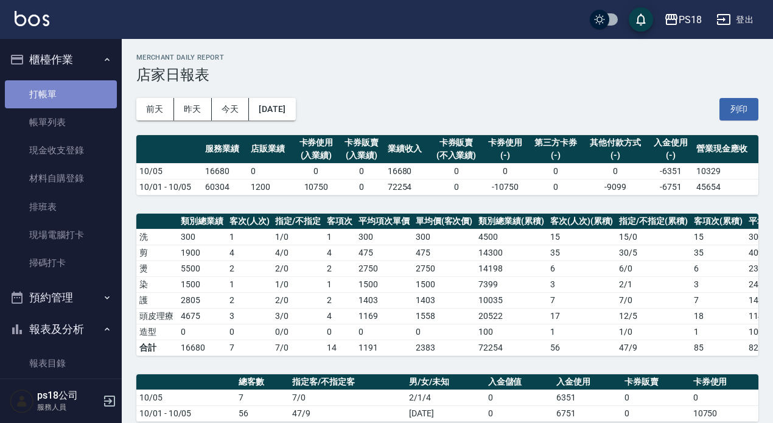
click at [68, 88] on link "打帳單" at bounding box center [61, 94] width 112 height 28
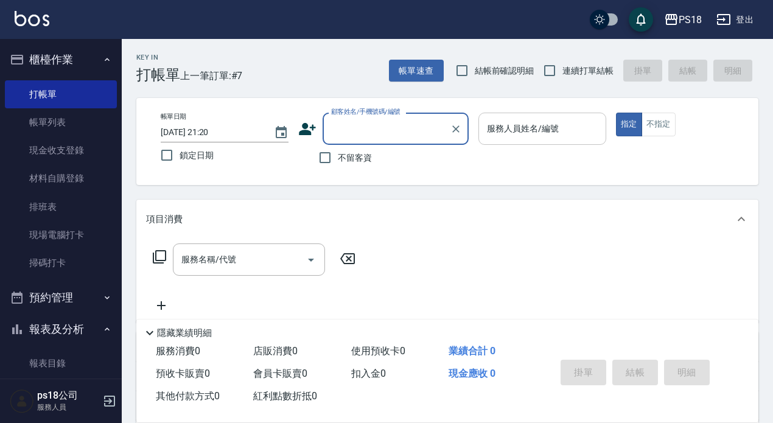
click at [507, 130] on div "服務人員姓名/編號 服務人員姓名/編號" at bounding box center [542, 129] width 128 height 32
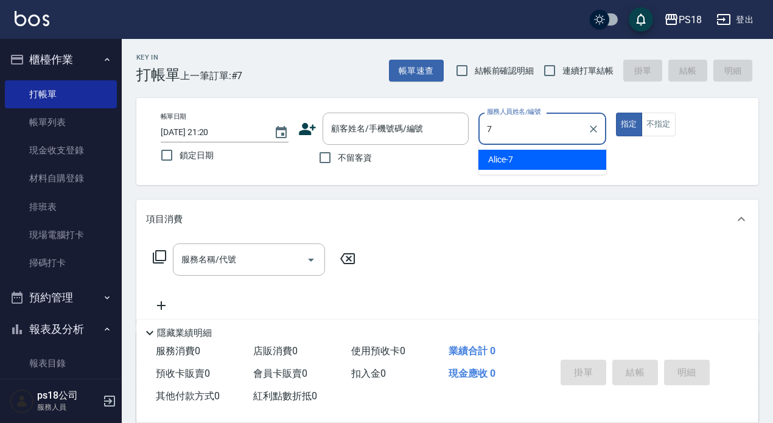
type input "Alice-7"
type button "true"
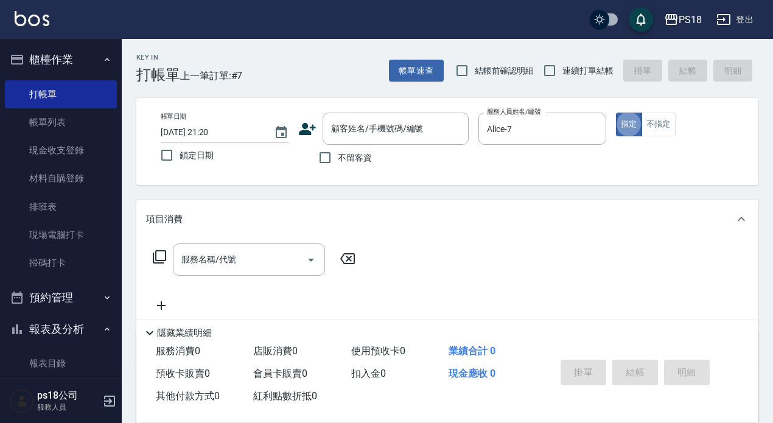
click at [157, 254] on icon at bounding box center [159, 256] width 15 height 15
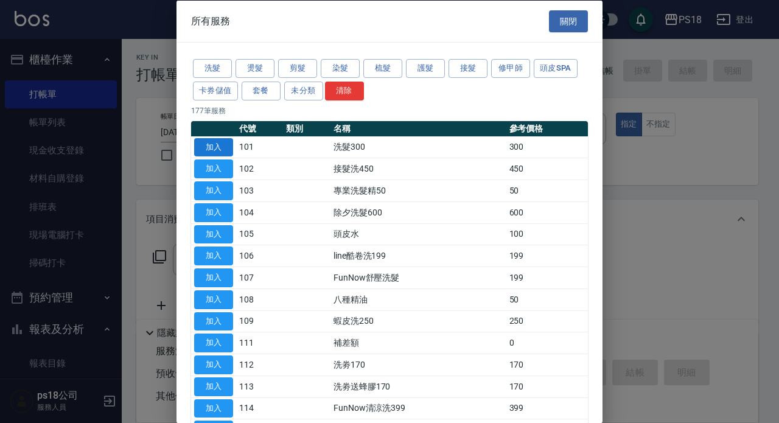
click at [221, 141] on button "加入" at bounding box center [213, 147] width 39 height 19
type input "洗髮300(101)"
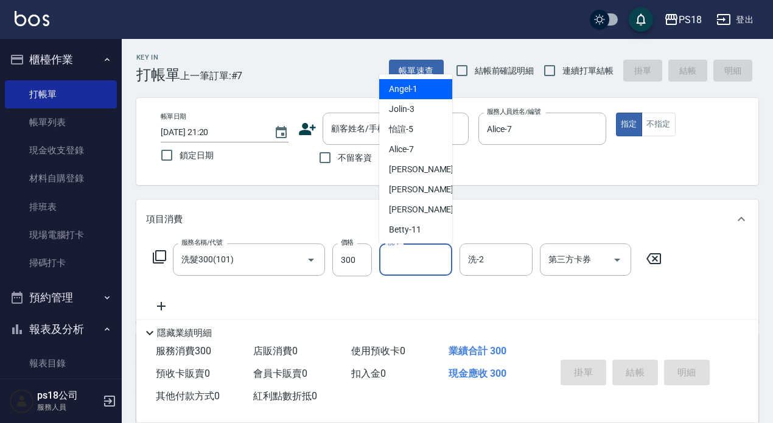
click at [389, 254] on input "洗-1" at bounding box center [416, 259] width 62 height 21
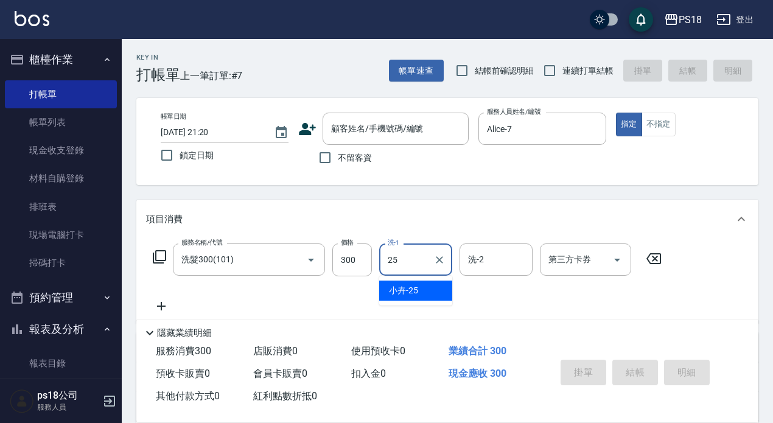
type input "小卉-25"
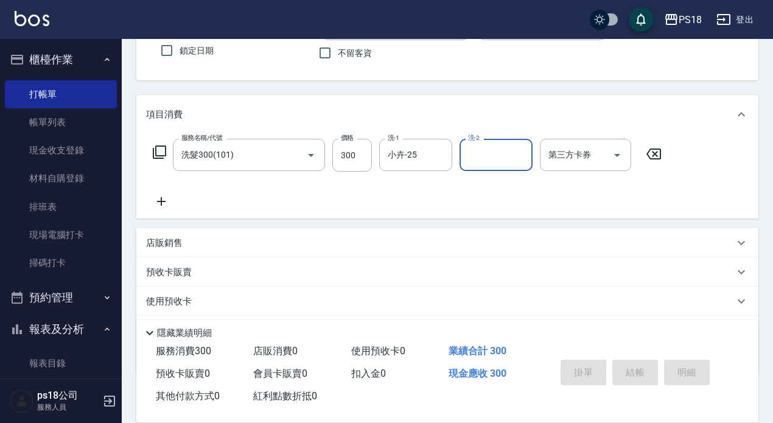
scroll to position [173, 0]
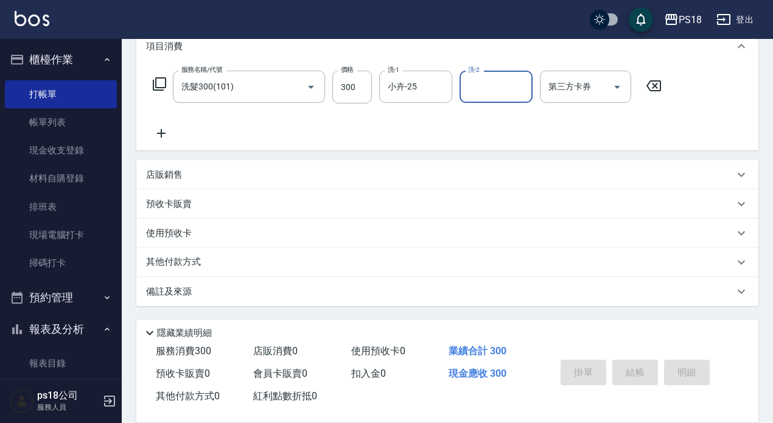
drag, startPoint x: 358, startPoint y: 292, endPoint x: 369, endPoint y: 292, distance: 10.3
click at [360, 292] on div "備註及來源" at bounding box center [440, 291] width 588 height 13
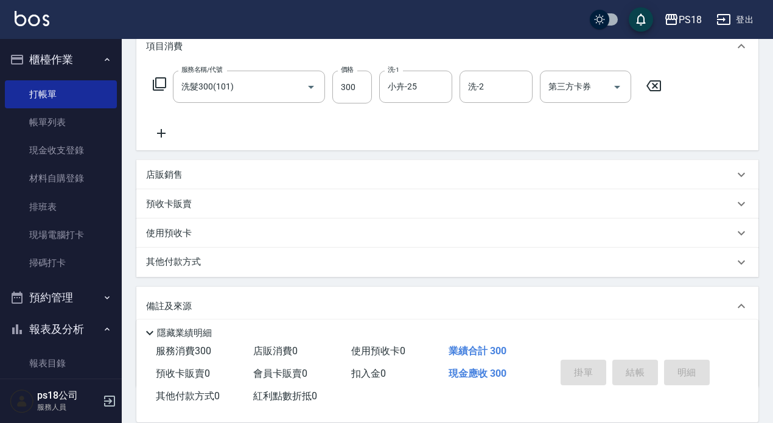
scroll to position [254, 0]
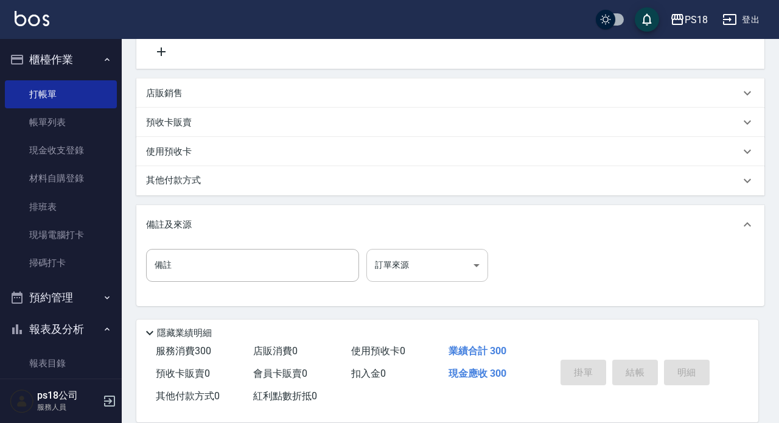
click at [400, 273] on body "PS18 登出 櫃檯作業 打帳單 帳單列表 現金收支登錄 材料自購登錄 排班表 現場電腦打卡 掃碼打卡 預約管理 預約管理 單日預約紀錄 單週預約紀錄 報表及…" at bounding box center [389, 84] width 779 height 677
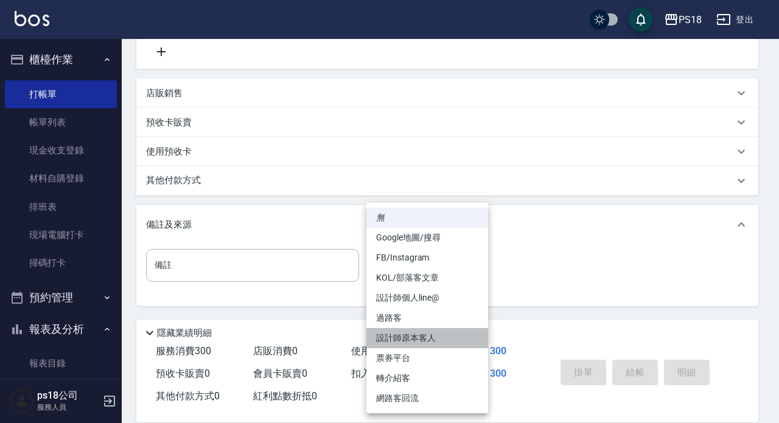
click at [405, 340] on li "設計師原本客人" at bounding box center [427, 338] width 122 height 20
type input "設計師原本客人"
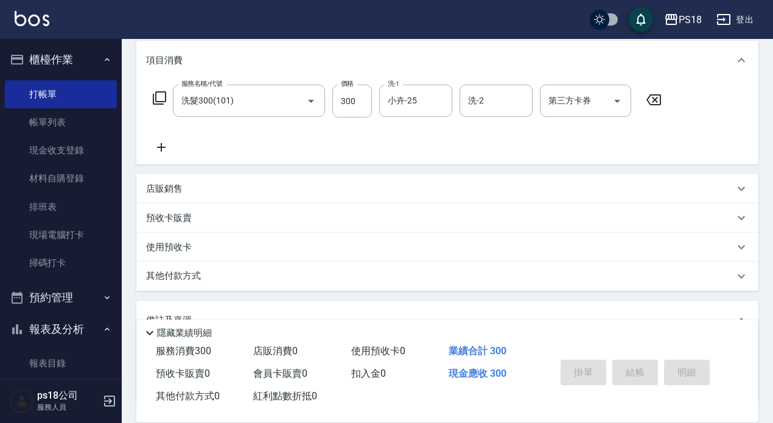
scroll to position [11, 0]
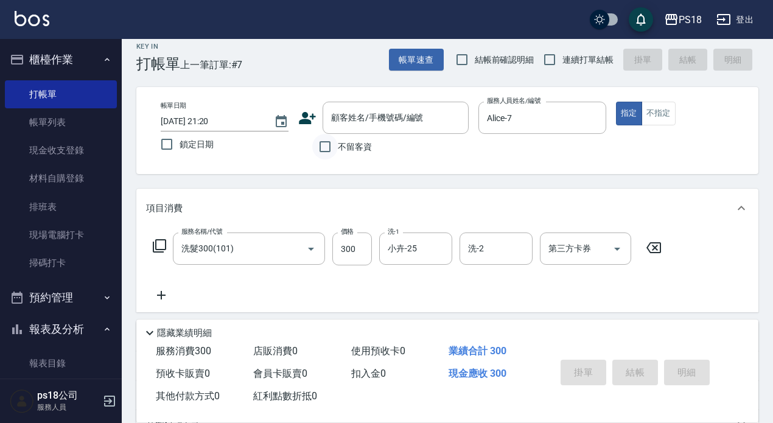
click at [324, 142] on input "不留客資" at bounding box center [325, 147] width 26 height 26
checkbox input "true"
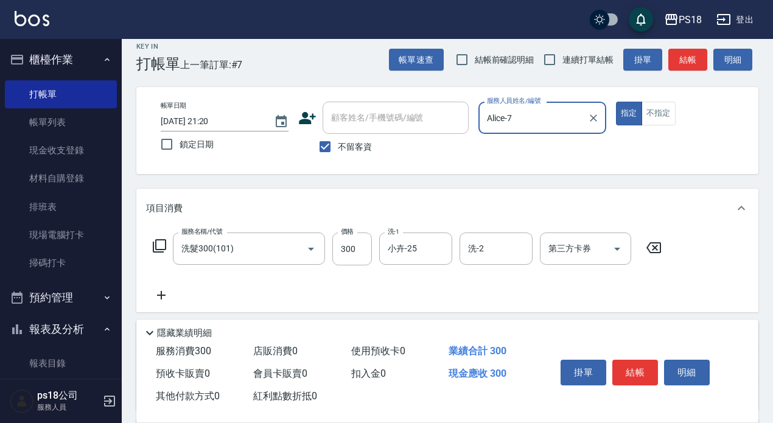
click at [640, 370] on button "結帳" at bounding box center [635, 373] width 46 height 26
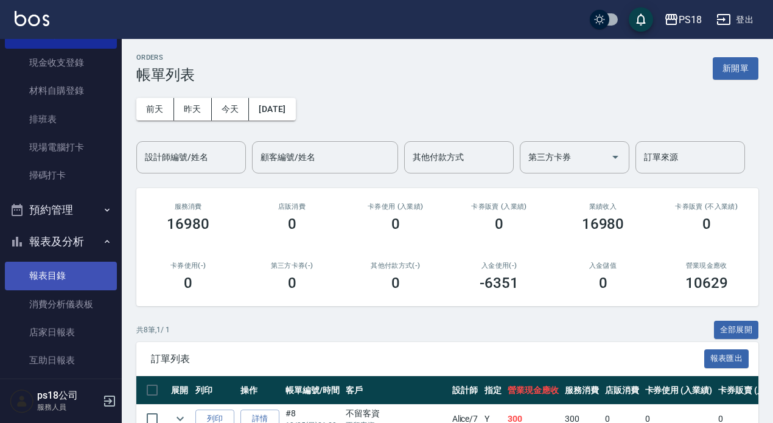
scroll to position [122, 0]
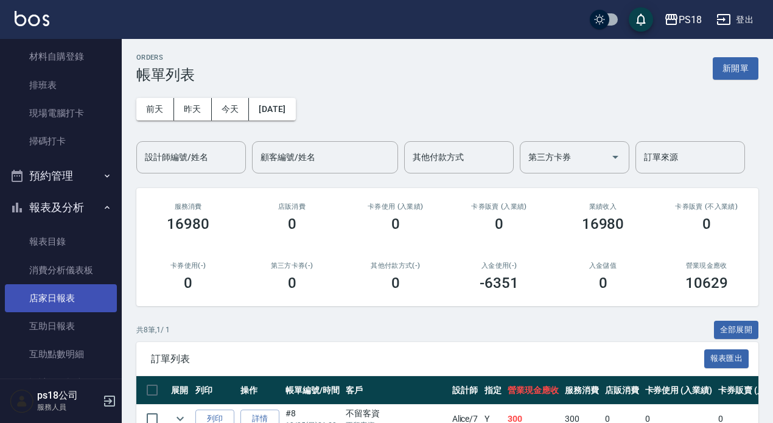
click at [70, 291] on link "店家日報表" at bounding box center [61, 298] width 112 height 28
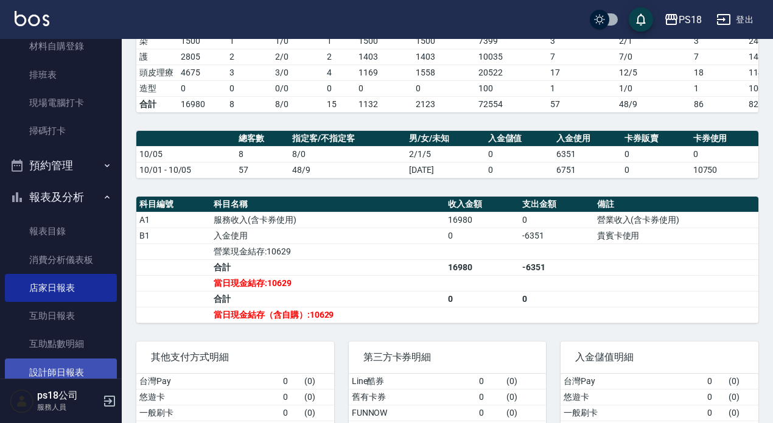
scroll to position [243, 0]
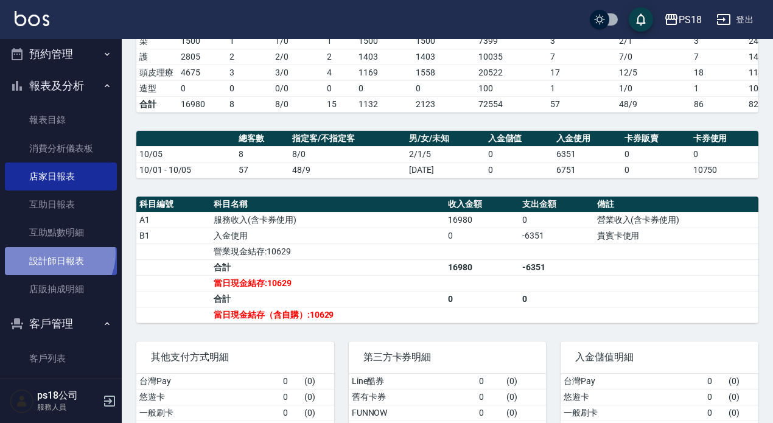
click at [57, 253] on link "設計師日報表" at bounding box center [61, 261] width 112 height 28
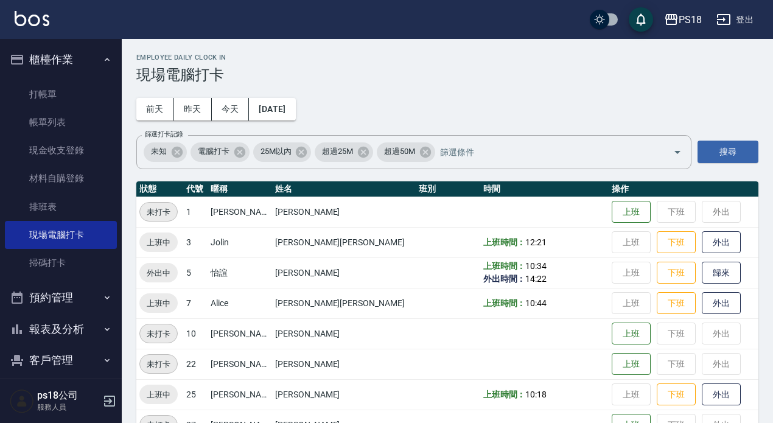
scroll to position [276, 0]
